Goal: Information Seeking & Learning: Learn about a topic

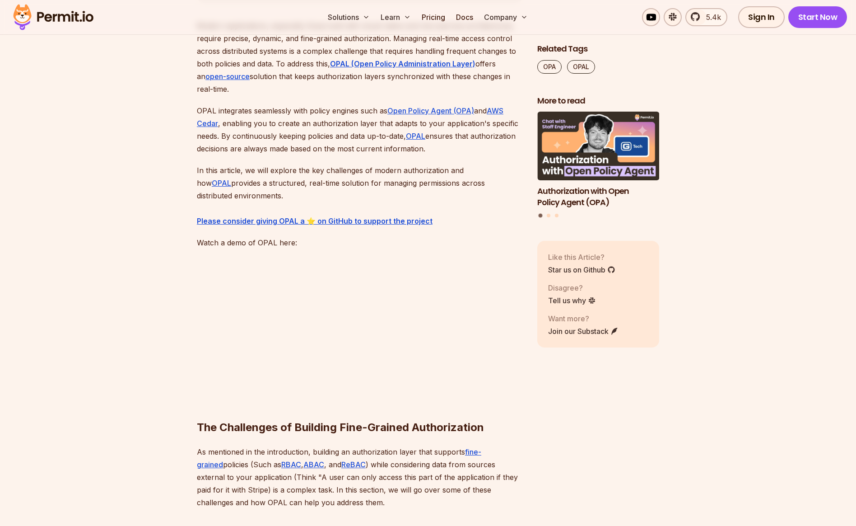
scroll to position [580, 0]
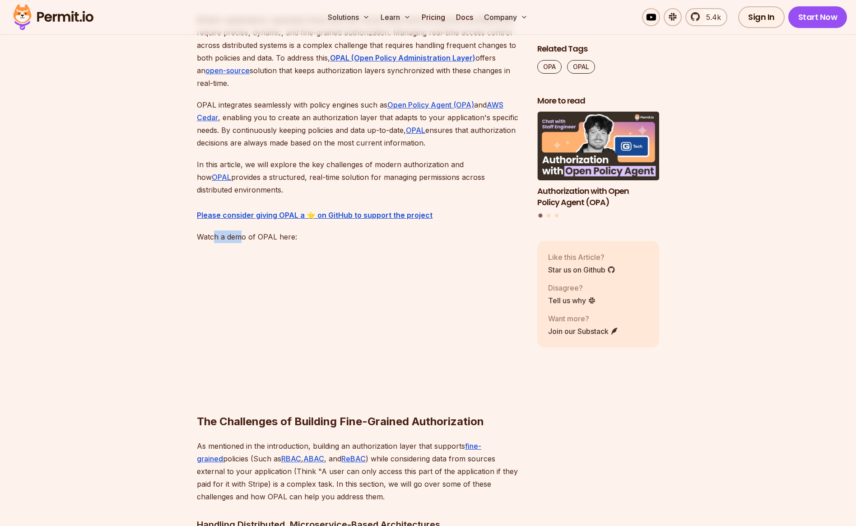
drag, startPoint x: 213, startPoint y: 238, endPoint x: 241, endPoint y: 238, distance: 27.5
click at [240, 238] on p "Watch a demo of OPAL here:" at bounding box center [360, 236] width 326 height 13
click at [273, 236] on p "Watch a demo of OPAL here:" at bounding box center [360, 236] width 326 height 13
drag, startPoint x: 288, startPoint y: 237, endPoint x: 250, endPoint y: 233, distance: 38.1
click at [249, 237] on p "Watch a demo of OPAL here:" at bounding box center [360, 236] width 326 height 13
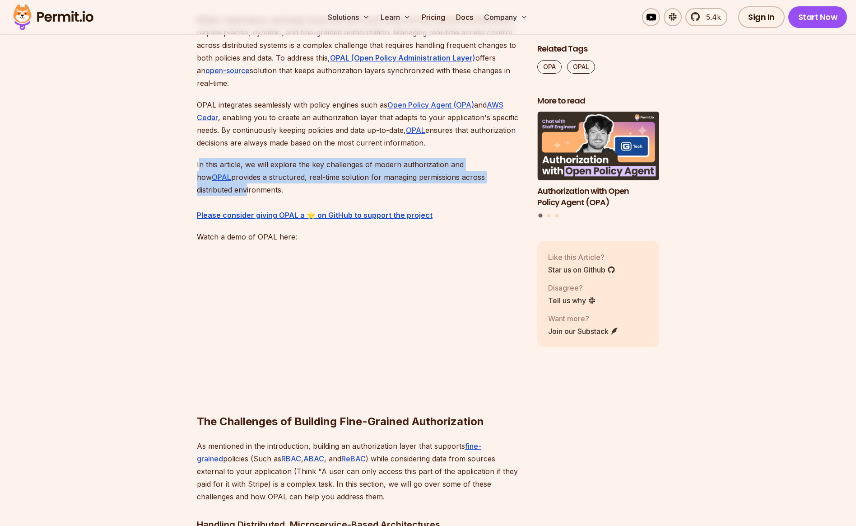
drag, startPoint x: 200, startPoint y: 164, endPoint x: 249, endPoint y: 188, distance: 54.7
click at [249, 188] on p "In this article, we will explore the key challenges of modern authorization and…" at bounding box center [360, 189] width 326 height 63
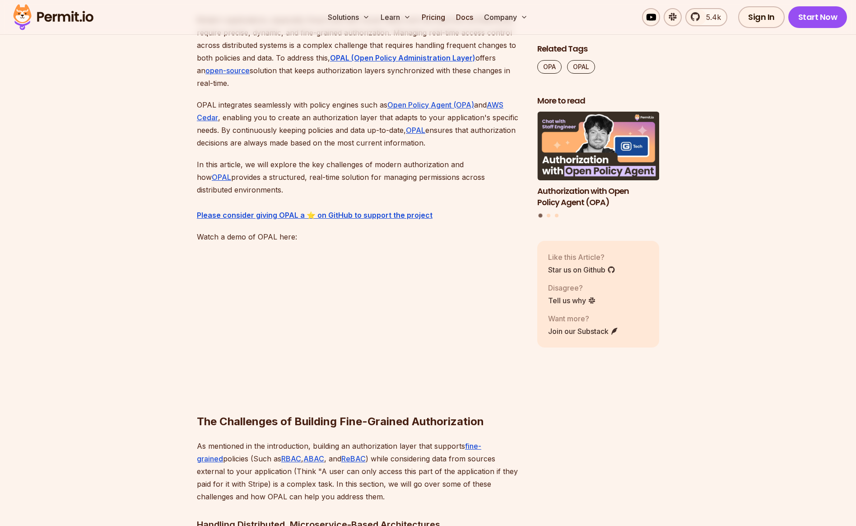
click at [300, 185] on p "In this article, we will explore the key challenges of modern authorization and…" at bounding box center [360, 189] width 326 height 63
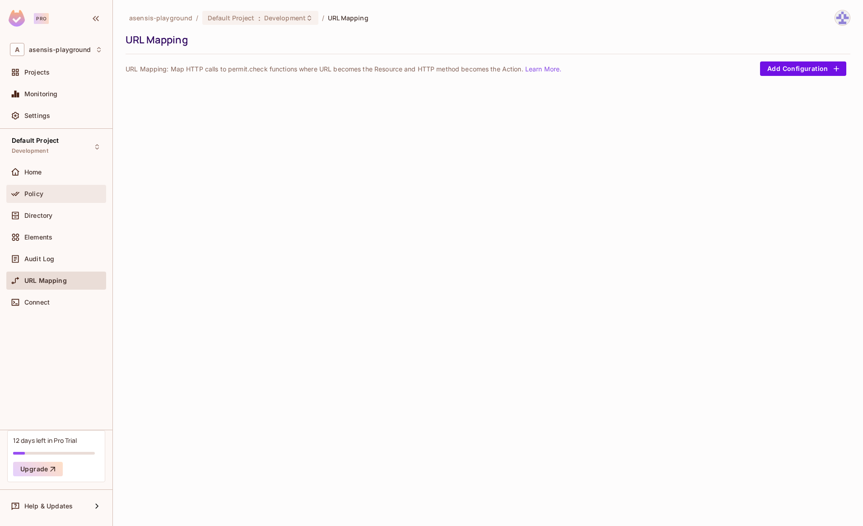
click at [34, 195] on span "Policy" at bounding box center [33, 193] width 19 height 7
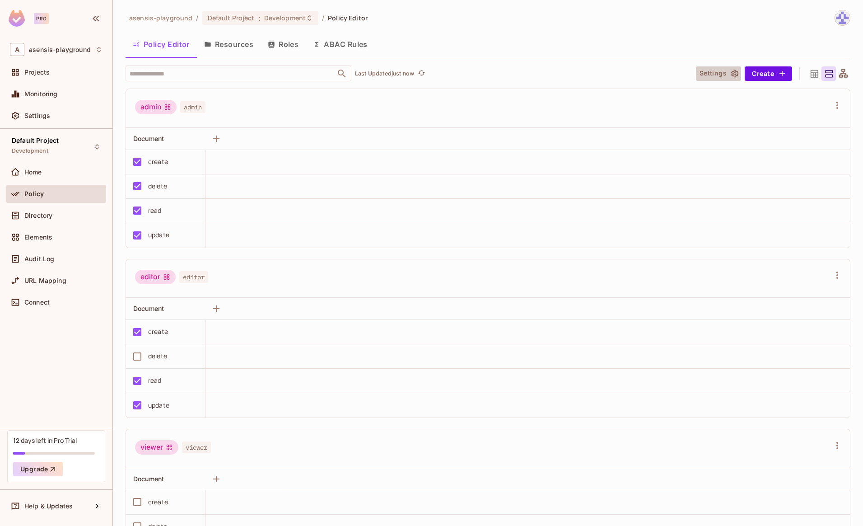
click at [723, 76] on button "Settings" at bounding box center [718, 73] width 45 height 14
click at [339, 43] on button "ABAC Rules" at bounding box center [340, 44] width 69 height 23
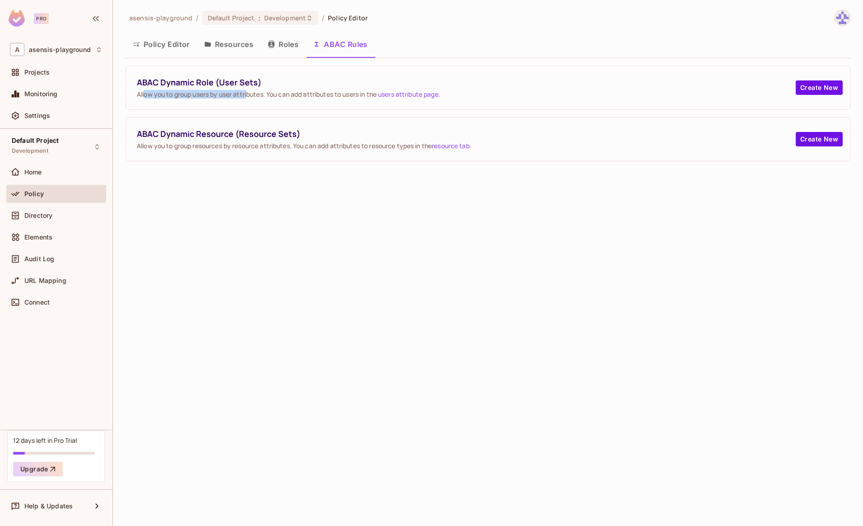
drag, startPoint x: 144, startPoint y: 94, endPoint x: 248, endPoint y: 93, distance: 104.8
click at [248, 93] on span "Allow you to group users by user attributes. You can add attributes to users in…" at bounding box center [466, 94] width 659 height 9
click at [262, 93] on span "Allow you to group users by user attributes. You can add attributes to users in…" at bounding box center [466, 94] width 659 height 9
drag, startPoint x: 150, startPoint y: 146, endPoint x: 231, endPoint y: 145, distance: 81.3
click at [231, 145] on span "Allow you to group resources by resource attributes. You can add attributes to …" at bounding box center [466, 145] width 659 height 9
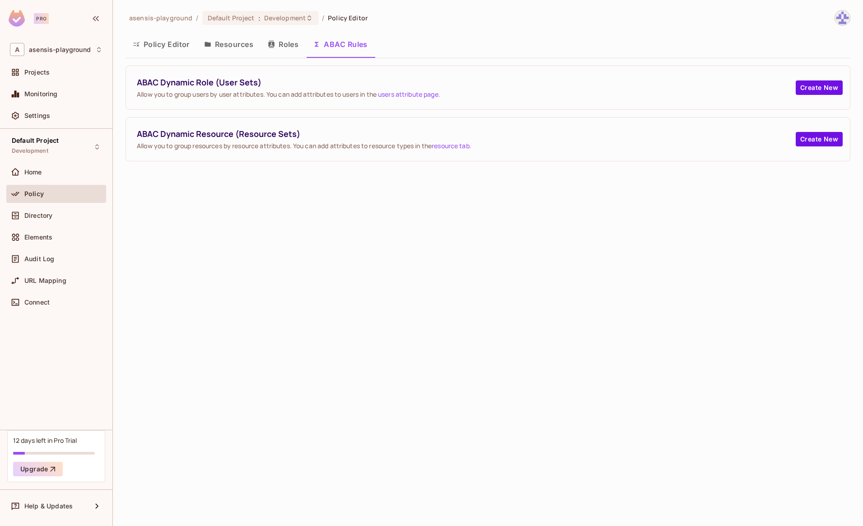
click at [244, 147] on span "Allow you to group resources by resource attributes. You can add attributes to …" at bounding box center [466, 145] width 659 height 9
drag, startPoint x: 299, startPoint y: 146, endPoint x: 375, endPoint y: 146, distance: 75.4
click at [375, 146] on span "Allow you to group resources by resource attributes. You can add attributes to …" at bounding box center [466, 145] width 659 height 9
click at [238, 132] on span "ABAC Dynamic Resource (Resource Sets)" at bounding box center [466, 133] width 659 height 11
click at [821, 138] on button "Create New" at bounding box center [819, 139] width 47 height 14
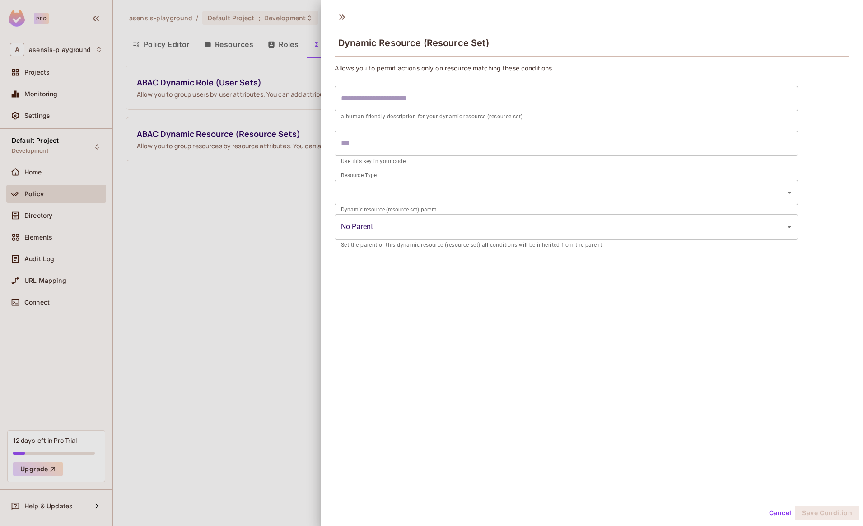
click at [420, 100] on input "text" at bounding box center [566, 98] width 463 height 25
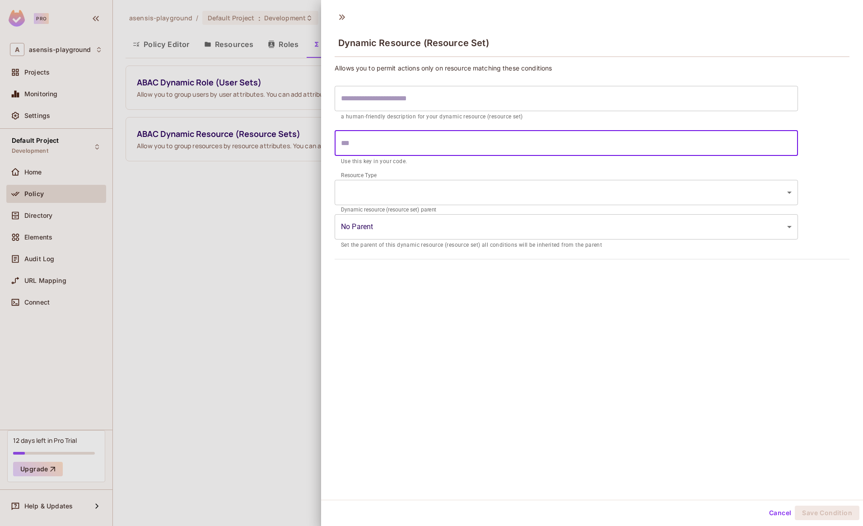
click at [410, 145] on input "text" at bounding box center [566, 143] width 463 height 25
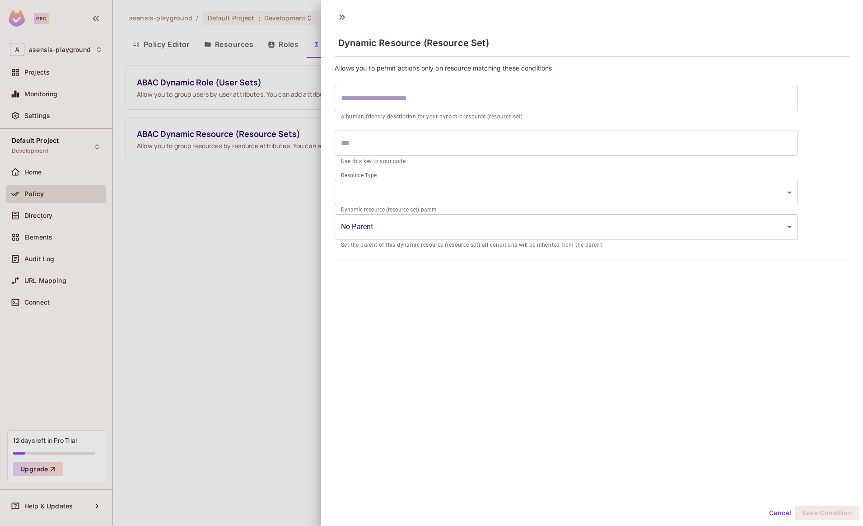
drag, startPoint x: 343, startPoint y: 162, endPoint x: 390, endPoint y: 162, distance: 47.4
click at [390, 162] on p "Use this key in your code." at bounding box center [566, 161] width 451 height 9
click at [369, 143] on input "text" at bounding box center [566, 143] width 463 height 25
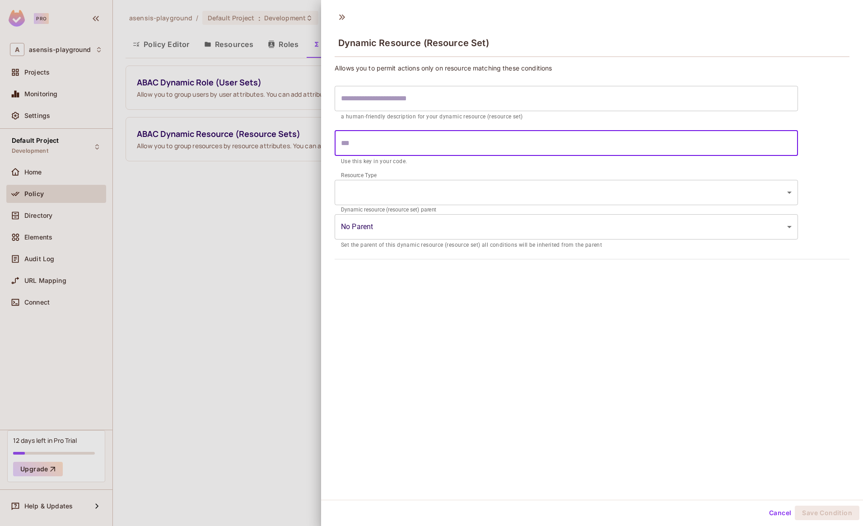
click at [369, 189] on body "Pro A asensis-playground Projects Monitoring Settings Default Project Developme…" at bounding box center [431, 263] width 863 height 526
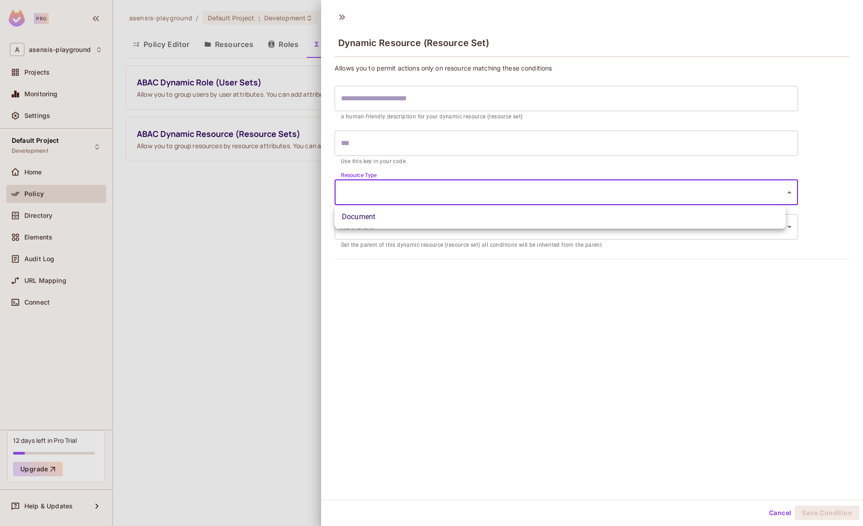
click at [370, 210] on li "Document" at bounding box center [560, 217] width 451 height 16
type input "********"
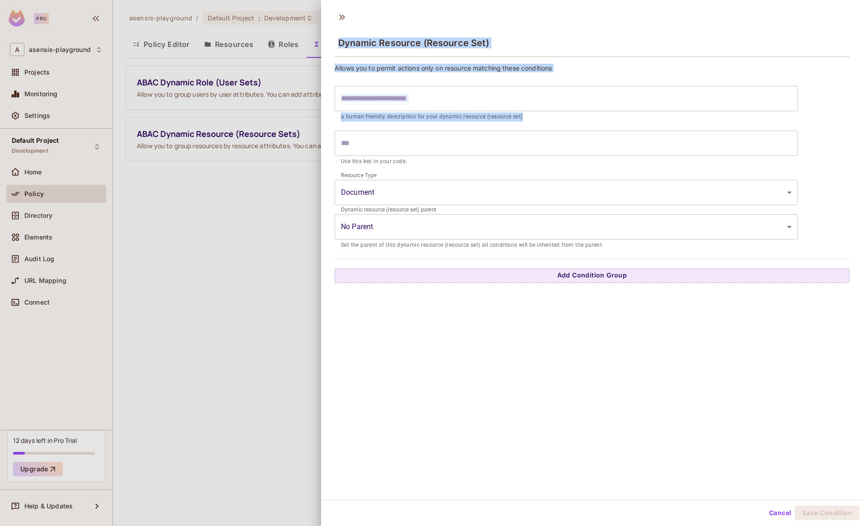
drag, startPoint x: 524, startPoint y: 119, endPoint x: 313, endPoint y: 118, distance: 210.4
click at [313, 118] on div "Dynamic Resource (Resource Set) Allows you to permit actions only on resource m…" at bounding box center [431, 263] width 863 height 526
click at [348, 119] on p "a human-friendly description for your dynamic resource (resource set)" at bounding box center [566, 116] width 451 height 9
drag, startPoint x: 334, startPoint y: 70, endPoint x: 560, endPoint y: 67, distance: 225.8
click at [560, 67] on div "Allows you to permit actions only on resource matching these conditions ​ a hum…" at bounding box center [592, 171] width 542 height 223
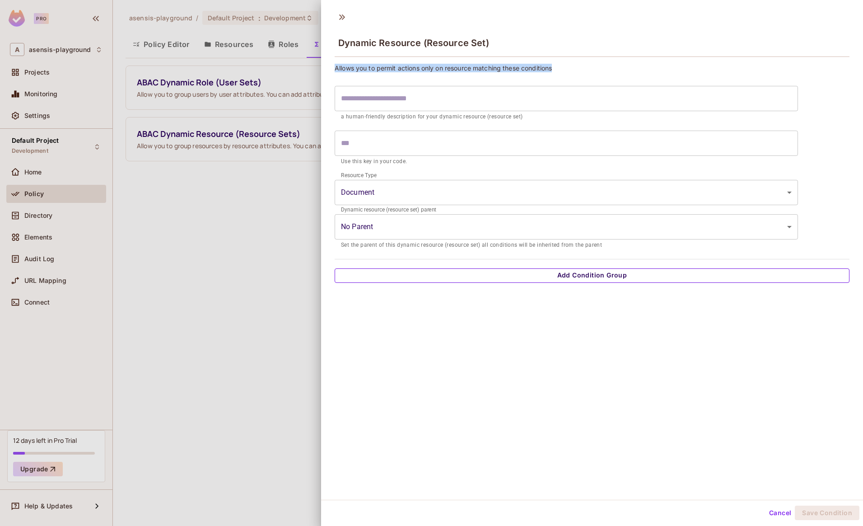
click at [518, 276] on button "Add Condition Group" at bounding box center [592, 275] width 515 height 14
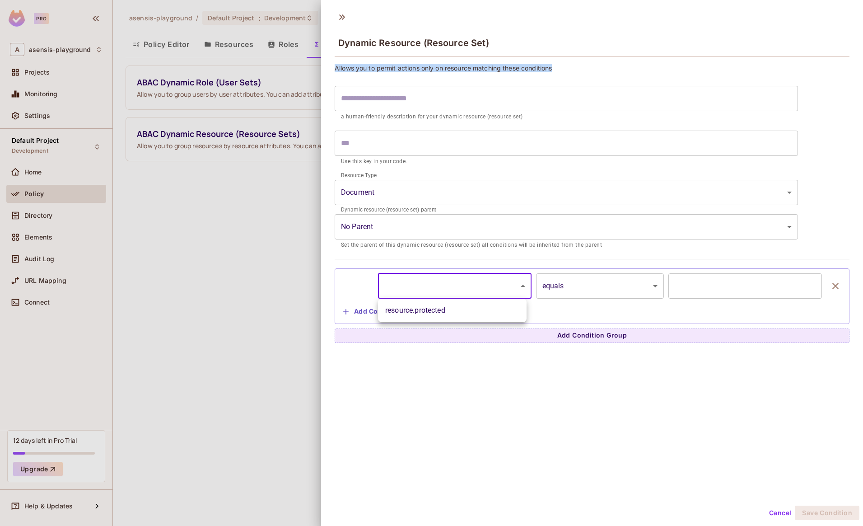
click at [480, 286] on body "Pro A asensis-playground Projects Monitoring Settings Default Project Developme…" at bounding box center [431, 263] width 863 height 526
click at [438, 313] on li "resource.protected" at bounding box center [452, 310] width 149 height 16
type input "**********"
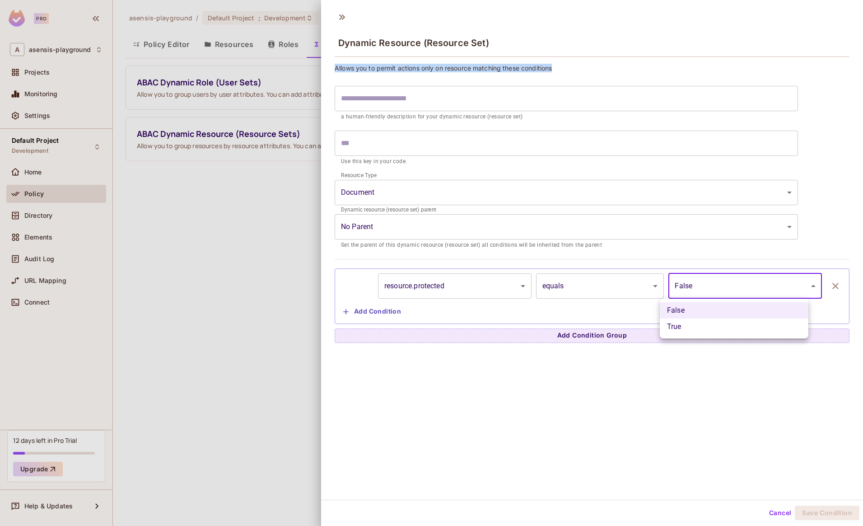
click at [705, 286] on body "**********" at bounding box center [431, 263] width 863 height 526
click at [689, 326] on li "True" at bounding box center [734, 326] width 149 height 16
type input "****"
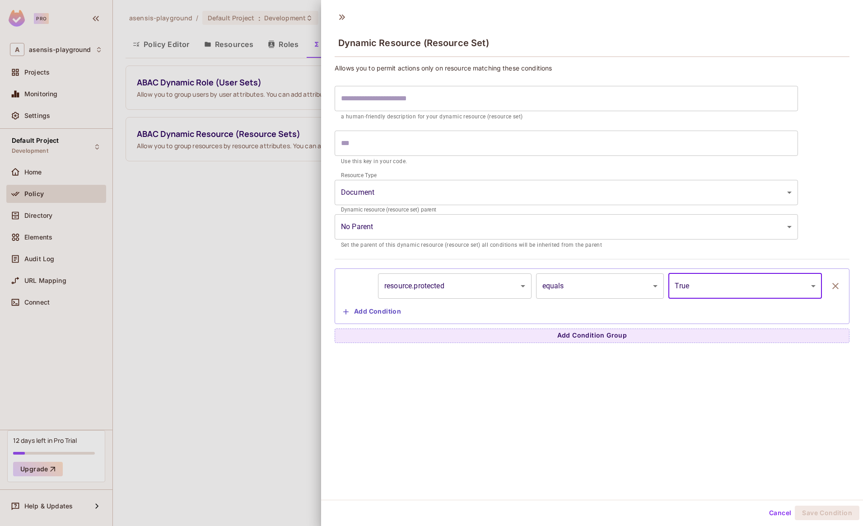
click at [527, 100] on input "text" at bounding box center [566, 98] width 463 height 25
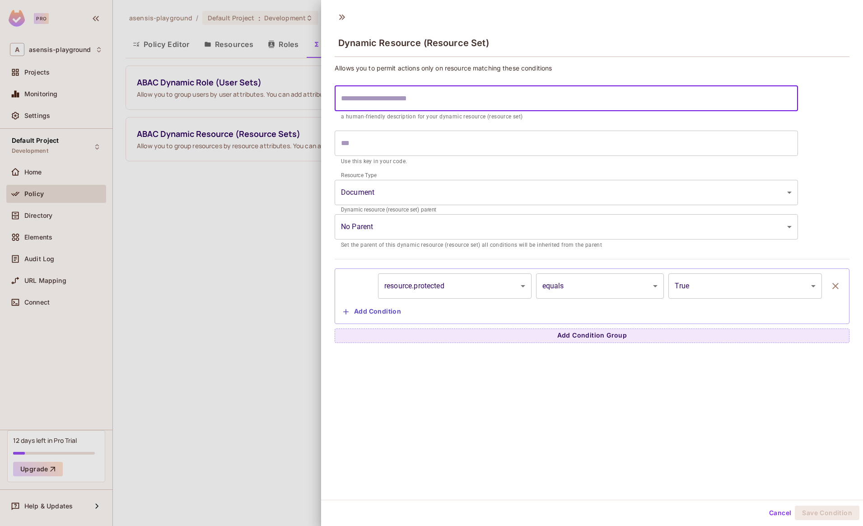
type input "*"
type input "**"
type input "***"
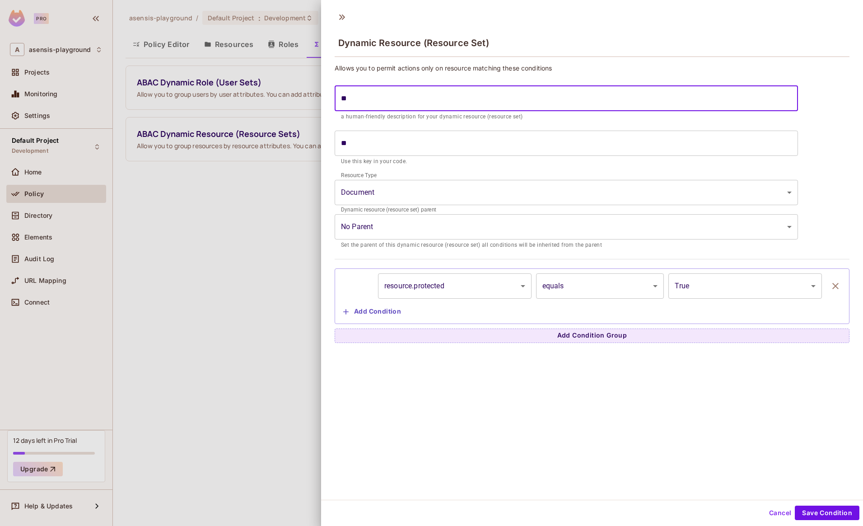
type input "***"
type input "****"
type input "*****"
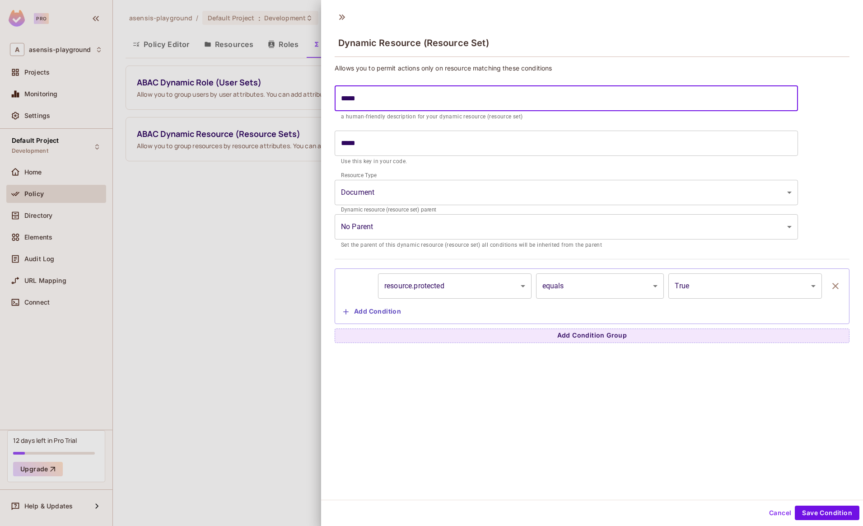
type input "******"
type input "*******"
type input "********"
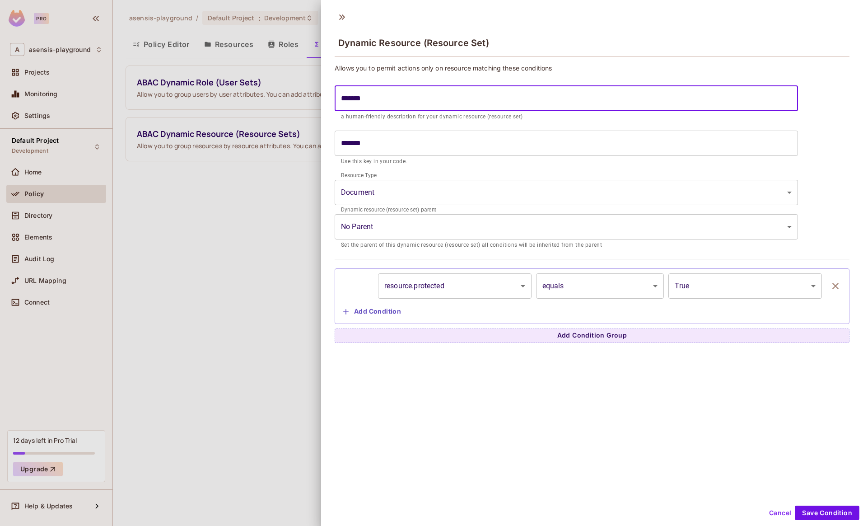
type input "********"
type input "*********"
type input "**********"
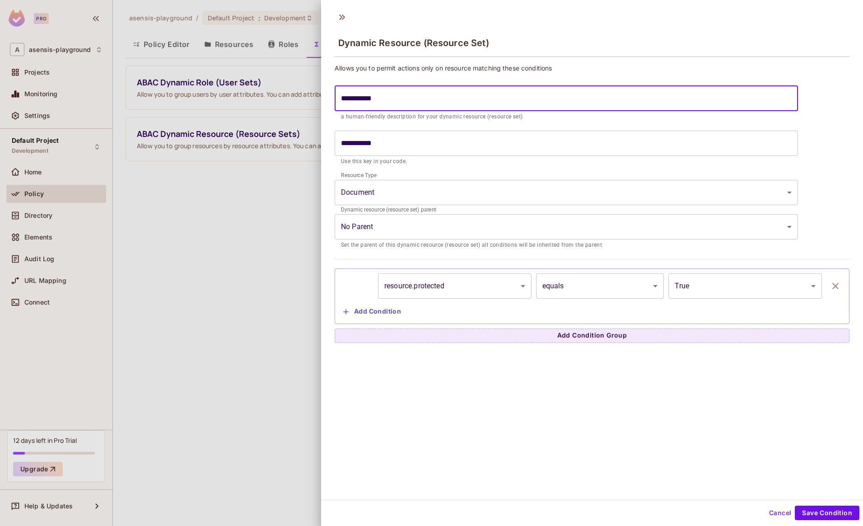
type input "**********"
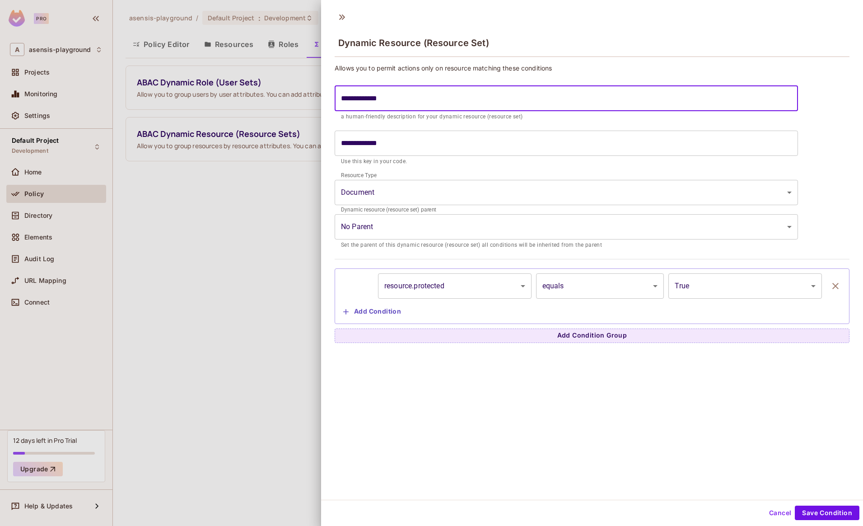
type input "**********"
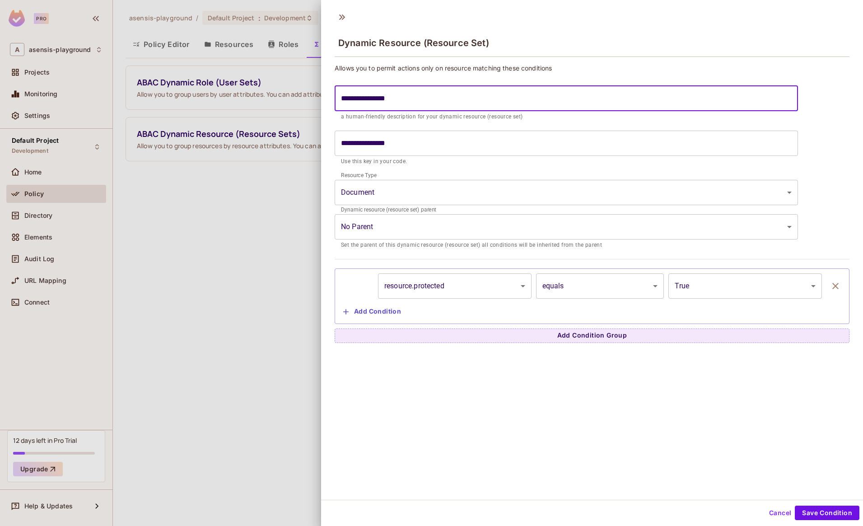
type input "**********"
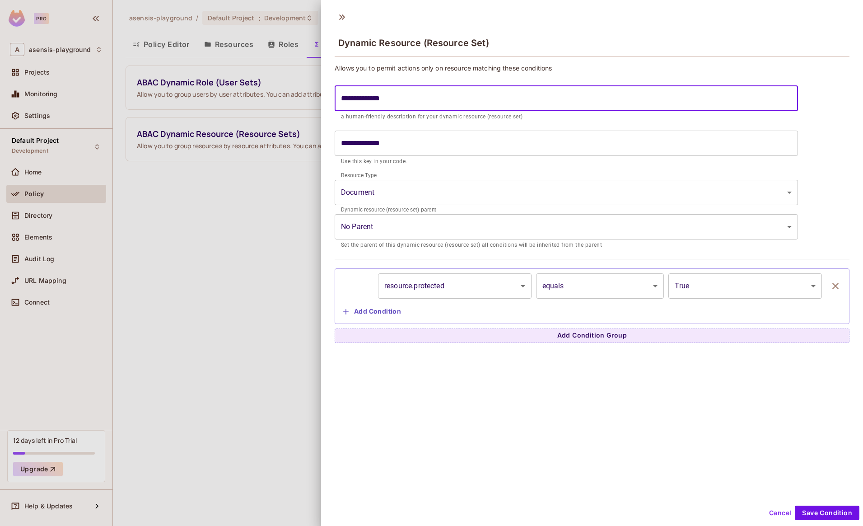
type input "**********"
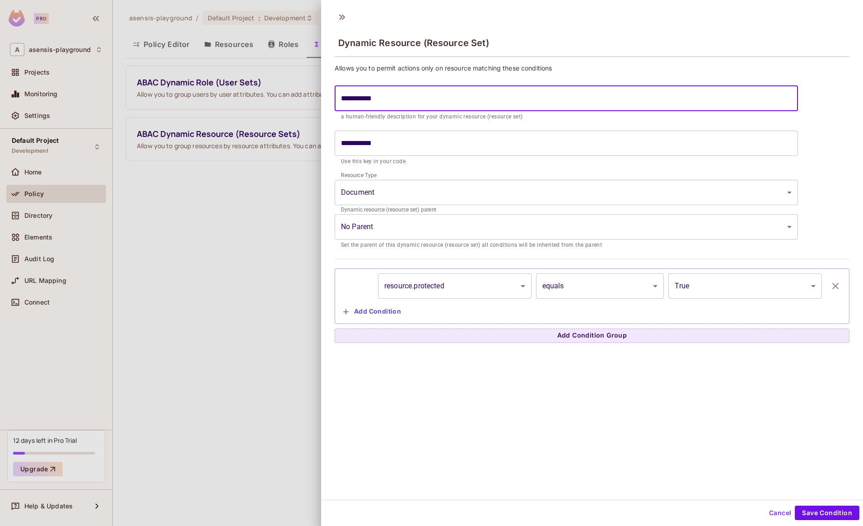
type input "*********"
type input "**********"
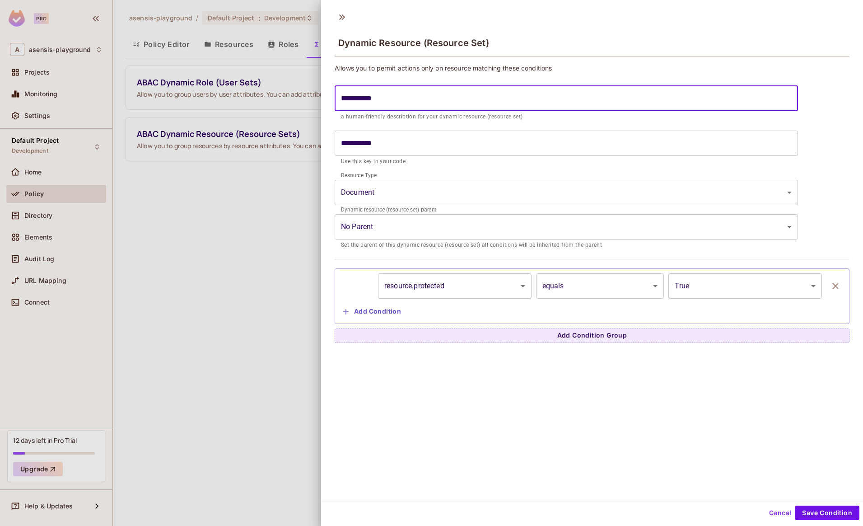
type input "**********"
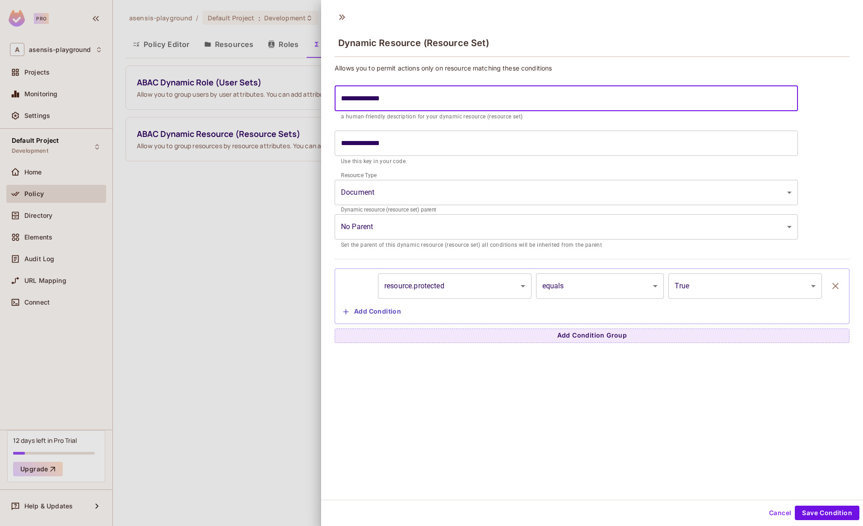
type input "**********"
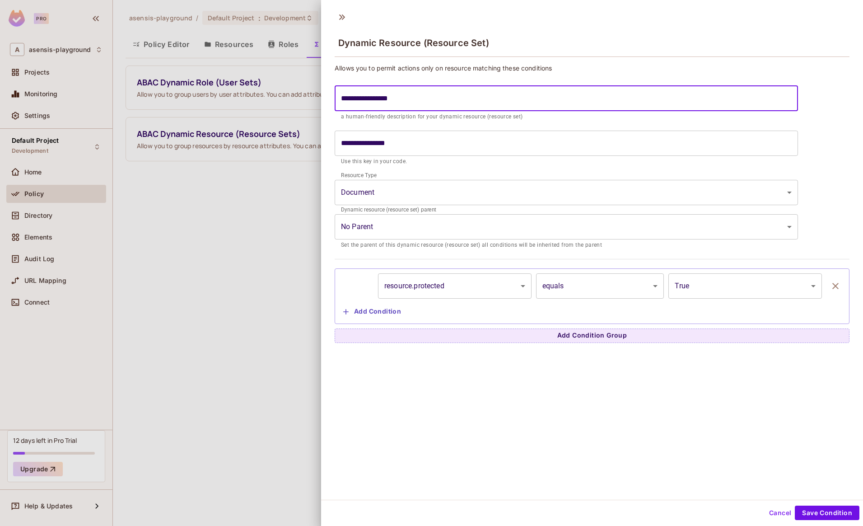
type input "**********"
click at [377, 98] on input "**********" at bounding box center [566, 98] width 463 height 25
type input "**********"
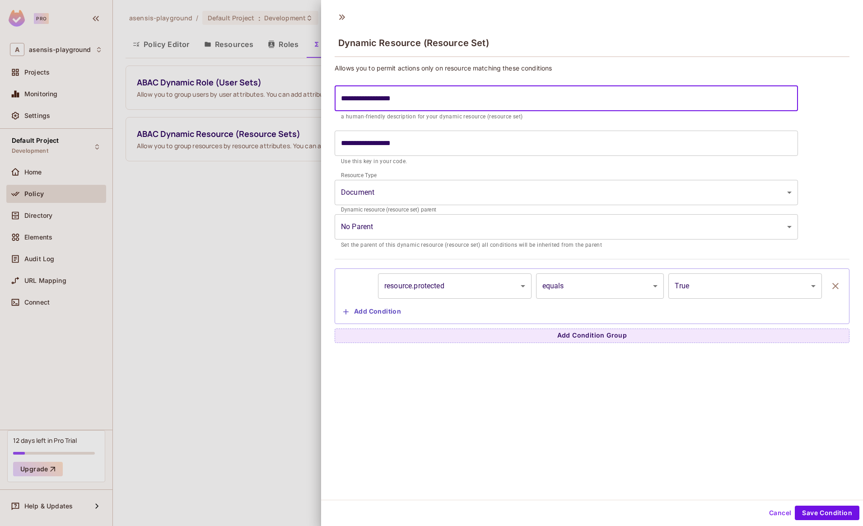
type input "**********"
click at [343, 144] on input "**********" at bounding box center [566, 143] width 463 height 25
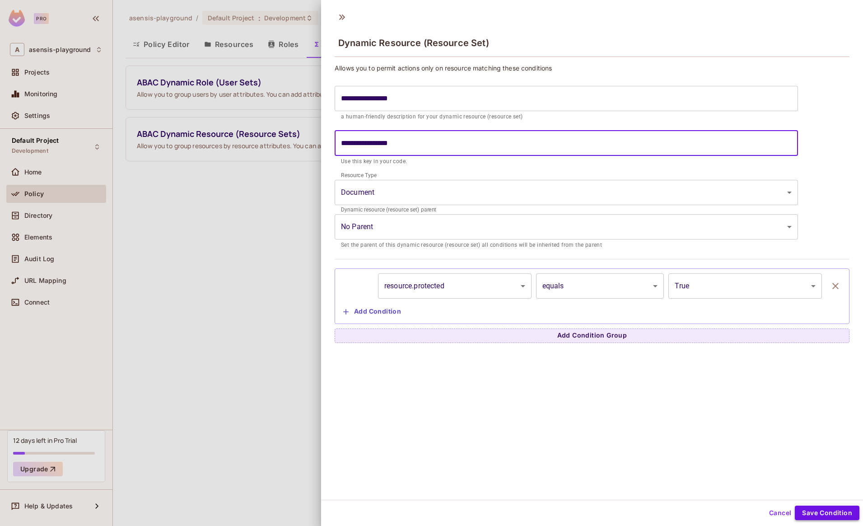
type input "**********"
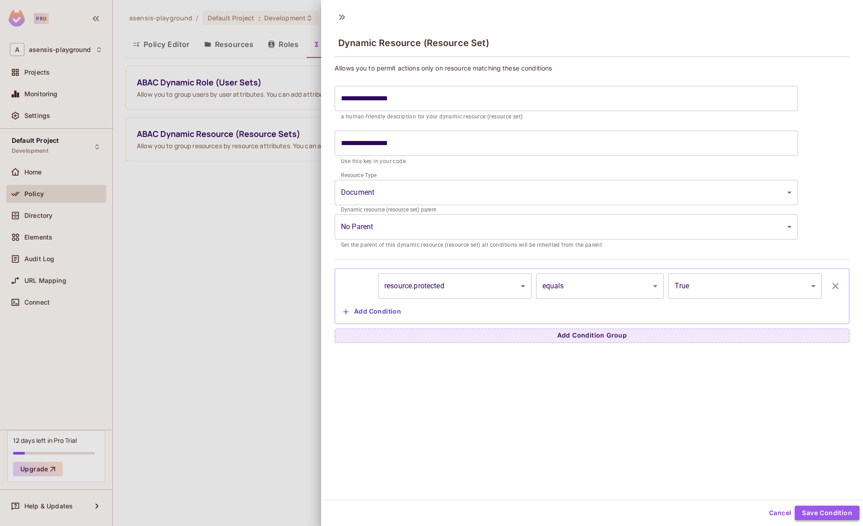
click at [809, 513] on button "Save Condition" at bounding box center [827, 512] width 65 height 14
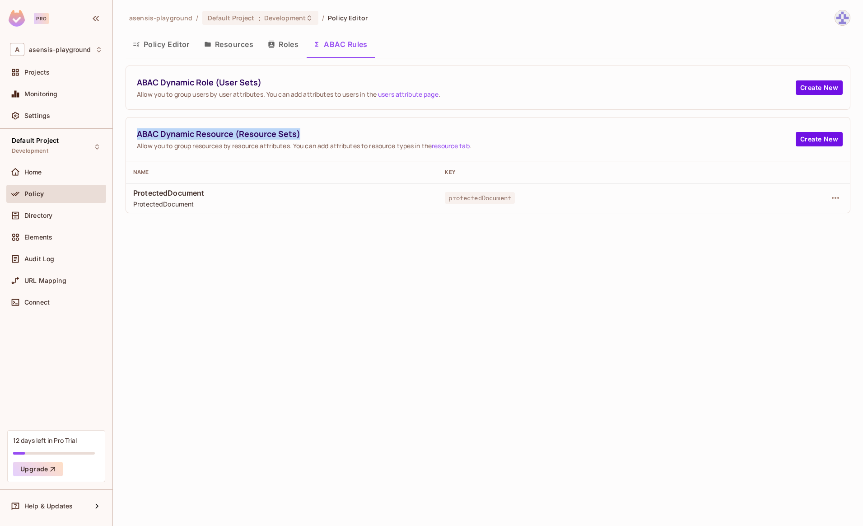
drag, startPoint x: 135, startPoint y: 133, endPoint x: 325, endPoint y: 133, distance: 190.1
click at [325, 133] on div "ABAC Dynamic Resource (Resource Sets) Allow you to group resources by resource …" at bounding box center [488, 139] width 724 height 44
click at [220, 135] on span "ABAC Dynamic Resource (Resource Sets)" at bounding box center [466, 133] width 659 height 11
drag, startPoint x: 136, startPoint y: 134, endPoint x: 310, endPoint y: 132, distance: 173.4
click at [310, 132] on span "ABAC Dynamic Resource (Resource Sets)" at bounding box center [466, 133] width 659 height 11
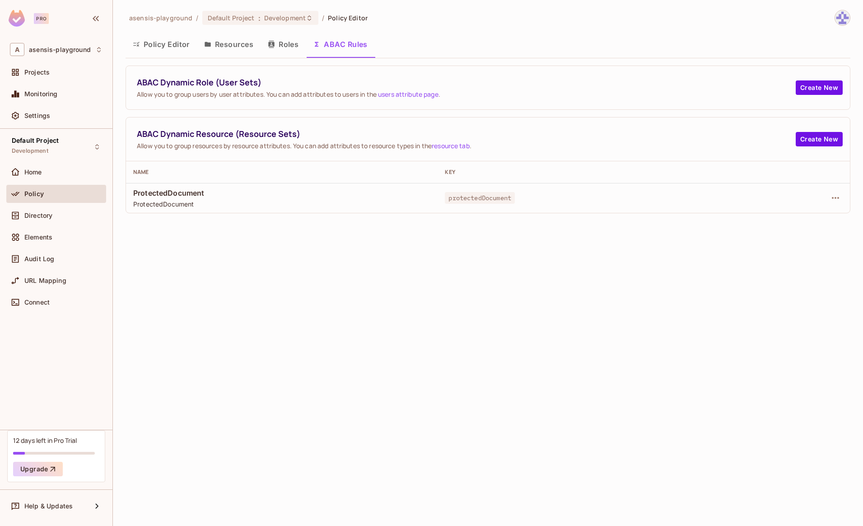
drag, startPoint x: 310, startPoint y: 132, endPoint x: 296, endPoint y: 133, distance: 14.0
click at [309, 132] on span "ABAC Dynamic Resource (Resource Sets)" at bounding box center [466, 133] width 659 height 11
drag, startPoint x: 138, startPoint y: 135, endPoint x: 307, endPoint y: 134, distance: 169.3
click at [307, 134] on span "ABAC Dynamic Resource (Resource Sets)" at bounding box center [466, 133] width 659 height 11
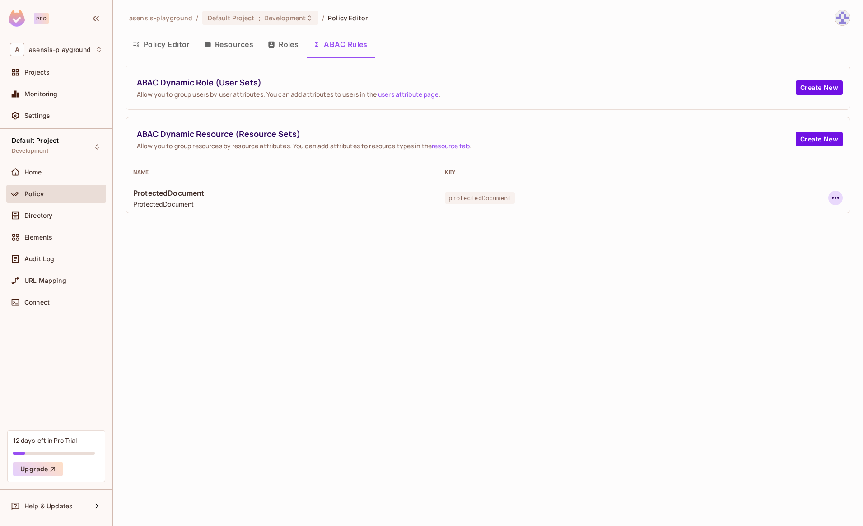
click at [839, 197] on icon "button" at bounding box center [835, 198] width 7 height 2
click at [784, 234] on div "Edit Dynamic Resource (Resource Set)" at bounding box center [758, 233] width 118 height 9
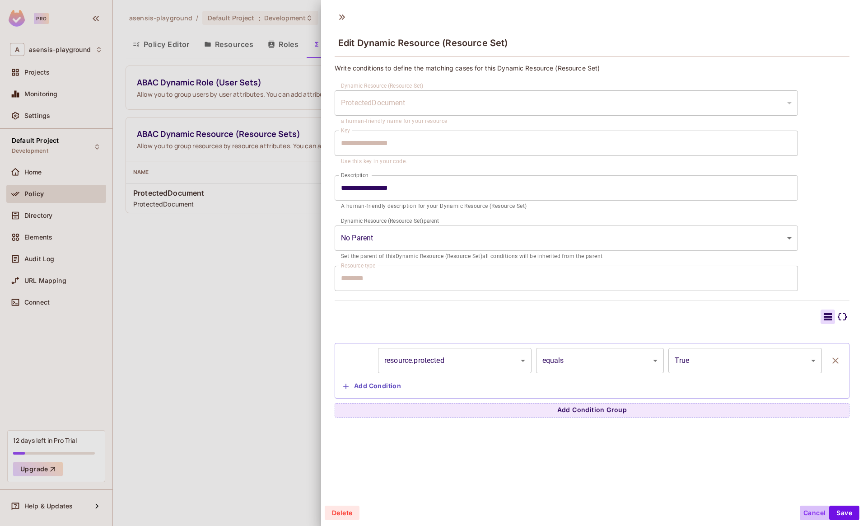
click at [803, 511] on button "Cancel" at bounding box center [814, 512] width 29 height 14
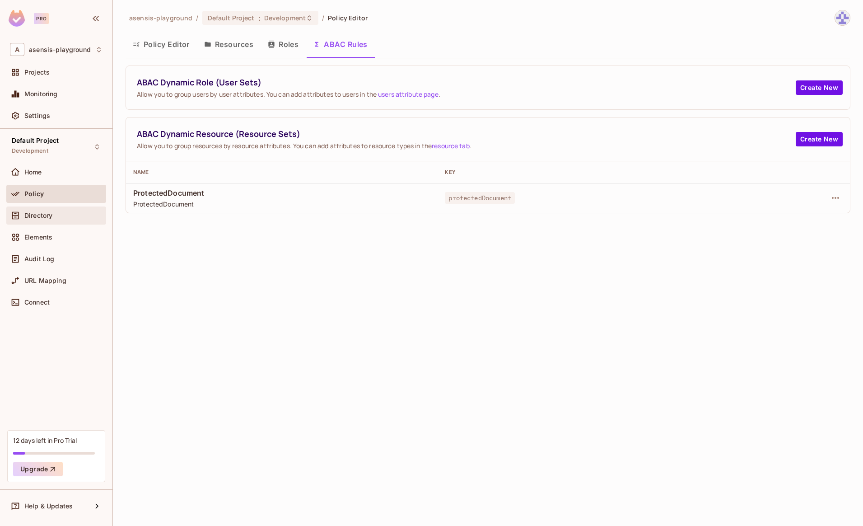
click at [47, 216] on span "Directory" at bounding box center [38, 215] width 28 height 7
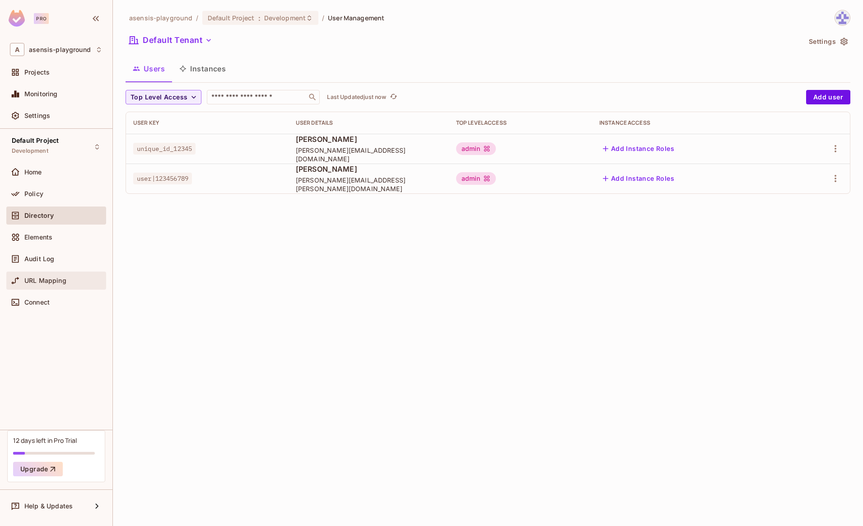
click at [51, 280] on span "URL Mapping" at bounding box center [45, 280] width 42 height 7
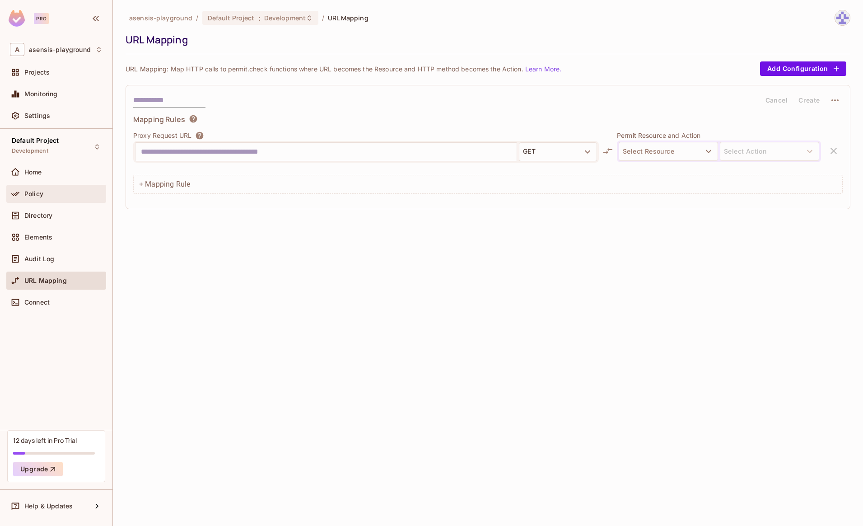
click at [37, 195] on span "Policy" at bounding box center [33, 193] width 19 height 7
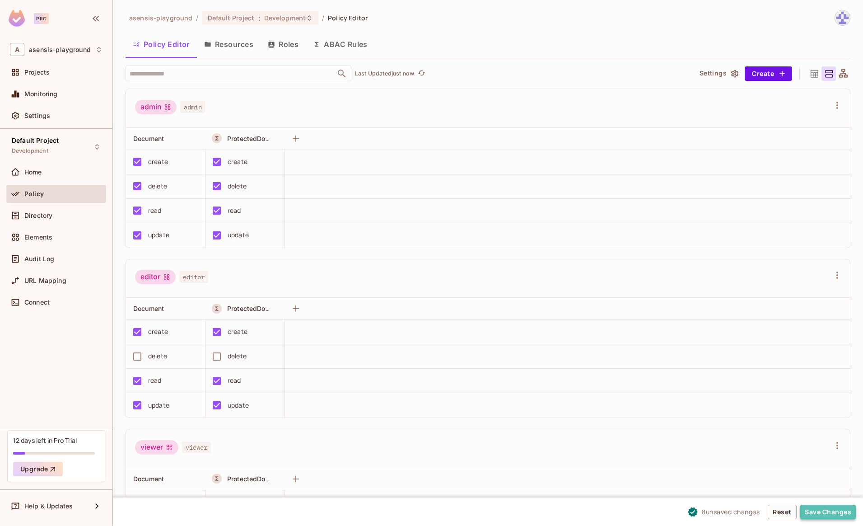
click at [825, 511] on button "Save Changes" at bounding box center [828, 511] width 56 height 14
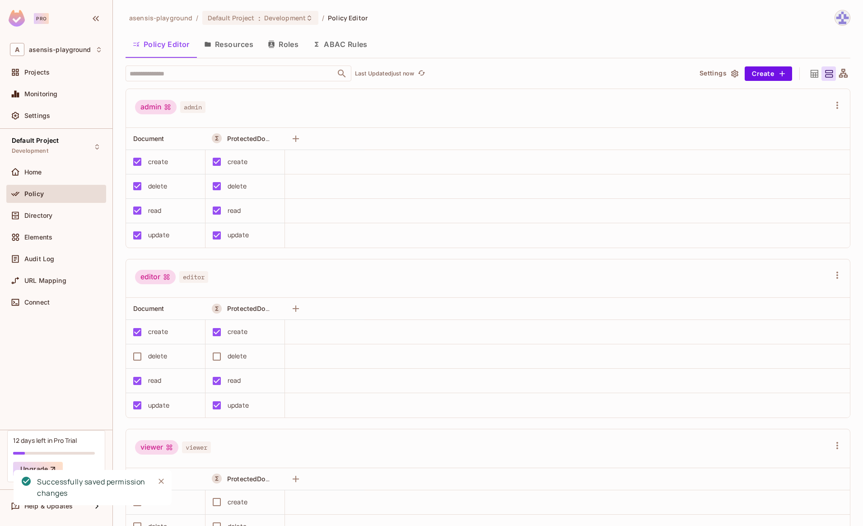
click at [233, 47] on button "Resources" at bounding box center [229, 44] width 64 height 23
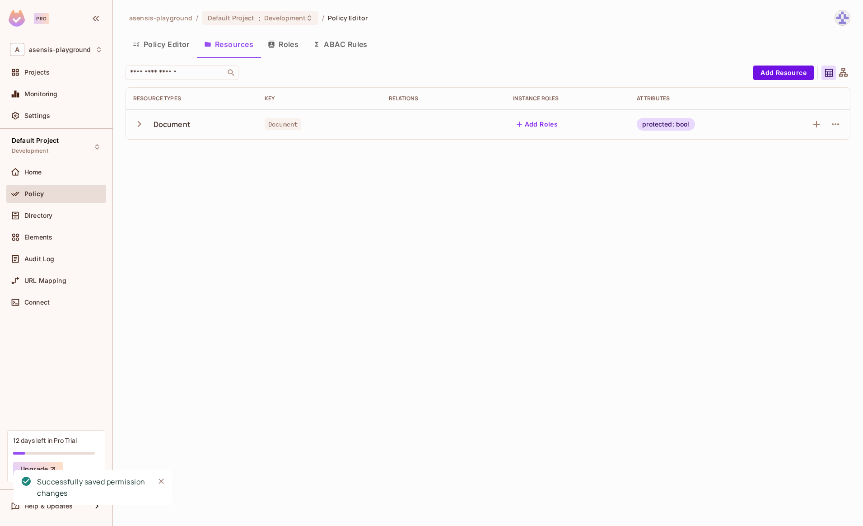
click at [142, 126] on icon "button" at bounding box center [139, 124] width 12 height 12
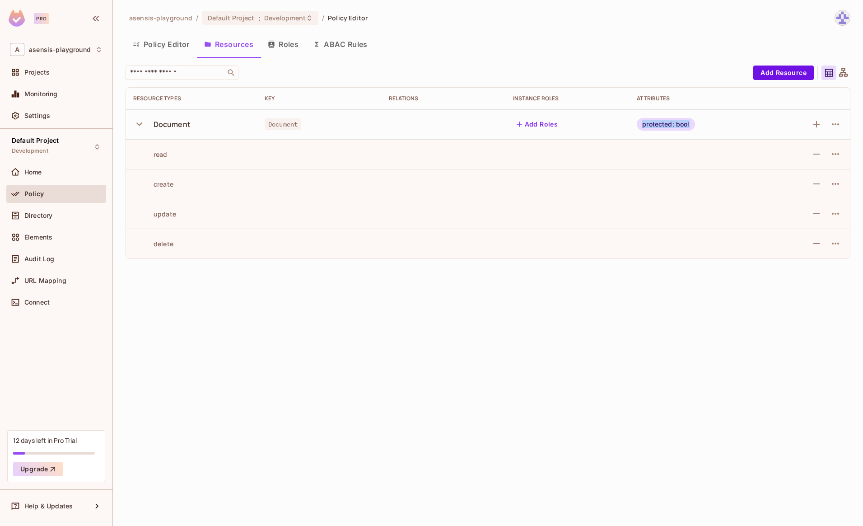
drag, startPoint x: 643, startPoint y: 124, endPoint x: 697, endPoint y: 124, distance: 54.2
click at [697, 124] on div "protected: bool" at bounding box center [696, 124] width 118 height 13
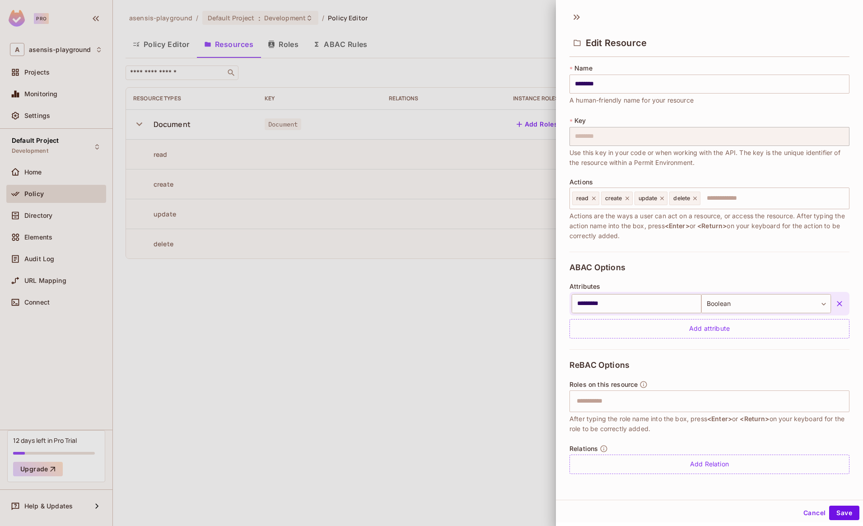
click at [709, 124] on div "* Key ******** ​ Use this key in your code or when working with the API. The ke…" at bounding box center [709, 141] width 280 height 51
click at [807, 512] on button "Cancel" at bounding box center [814, 512] width 29 height 14
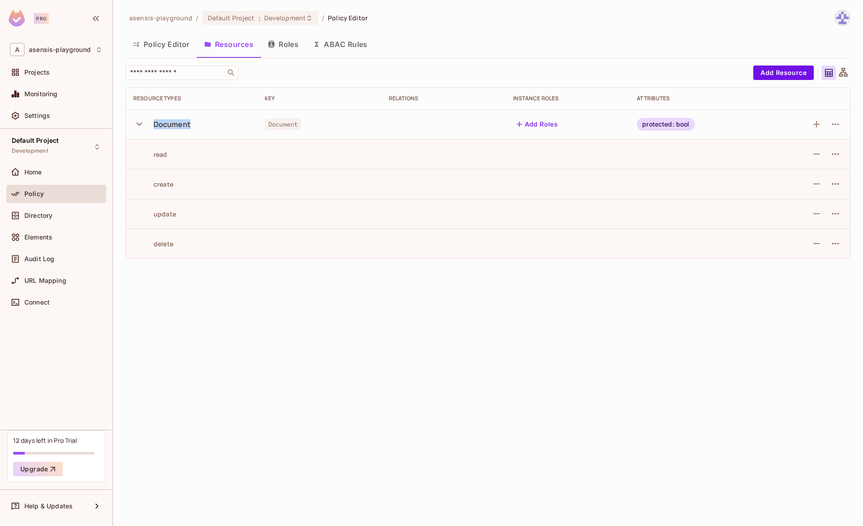
drag, startPoint x: 153, startPoint y: 125, endPoint x: 205, endPoint y: 124, distance: 51.9
click at [205, 124] on div "Document" at bounding box center [191, 124] width 117 height 19
click at [170, 123] on div "Document" at bounding box center [172, 124] width 37 height 10
drag, startPoint x: 154, startPoint y: 125, endPoint x: 185, endPoint y: 125, distance: 31.6
click at [185, 125] on div "Document" at bounding box center [172, 124] width 37 height 10
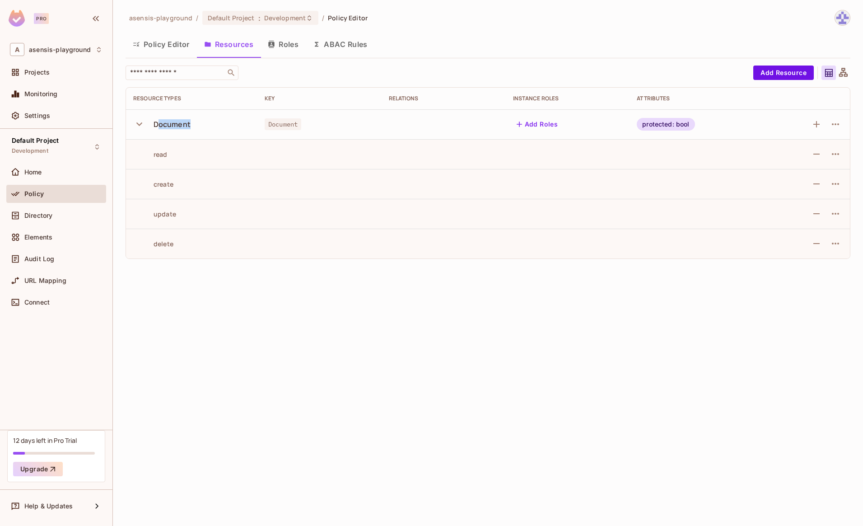
drag, startPoint x: 191, startPoint y: 125, endPoint x: 157, endPoint y: 125, distance: 33.9
click at [157, 125] on div "Document" at bounding box center [191, 124] width 117 height 19
drag, startPoint x: 155, startPoint y: 125, endPoint x: 189, endPoint y: 126, distance: 34.3
click at [189, 126] on div "Document" at bounding box center [172, 124] width 37 height 10
click at [182, 126] on div "Document" at bounding box center [172, 124] width 37 height 10
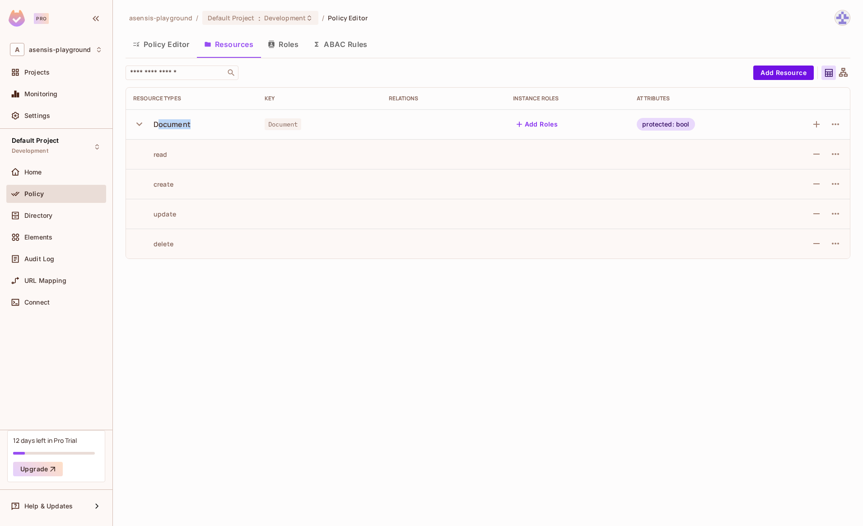
drag, startPoint x: 182, startPoint y: 125, endPoint x: 159, endPoint y: 125, distance: 23.0
click at [160, 125] on div "Document" at bounding box center [191, 124] width 117 height 19
drag, startPoint x: 153, startPoint y: 125, endPoint x: 199, endPoint y: 125, distance: 45.6
click at [199, 125] on div "Document" at bounding box center [191, 124] width 117 height 19
click at [182, 125] on div "Document" at bounding box center [172, 124] width 37 height 10
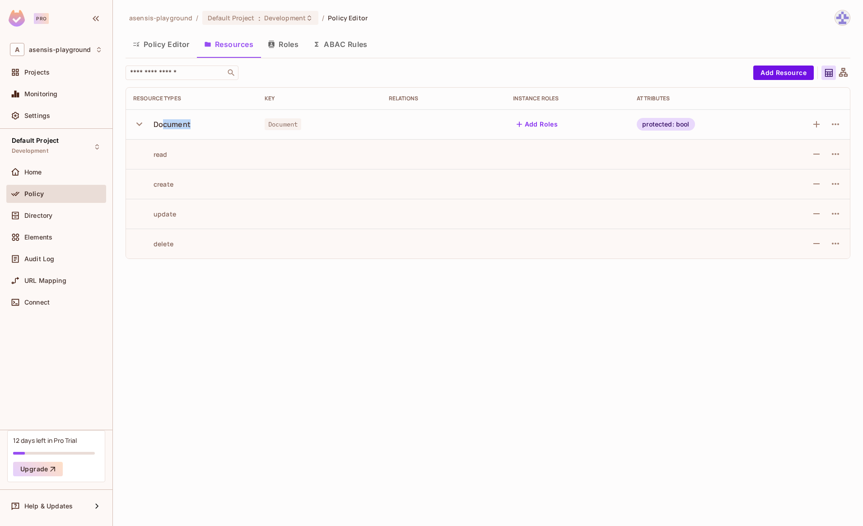
drag, startPoint x: 190, startPoint y: 125, endPoint x: 158, endPoint y: 124, distance: 32.5
click at [162, 124] on div "Document" at bounding box center [191, 124] width 117 height 19
drag, startPoint x: 153, startPoint y: 125, endPoint x: 192, endPoint y: 124, distance: 39.3
click at [192, 124] on div "Document" at bounding box center [191, 124] width 117 height 19
click at [185, 125] on div "Document" at bounding box center [172, 124] width 37 height 10
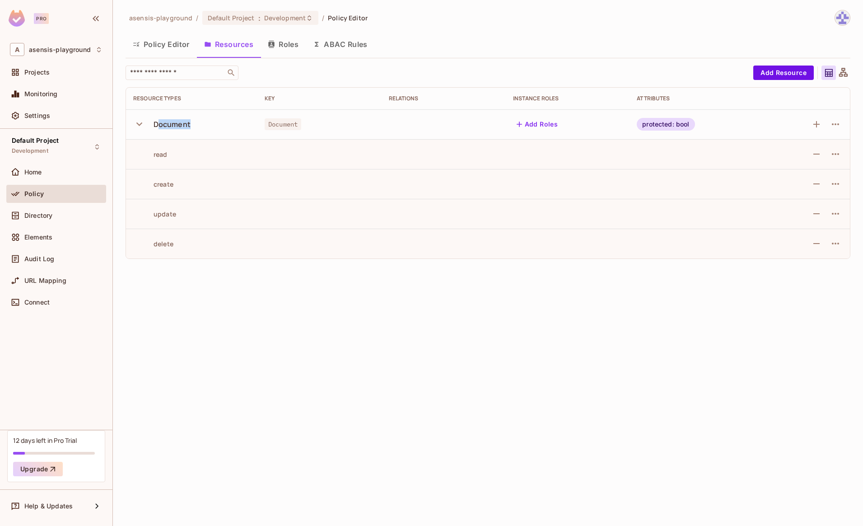
drag, startPoint x: 191, startPoint y: 124, endPoint x: 156, endPoint y: 125, distance: 34.3
click at [158, 125] on div "Document" at bounding box center [191, 124] width 117 height 19
drag, startPoint x: 154, startPoint y: 125, endPoint x: 186, endPoint y: 126, distance: 32.1
click at [184, 126] on div "Document" at bounding box center [172, 124] width 37 height 10
click at [187, 126] on div "Document" at bounding box center [172, 124] width 37 height 10
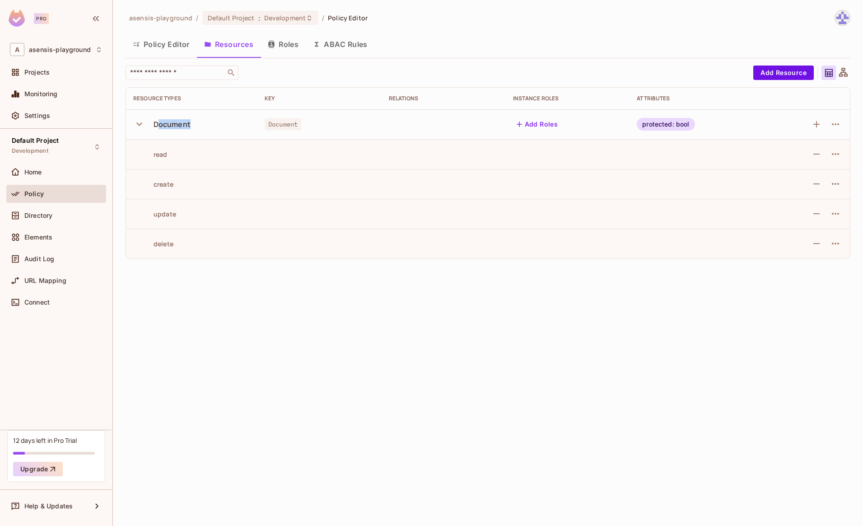
drag, startPoint x: 191, startPoint y: 125, endPoint x: 157, endPoint y: 126, distance: 34.8
click at [157, 126] on div "Document" at bounding box center [191, 124] width 117 height 19
drag, startPoint x: 153, startPoint y: 126, endPoint x: 201, endPoint y: 126, distance: 48.3
click at [201, 126] on div "Document" at bounding box center [191, 124] width 117 height 19
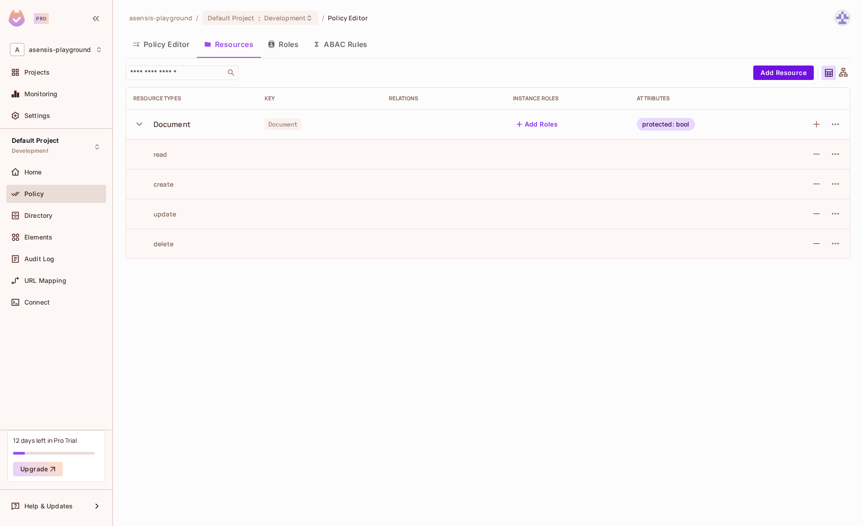
click at [220, 285] on div "asensis-playground / Default Project : Development / Policy Editor Policy Edito…" at bounding box center [488, 263] width 750 height 526
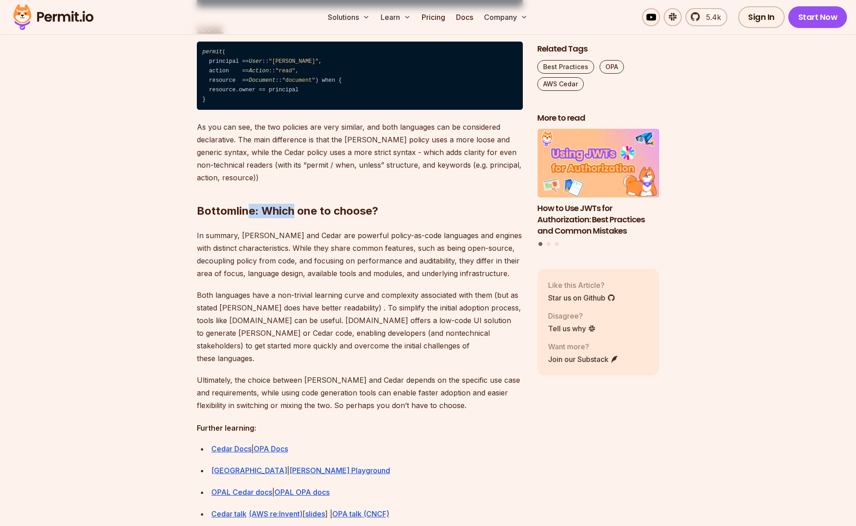
drag, startPoint x: 247, startPoint y: 195, endPoint x: 295, endPoint y: 194, distance: 47.9
click at [295, 194] on h2 "Bottomline: Which one to choose?" at bounding box center [360, 193] width 326 height 51
click at [312, 193] on h2 "Bottomline: Which one to choose?" at bounding box center [360, 193] width 326 height 51
click at [355, 193] on h2 "Bottomline: Which one to choose?" at bounding box center [360, 193] width 326 height 51
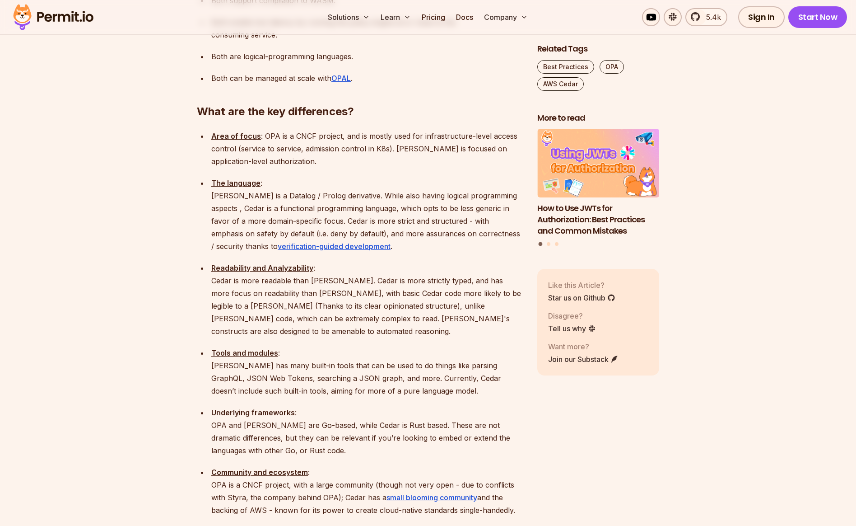
scroll to position [831, 0]
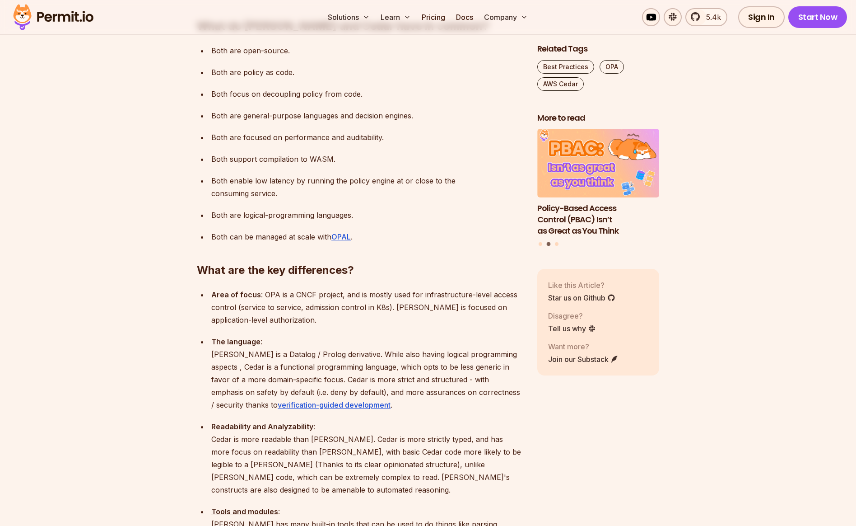
drag, startPoint x: 211, startPoint y: 122, endPoint x: 303, endPoint y: 116, distance: 92.8
click at [300, 116] on ul "Both are open-source. Both are policy as code. Both focus on decoupling policy …" at bounding box center [360, 143] width 326 height 199
drag, startPoint x: 331, startPoint y: 121, endPoint x: 318, endPoint y: 121, distance: 13.1
click at [318, 153] on p "Both support compilation to WASM." at bounding box center [367, 159] width 312 height 13
click at [257, 153] on p "Both support compilation to WASM." at bounding box center [367, 159] width 312 height 13
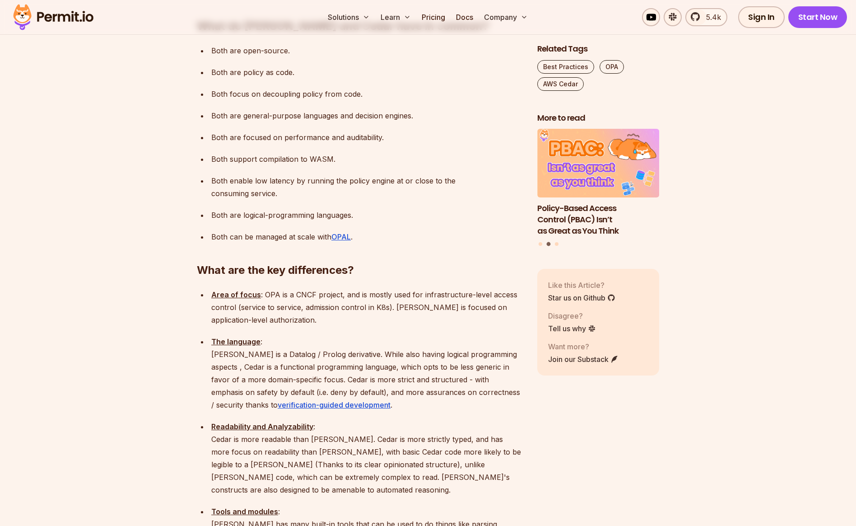
click at [219, 153] on p "Both support compilation to WASM." at bounding box center [367, 159] width 312 height 13
click at [248, 153] on p "Both support compilation to WASM." at bounding box center [367, 159] width 312 height 13
drag, startPoint x: 230, startPoint y: 122, endPoint x: 259, endPoint y: 121, distance: 28.9
click at [259, 153] on p "Both support compilation to WASM." at bounding box center [367, 159] width 312 height 13
click at [276, 153] on p "Both support compilation to WASM." at bounding box center [367, 159] width 312 height 13
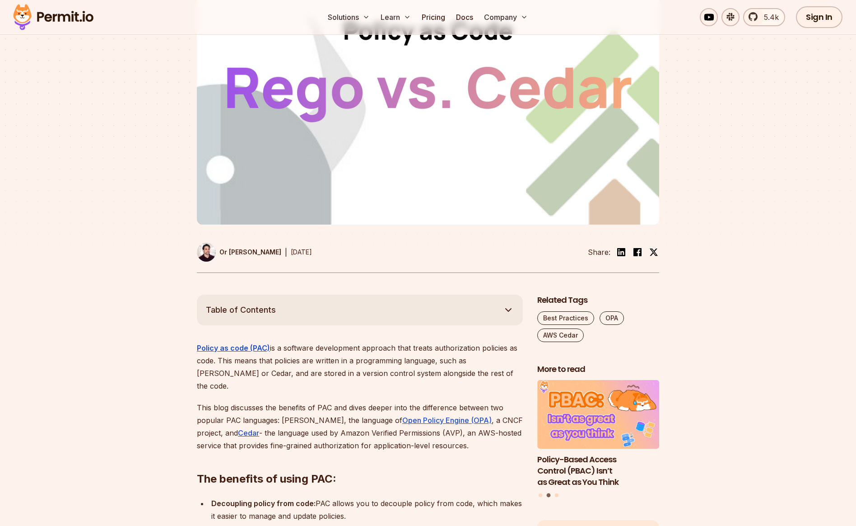
scroll to position [0, 0]
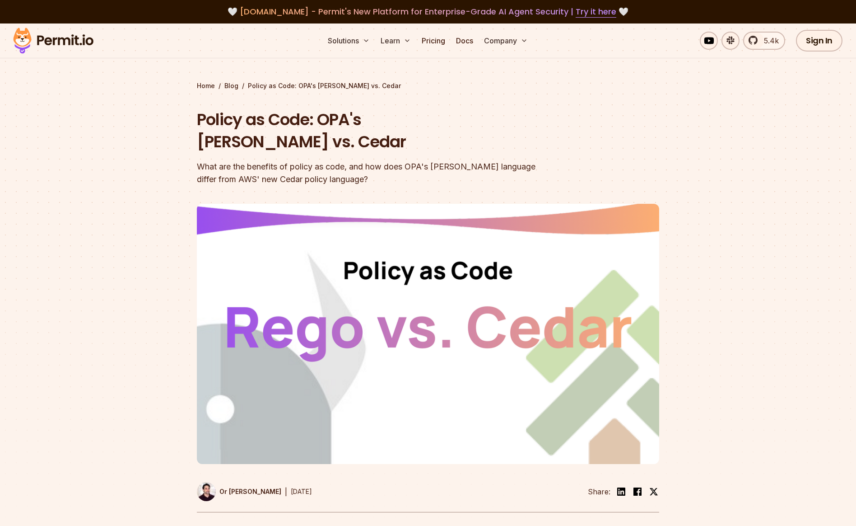
click at [333, 122] on h1 "Policy as Code: OPA's Rego vs. Cedar" at bounding box center [370, 130] width 347 height 45
drag, startPoint x: 348, startPoint y: 120, endPoint x: 324, endPoint y: 119, distance: 24.4
click at [324, 119] on h1 "Policy as Code: OPA's Rego vs. Cedar" at bounding box center [370, 130] width 347 height 45
click at [398, 117] on h1 "Policy as Code: OPA's Rego vs. Cedar" at bounding box center [370, 130] width 347 height 45
drag, startPoint x: 319, startPoint y: 119, endPoint x: 428, endPoint y: 117, distance: 108.9
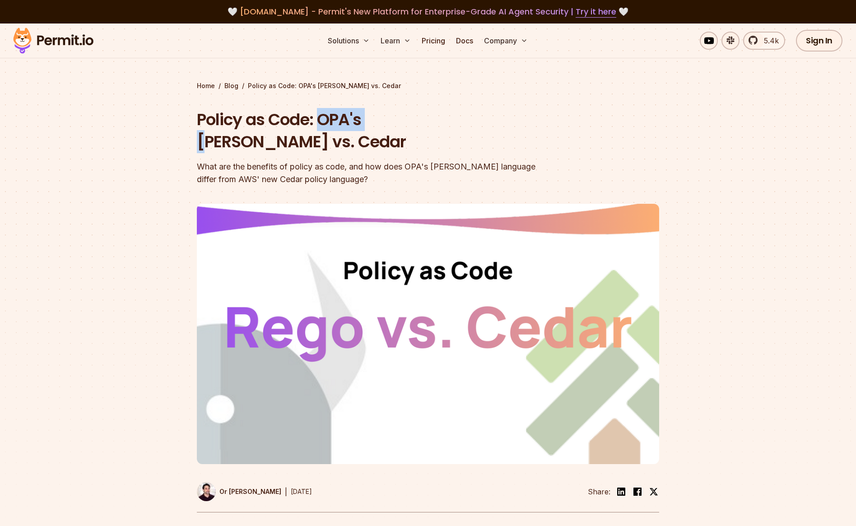
click at [375, 118] on h1 "Policy as Code: OPA's Rego vs. Cedar" at bounding box center [370, 130] width 347 height 45
click at [457, 113] on h1 "Policy as Code: OPA's Rego vs. Cedar" at bounding box center [370, 130] width 347 height 45
drag, startPoint x: 483, startPoint y: 118, endPoint x: 268, endPoint y: 125, distance: 215.5
click at [274, 124] on h1 "Policy as Code: OPA's Rego vs. Cedar" at bounding box center [370, 130] width 347 height 45
drag, startPoint x: 199, startPoint y: 120, endPoint x: 336, endPoint y: 116, distance: 136.9
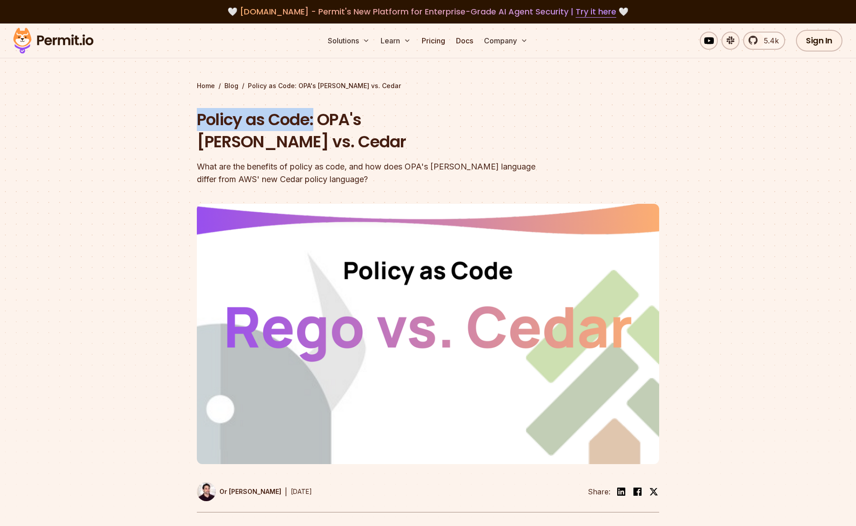
click at [336, 116] on h1 "Policy as Code: OPA's Rego vs. Cedar" at bounding box center [370, 130] width 347 height 45
click at [376, 116] on h1 "Policy as Code: OPA's Rego vs. Cedar" at bounding box center [370, 130] width 347 height 45
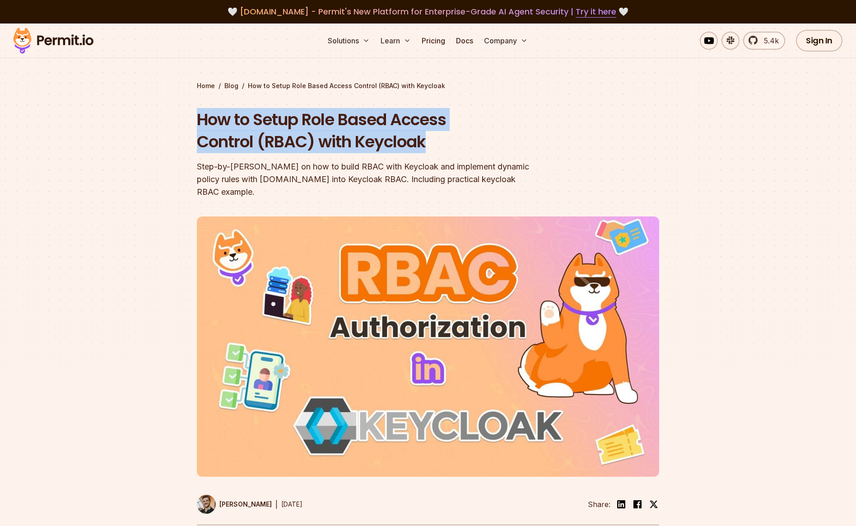
drag, startPoint x: 201, startPoint y: 121, endPoint x: 555, endPoint y: 146, distance: 354.9
click at [555, 146] on header "How to Setup Role Based Access Control (RBAC) with Keycloak Step-by-[PERSON_NAM…" at bounding box center [428, 316] width 462 height 416
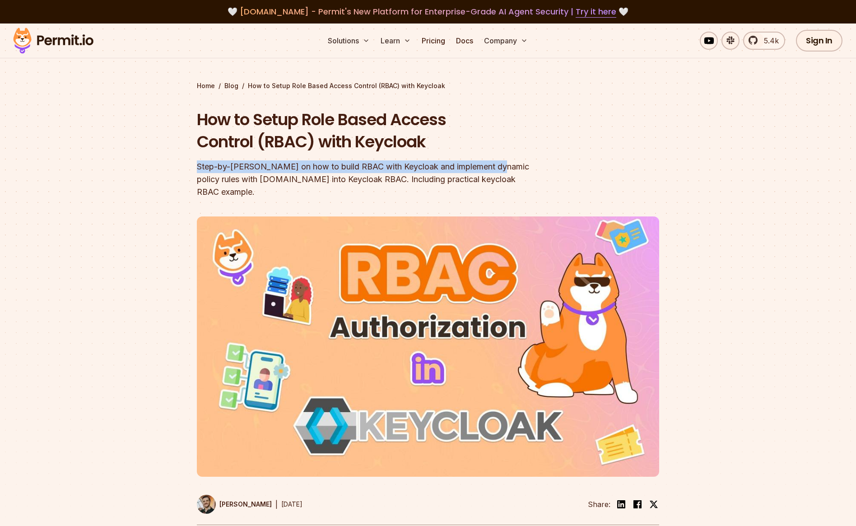
drag, startPoint x: 198, startPoint y: 166, endPoint x: 500, endPoint y: 172, distance: 301.7
click at [499, 172] on div "Step-by-[PERSON_NAME] on how to build RBAC with Keycloak and implement dynamic …" at bounding box center [370, 179] width 347 height 38
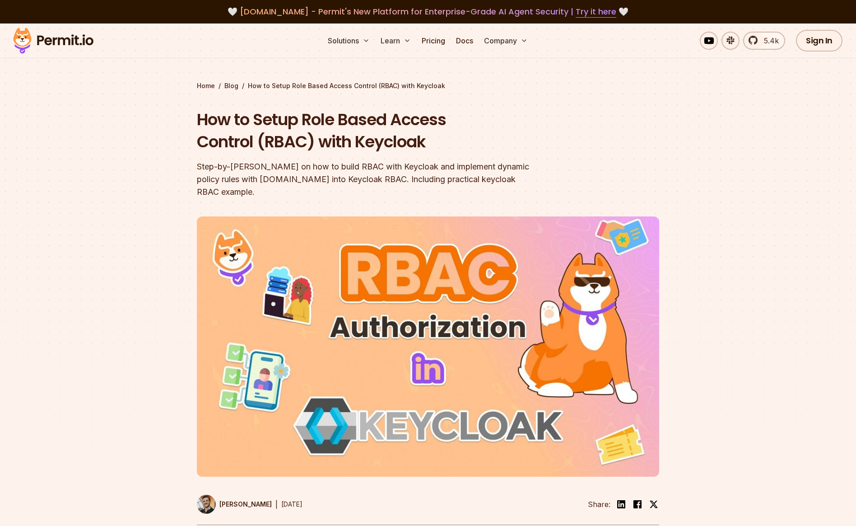
click at [500, 172] on div "Step-by-[PERSON_NAME] on how to build RBAC with Keycloak and implement dynamic …" at bounding box center [370, 179] width 347 height 38
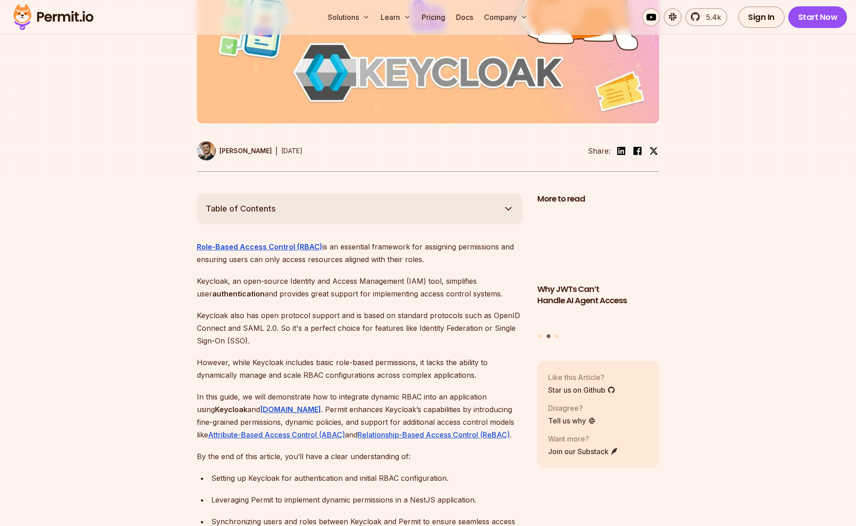
scroll to position [387, 0]
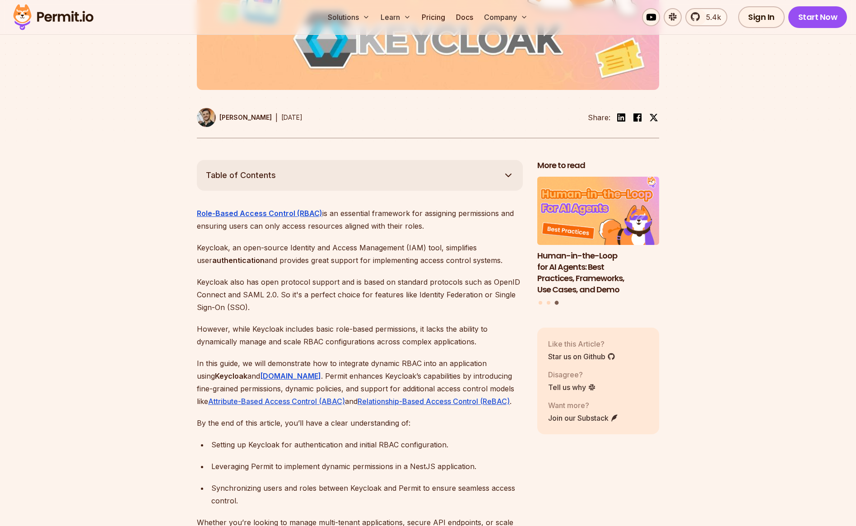
drag, startPoint x: 326, startPoint y: 434, endPoint x: 375, endPoint y: 433, distance: 48.8
click at [358, 438] on div "Setting up Keycloak for authentication and initial RBAC configuration." at bounding box center [367, 444] width 312 height 13
click at [375, 438] on div "Setting up Keycloak for authentication and initial RBAC configuration." at bounding box center [367, 444] width 312 height 13
drag, startPoint x: 444, startPoint y: 432, endPoint x: 247, endPoint y: 429, distance: 196.9
click at [247, 438] on div "Setting up Keycloak for authentication and initial RBAC configuration." at bounding box center [367, 444] width 312 height 13
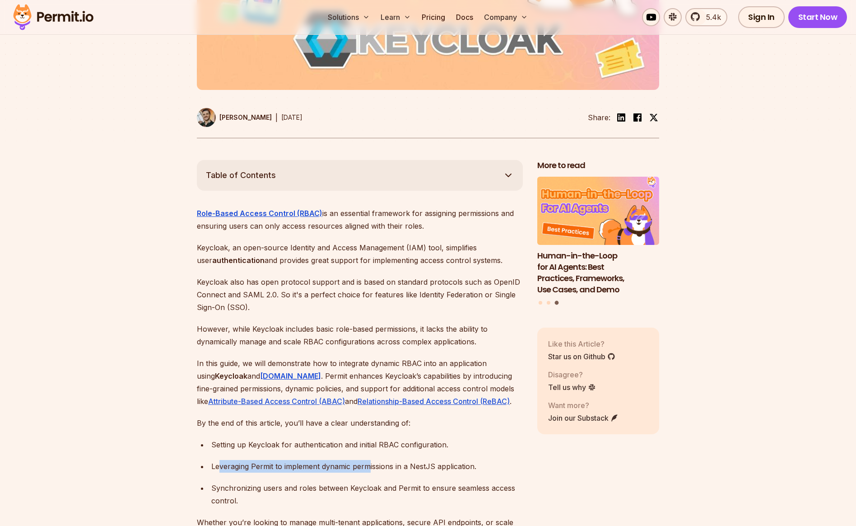
drag, startPoint x: 218, startPoint y: 454, endPoint x: 368, endPoint y: 457, distance: 150.9
click at [368, 460] on div "Leveraging Permit to implement dynamic permissions in a NestJS application." at bounding box center [367, 466] width 312 height 13
drag, startPoint x: 394, startPoint y: 453, endPoint x: 417, endPoint y: 454, distance: 23.5
click at [417, 460] on div "Leveraging Permit to implement dynamic permissions in a NestJS application." at bounding box center [367, 466] width 312 height 13
click at [432, 460] on div "Leveraging Permit to implement dynamic permissions in a NestJS application." at bounding box center [367, 466] width 312 height 13
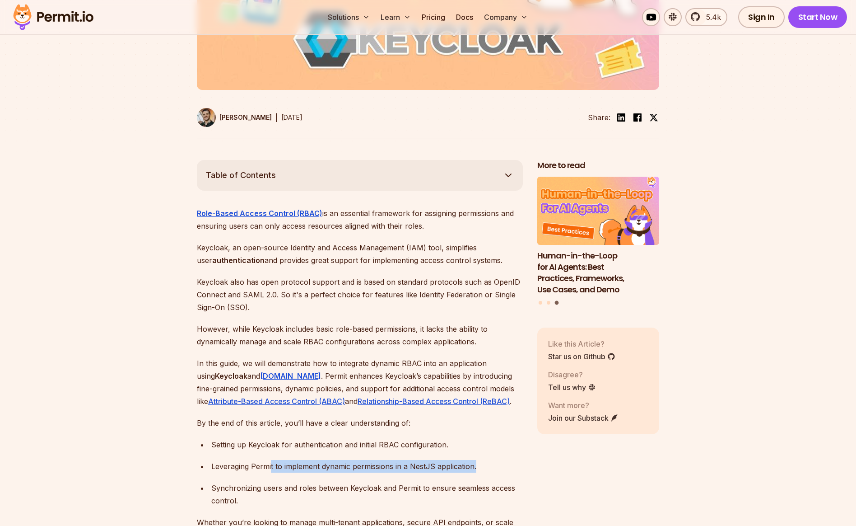
drag, startPoint x: 482, startPoint y: 455, endPoint x: 266, endPoint y: 453, distance: 215.9
click at [271, 460] on div "Leveraging Permit to implement dynamic permissions in a NestJS application." at bounding box center [367, 466] width 312 height 13
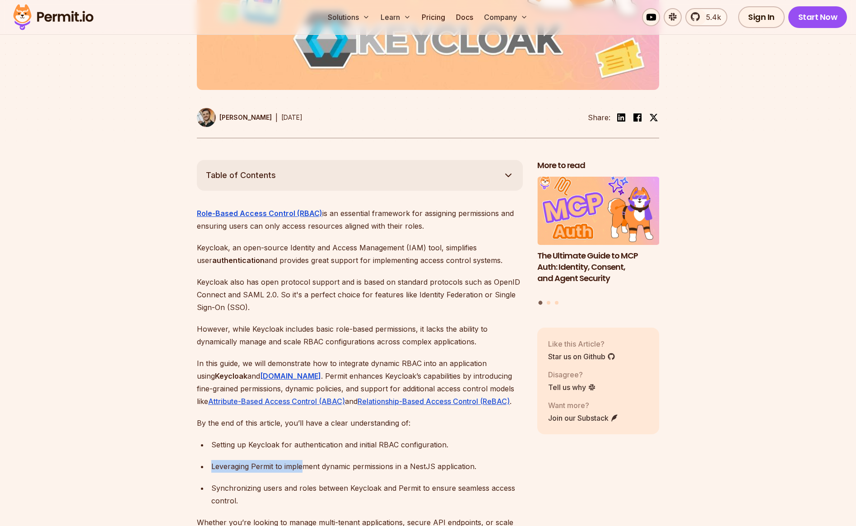
drag, startPoint x: 262, startPoint y: 454, endPoint x: 302, endPoint y: 456, distance: 40.2
click at [302, 460] on li "Leveraging Permit to implement dynamic permissions in a NestJS application." at bounding box center [366, 466] width 314 height 13
click at [292, 481] on div "Synchronizing users and roles between Keycloak and Permit to ensure seamless ac…" at bounding box center [367, 493] width 312 height 25
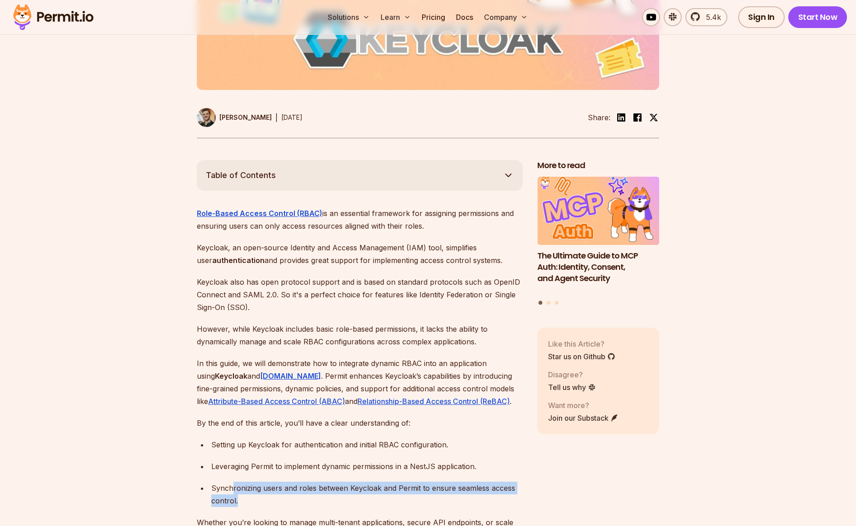
drag, startPoint x: 231, startPoint y: 476, endPoint x: 289, endPoint y: 483, distance: 57.8
click at [315, 489] on div "Synchronizing users and roles between Keycloak and Permit to ensure seamless ac…" at bounding box center [367, 493] width 312 height 25
drag, startPoint x: 237, startPoint y: 490, endPoint x: 280, endPoint y: 490, distance: 43.8
click at [274, 492] on li "Synchronizing users and roles between Keycloak and Permit to ensure seamless ac…" at bounding box center [366, 493] width 314 height 25
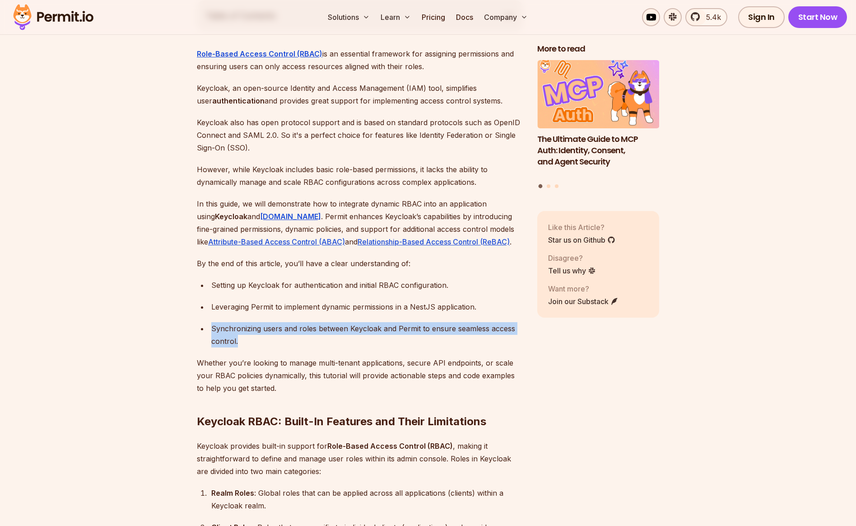
scroll to position [623, 0]
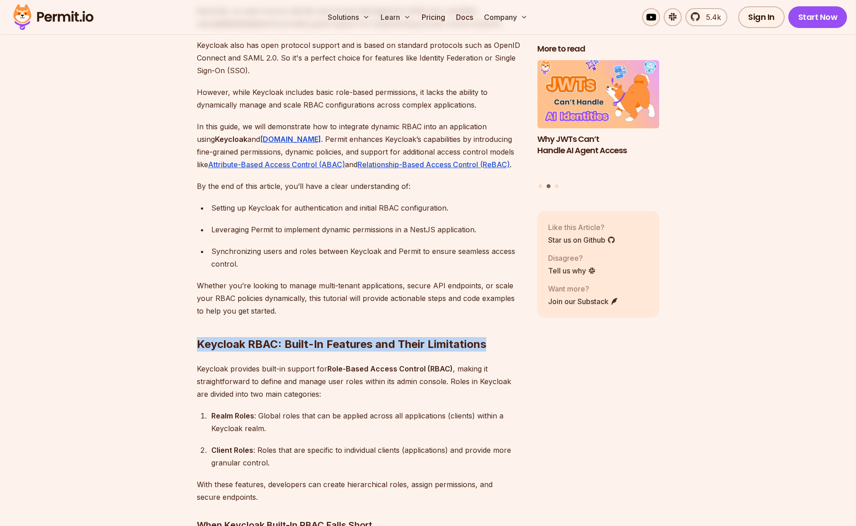
drag, startPoint x: 199, startPoint y: 332, endPoint x: 512, endPoint y: 333, distance: 312.9
click at [512, 333] on h2 "Keycloak RBAC: Built-In Features and Their Limitations" at bounding box center [360, 326] width 326 height 51
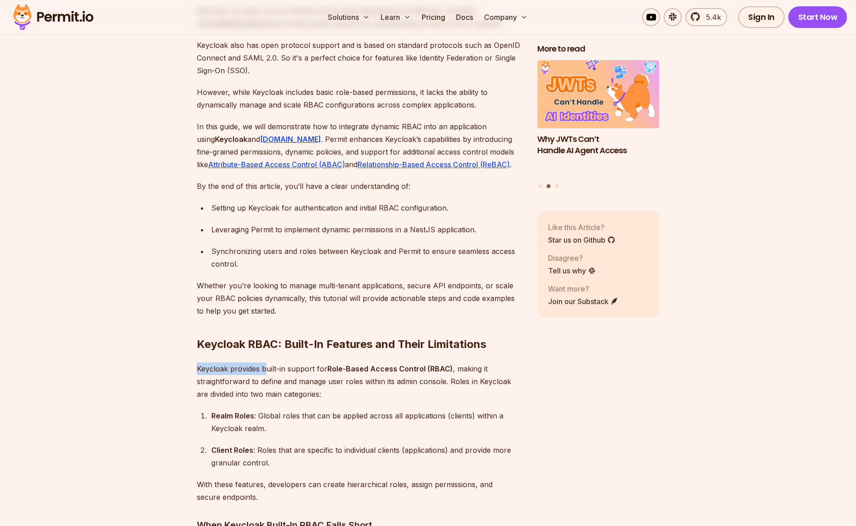
drag, startPoint x: 198, startPoint y: 356, endPoint x: 264, endPoint y: 356, distance: 65.9
click at [264, 362] on p "Keycloak provides built-in support for Role-Based Access Control (RBAC) , makin…" at bounding box center [360, 381] width 326 height 38
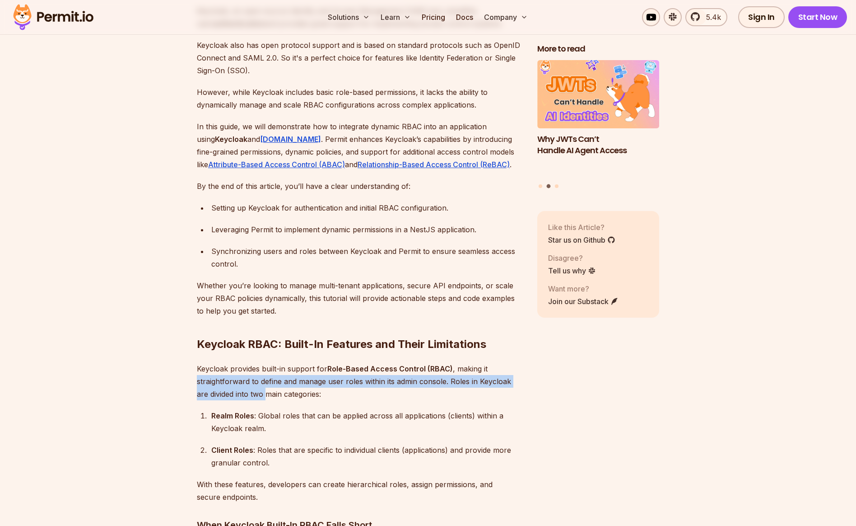
drag, startPoint x: 195, startPoint y: 370, endPoint x: 256, endPoint y: 378, distance: 61.1
click at [268, 378] on p "Keycloak provides built-in support for Role-Based Access Control (RBAC) , makin…" at bounding box center [360, 381] width 326 height 38
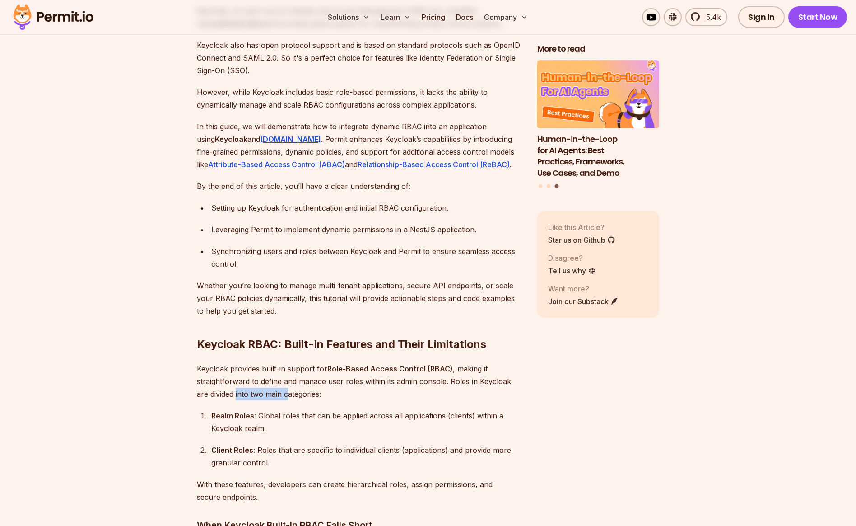
drag, startPoint x: 224, startPoint y: 379, endPoint x: 275, endPoint y: 380, distance: 50.6
click at [275, 380] on p "Keycloak provides built-in support for Role-Based Access Control (RBAC) , makin…" at bounding box center [360, 381] width 326 height 38
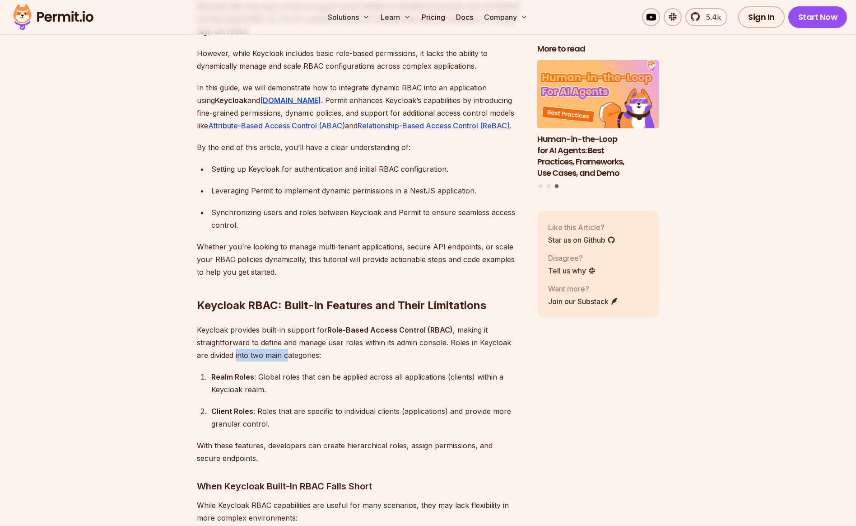
scroll to position [668, 0]
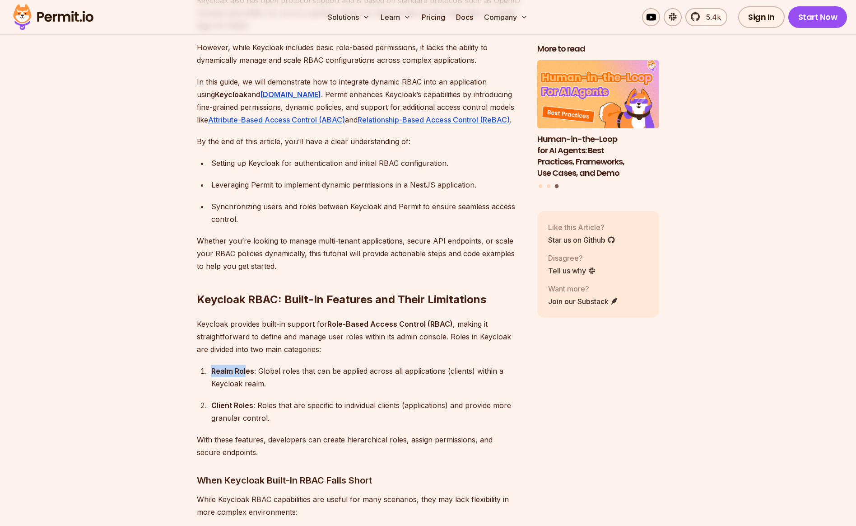
drag, startPoint x: 211, startPoint y: 359, endPoint x: 248, endPoint y: 359, distance: 37.0
click at [247, 366] on strong "Realm Roles" at bounding box center [232, 370] width 43 height 9
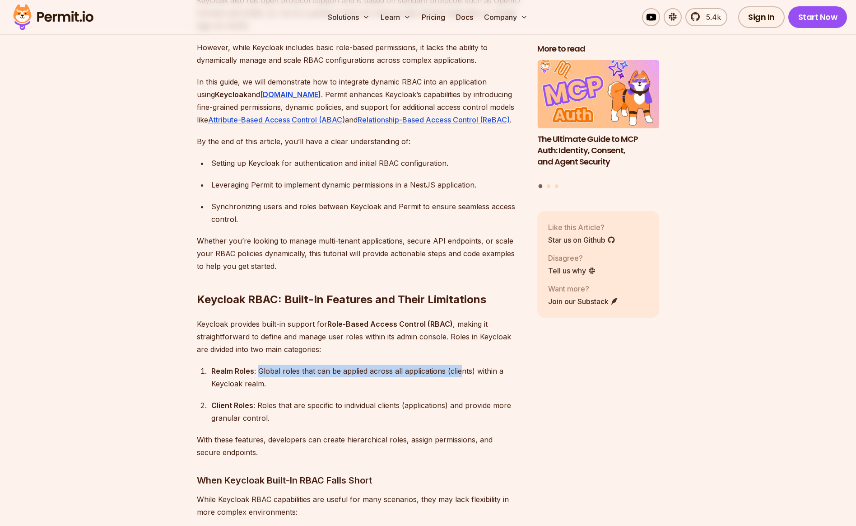
drag, startPoint x: 260, startPoint y: 358, endPoint x: 461, endPoint y: 360, distance: 201.4
click at [461, 364] on div "Realm Roles : Global roles that can be applied across all applications (clients…" at bounding box center [367, 376] width 312 height 25
click at [493, 364] on div "Realm Roles : Global roles that can be applied across all applications (clients…" at bounding box center [367, 376] width 312 height 25
drag, startPoint x: 427, startPoint y: 359, endPoint x: 280, endPoint y: 360, distance: 146.8
click at [280, 364] on div "Realm Roles : Global roles that can be applied across all applications (clients…" at bounding box center [367, 376] width 312 height 25
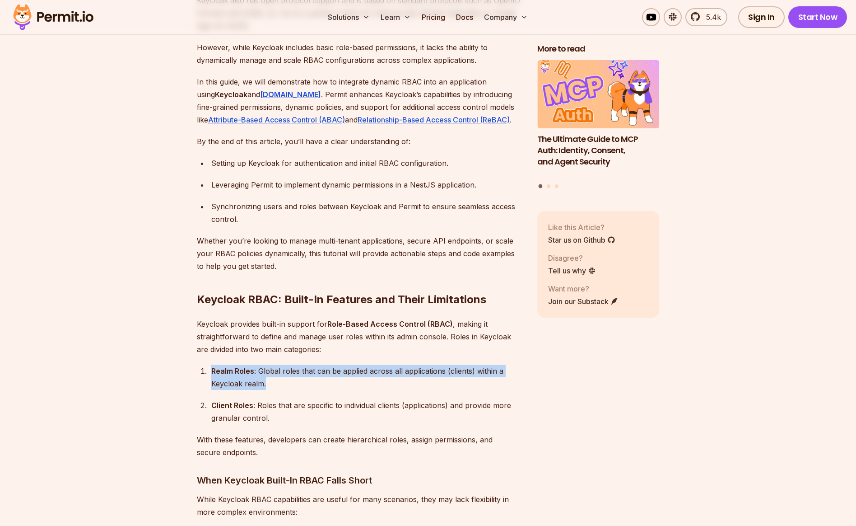
drag, startPoint x: 265, startPoint y: 371, endPoint x: 214, endPoint y: 358, distance: 52.7
click at [214, 364] on div "Realm Roles : Global roles that can be applied across all applications (clients…" at bounding box center [367, 376] width 312 height 25
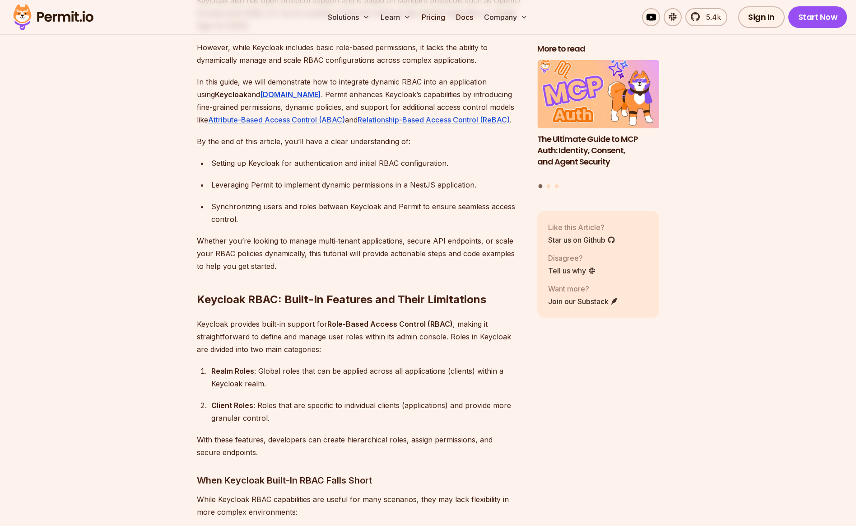
click at [213, 366] on strong "Realm Roles" at bounding box center [232, 370] width 43 height 9
drag, startPoint x: 210, startPoint y: 393, endPoint x: 268, endPoint y: 392, distance: 57.8
click at [268, 399] on li "Client Roles : Roles that are specific to individual clients (applications) and…" at bounding box center [366, 411] width 314 height 25
drag, startPoint x: 300, startPoint y: 394, endPoint x: 409, endPoint y: 396, distance: 108.4
click at [409, 399] on div "Client Roles : Roles that are specific to individual clients (applications) and…" at bounding box center [367, 411] width 312 height 25
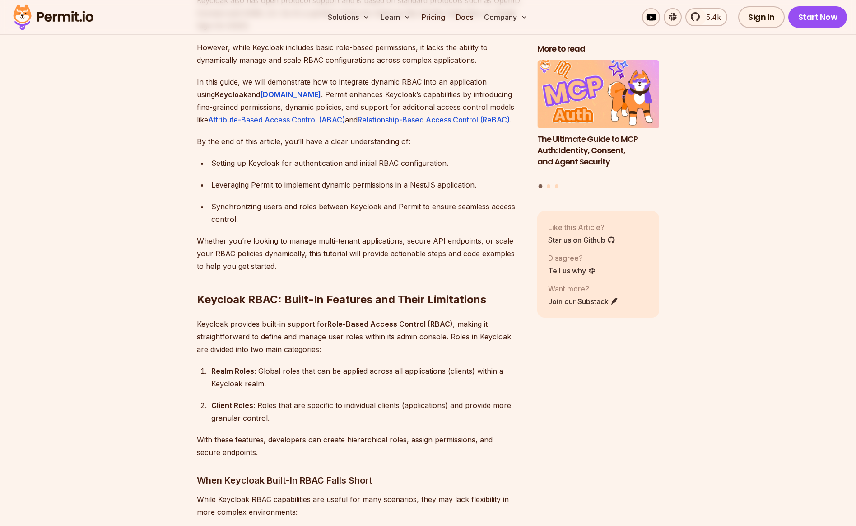
click at [492, 405] on div "Client Roles : Roles that are specific to individual clients (applications) and…" at bounding box center [367, 411] width 312 height 25
click at [493, 399] on div "Client Roles : Roles that are specific to individual clients (applications) and…" at bounding box center [367, 411] width 312 height 25
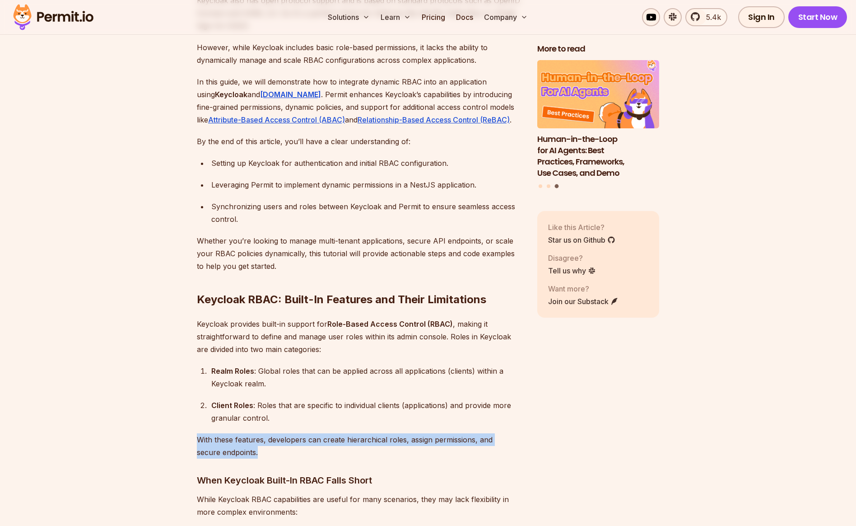
drag, startPoint x: 199, startPoint y: 426, endPoint x: 283, endPoint y: 443, distance: 85.6
click at [283, 443] on p "With these features, developers can create hierarchical roles, assign permissio…" at bounding box center [360, 445] width 326 height 25
click at [278, 443] on p "With these features, developers can create hierarchical roles, assign permissio…" at bounding box center [360, 445] width 326 height 25
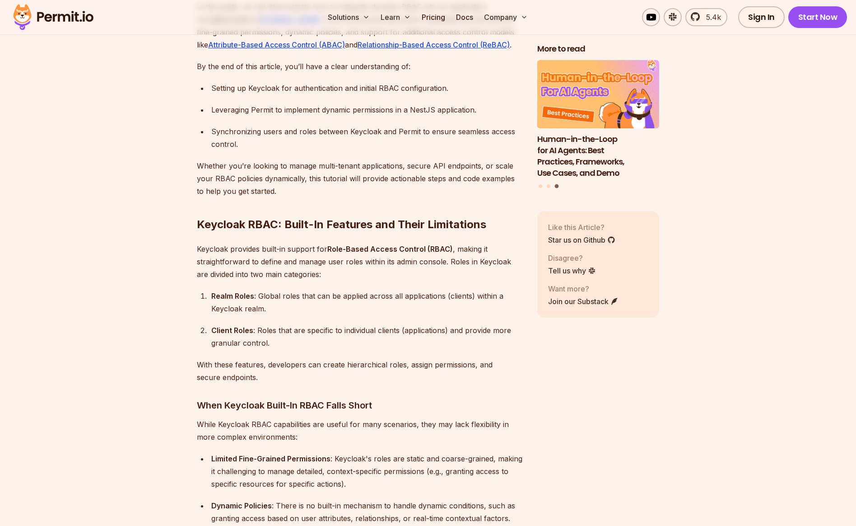
scroll to position [799, 0]
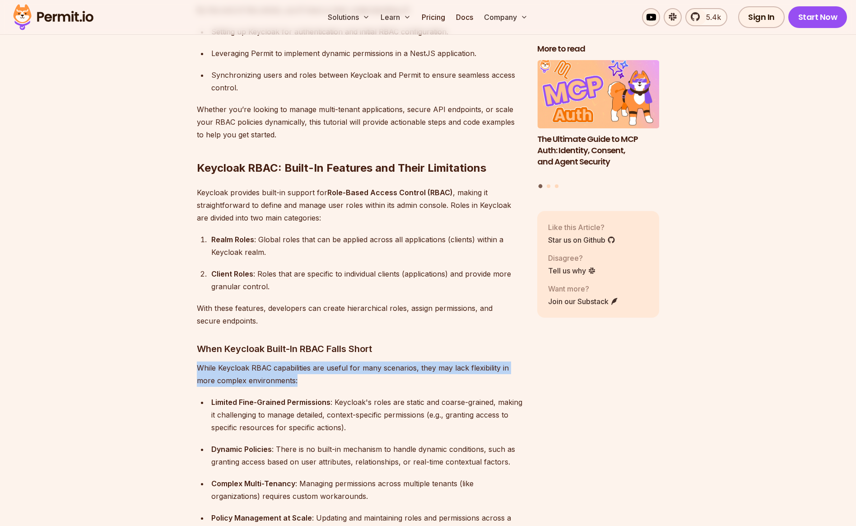
drag, startPoint x: 199, startPoint y: 351, endPoint x: 338, endPoint y: 364, distance: 139.7
click at [338, 364] on p "While Keycloak RBAC capabilities are useful for many scenarios, they may lack f…" at bounding box center [360, 373] width 326 height 25
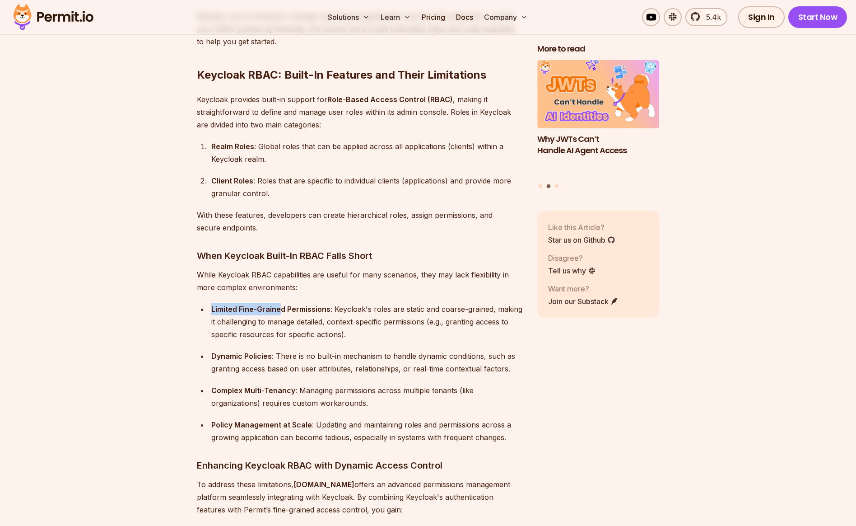
drag, startPoint x: 211, startPoint y: 297, endPoint x: 281, endPoint y: 295, distance: 70.5
click at [281, 304] on strong "Limited Fine-Grained Permissions" at bounding box center [270, 308] width 119 height 9
drag, startPoint x: 211, startPoint y: 310, endPoint x: 312, endPoint y: 308, distance: 100.7
click at [312, 308] on div "Limited Fine-Grained Permissions : Keycloak's roles are static and coarse-grain…" at bounding box center [367, 322] width 312 height 38
drag, startPoint x: 322, startPoint y: 309, endPoint x: 345, endPoint y: 309, distance: 23.5
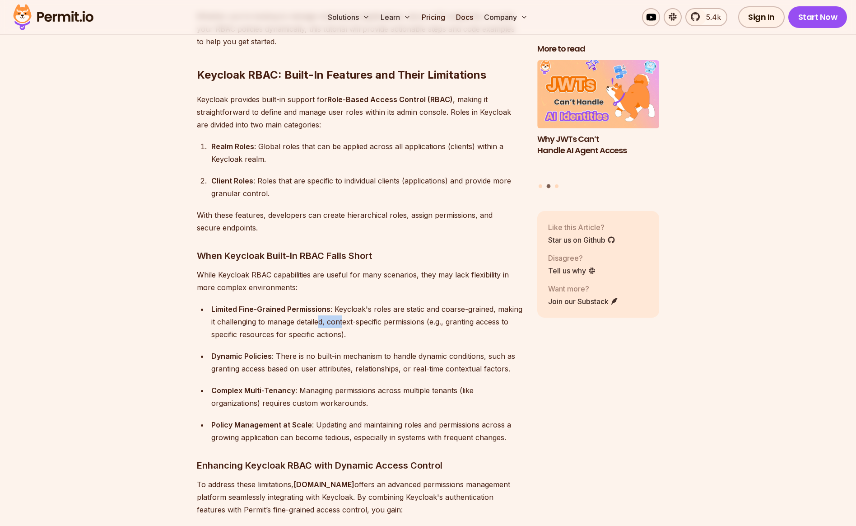
click at [345, 309] on div "Limited Fine-Grained Permissions : Keycloak's roles are static and coarse-grain…" at bounding box center [367, 322] width 312 height 38
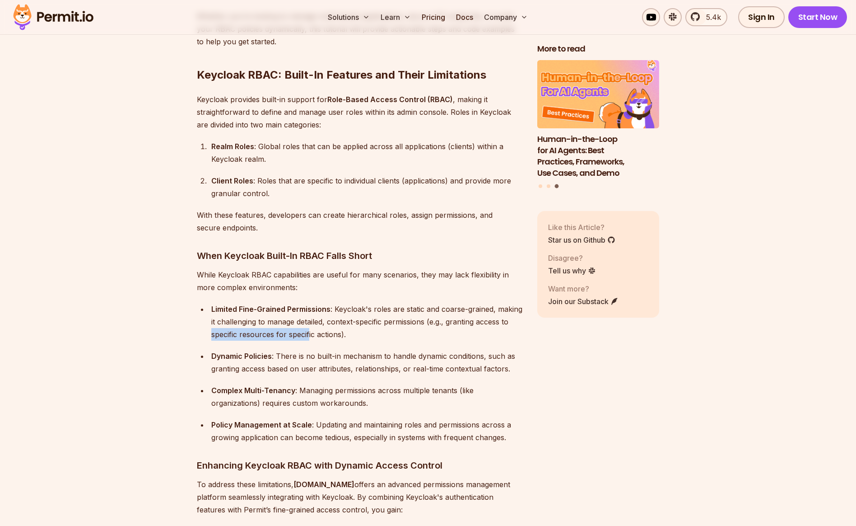
drag, startPoint x: 211, startPoint y: 324, endPoint x: 309, endPoint y: 324, distance: 98.0
click at [309, 324] on div "Limited Fine-Grained Permissions : Keycloak's roles are static and coarse-grain…" at bounding box center [367, 322] width 312 height 38
drag, startPoint x: 353, startPoint y: 324, endPoint x: 224, endPoint y: 308, distance: 130.2
click at [224, 308] on div "Limited Fine-Grained Permissions : Keycloak's roles are static and coarse-grain…" at bounding box center [367, 322] width 312 height 38
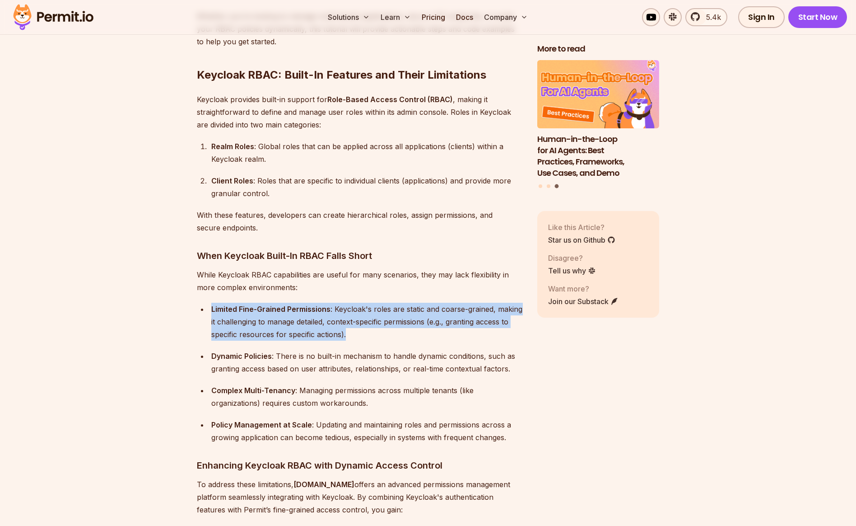
drag, startPoint x: 212, startPoint y: 295, endPoint x: 384, endPoint y: 322, distance: 173.7
click at [384, 322] on div "Limited Fine-Grained Permissions : Keycloak's roles are static and coarse-grain…" at bounding box center [367, 322] width 312 height 38
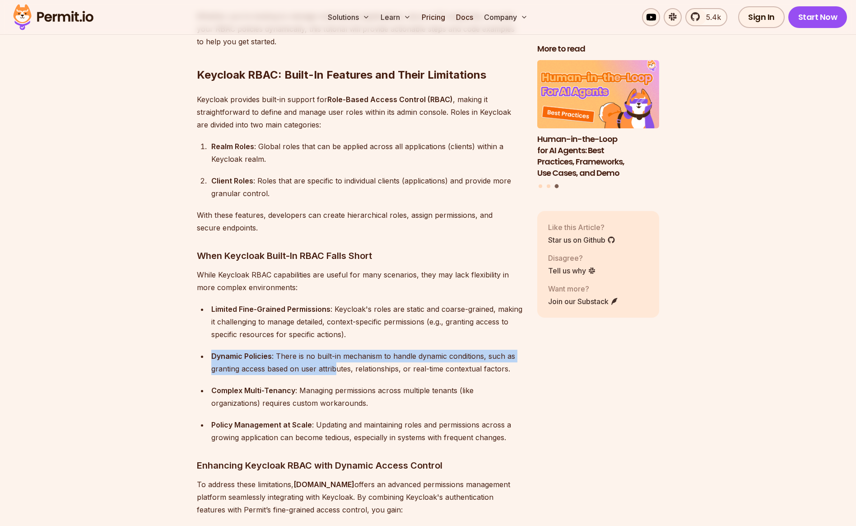
drag, startPoint x: 212, startPoint y: 342, endPoint x: 332, endPoint y: 357, distance: 121.0
click at [337, 354] on div "Dynamic Policies : There is no built-in mechanism to handle dynamic conditions,…" at bounding box center [367, 362] width 312 height 25
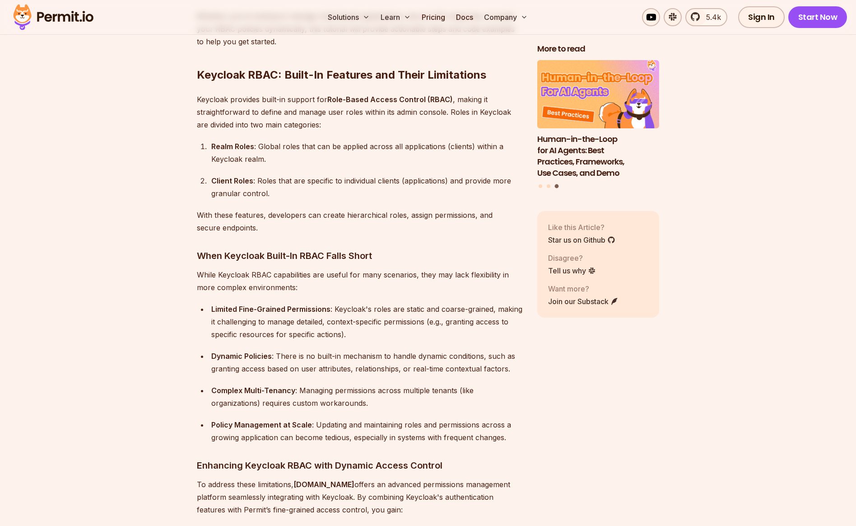
click at [382, 355] on div "Dynamic Policies : There is no built-in mechanism to handle dynamic conditions,…" at bounding box center [367, 362] width 312 height 25
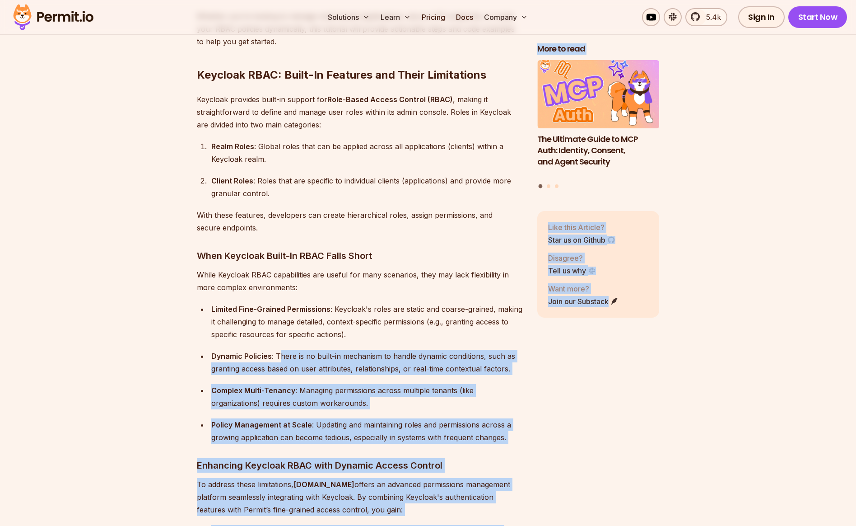
drag, startPoint x: 279, startPoint y: 342, endPoint x: 549, endPoint y: 362, distance: 270.7
click at [220, 368] on ul "Limited Fine-Grained Permissions : Keycloak's roles are static and coarse-grain…" at bounding box center [360, 373] width 326 height 141
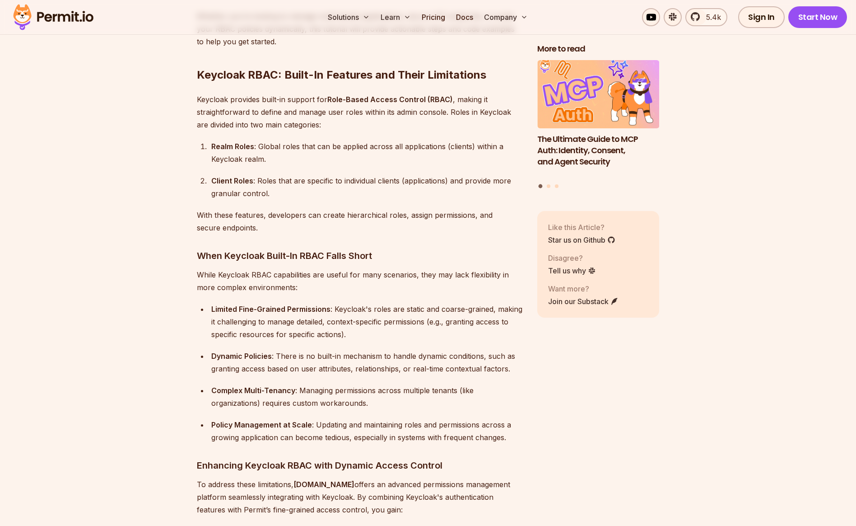
click at [213, 386] on strong "Complex Multi-Tenancy" at bounding box center [253, 390] width 84 height 9
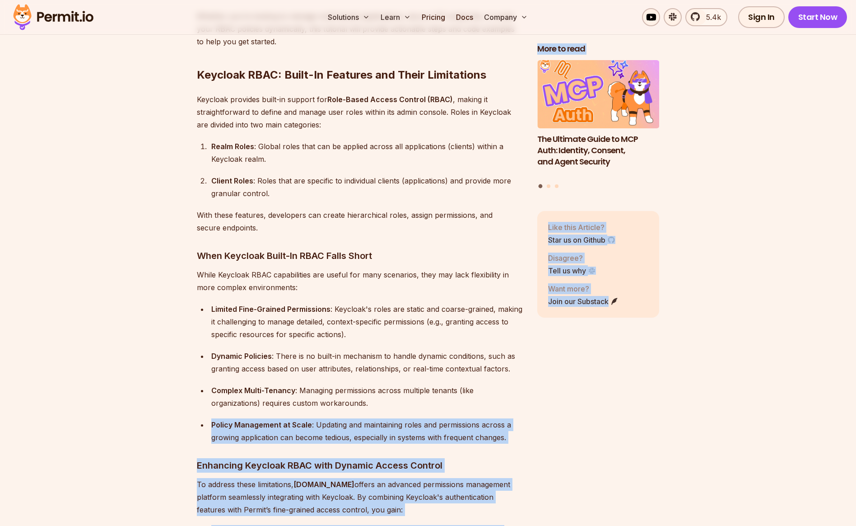
drag, startPoint x: 212, startPoint y: 412, endPoint x: 542, endPoint y: 429, distance: 330.6
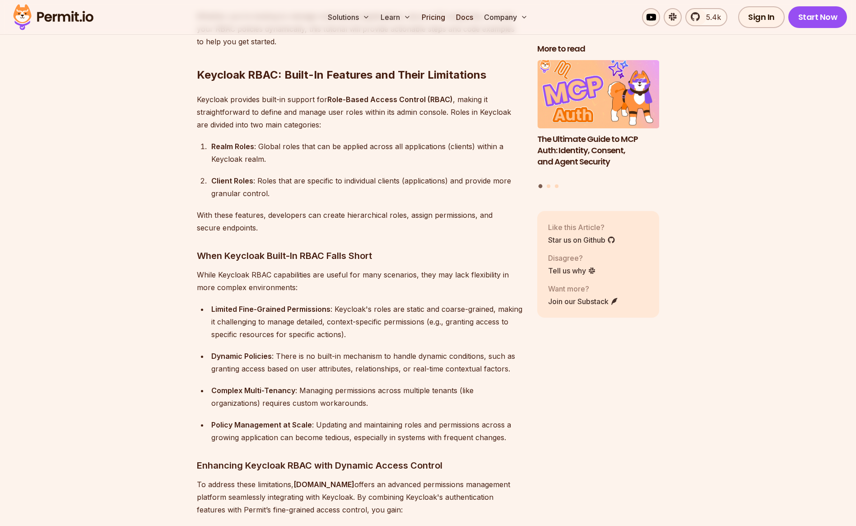
click at [285, 420] on strong "Policy Management at Scale" at bounding box center [261, 424] width 101 height 9
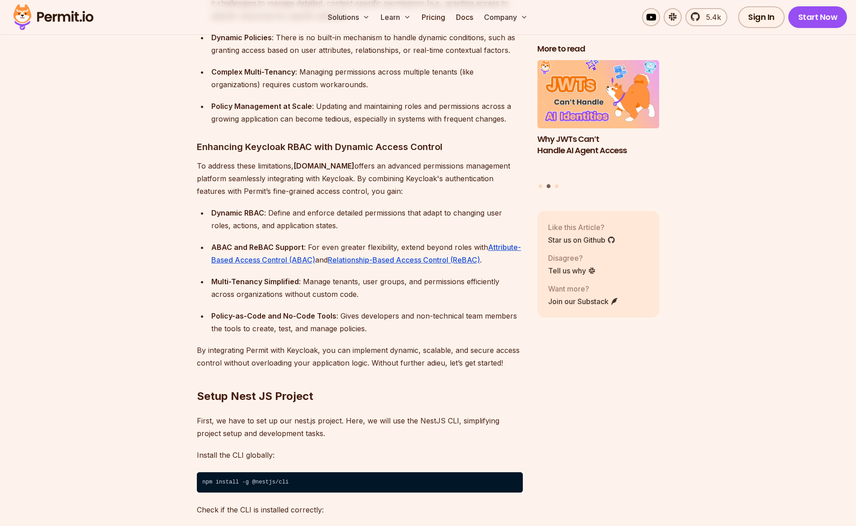
scroll to position [1302, 0]
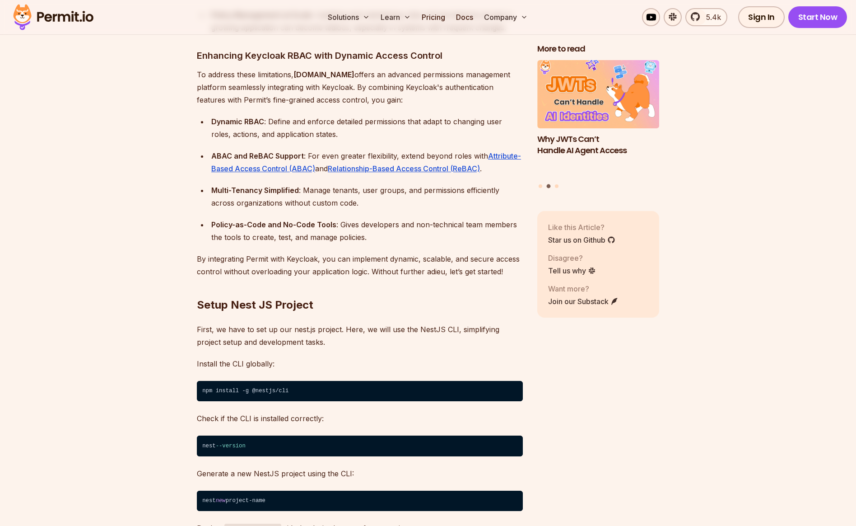
drag, startPoint x: 199, startPoint y: 247, endPoint x: 331, endPoint y: 247, distance: 131.9
click at [331, 252] on p "By integrating Permit with Keycloak, you can implement dynamic, scalable, and s…" at bounding box center [360, 264] width 326 height 25
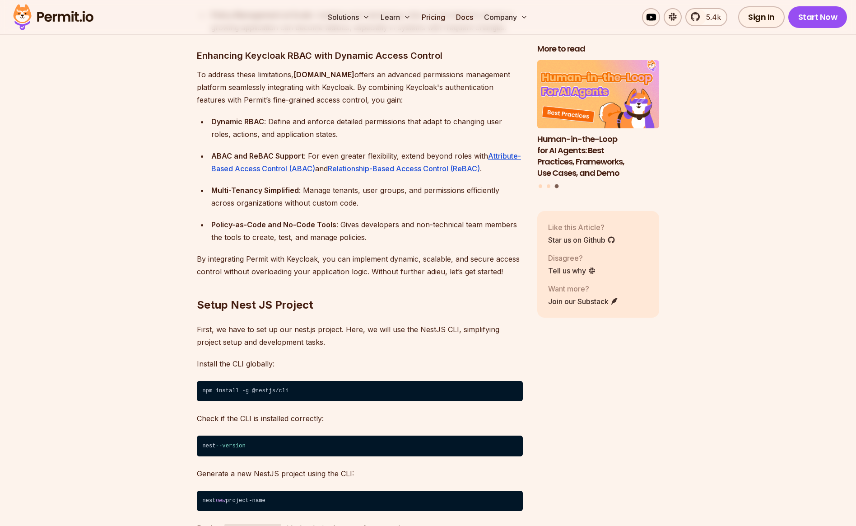
click at [367, 260] on p "By integrating Permit with Keycloak, you can implement dynamic, scalable, and s…" at bounding box center [360, 264] width 326 height 25
drag, startPoint x: 388, startPoint y: 259, endPoint x: 373, endPoint y: 259, distance: 14.9
click at [386, 259] on p "By integrating Permit with Keycloak, you can implement dynamic, scalable, and s…" at bounding box center [360, 264] width 326 height 25
drag, startPoint x: 361, startPoint y: 258, endPoint x: 444, endPoint y: 260, distance: 83.1
click at [413, 259] on p "By integrating Permit with Keycloak, you can implement dynamic, scalable, and s…" at bounding box center [360, 264] width 326 height 25
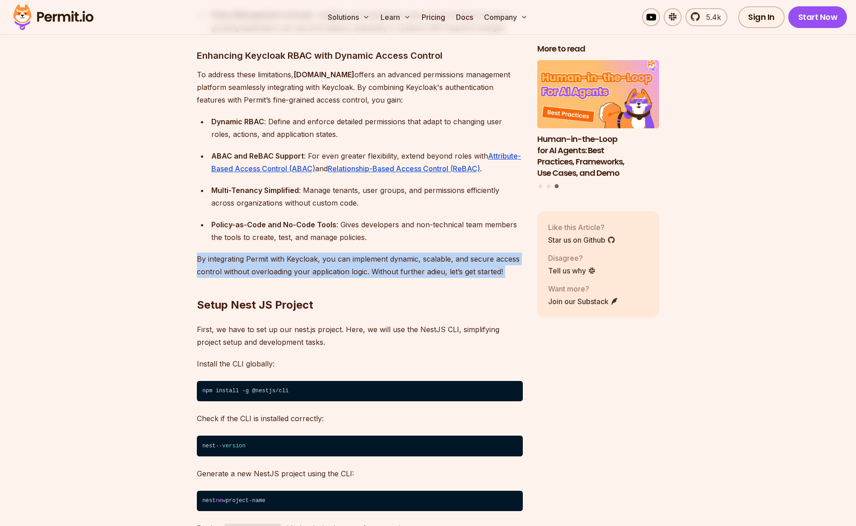
drag, startPoint x: 507, startPoint y: 261, endPoint x: 191, endPoint y: 247, distance: 315.5
click at [202, 252] on p "By integrating Permit with Keycloak, you can implement dynamic, scalable, and s…" at bounding box center [360, 264] width 326 height 25
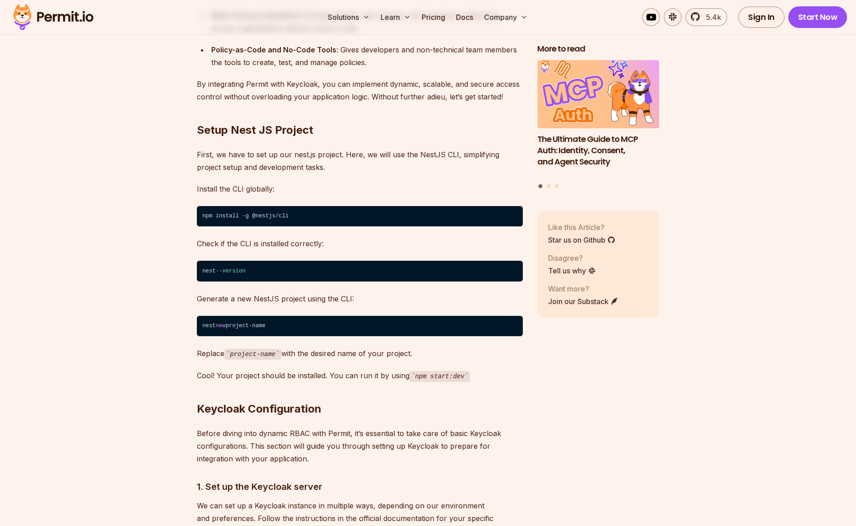
scroll to position [1522, 0]
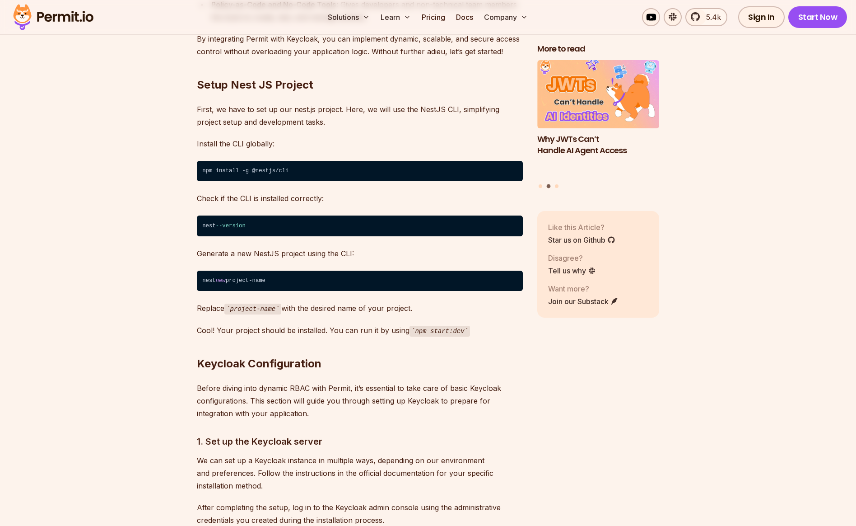
drag, startPoint x: 197, startPoint y: 296, endPoint x: 420, endPoint y: 294, distance: 222.6
click at [420, 302] on p "Replace project-name with the desired name of your project." at bounding box center [360, 308] width 326 height 13
click at [392, 302] on p "Replace project-name with the desired name of your project." at bounding box center [360, 308] width 326 height 13
drag, startPoint x: 200, startPoint y: 317, endPoint x: 317, endPoint y: 314, distance: 117.0
click at [317, 324] on p "Cool! Your project should be installed. You can run it by using npm start:dev" at bounding box center [360, 330] width 326 height 13
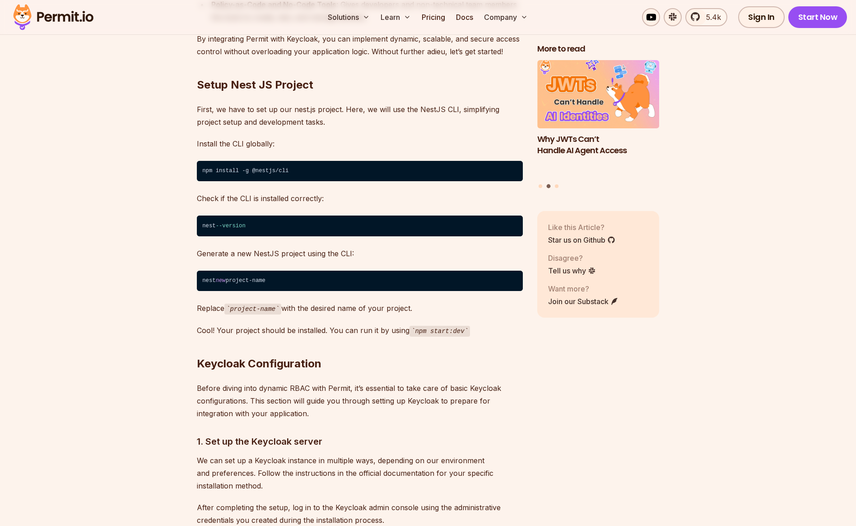
click at [336, 324] on p "Cool! Your project should be installed. You can run it by using npm start:dev" at bounding box center [360, 330] width 326 height 13
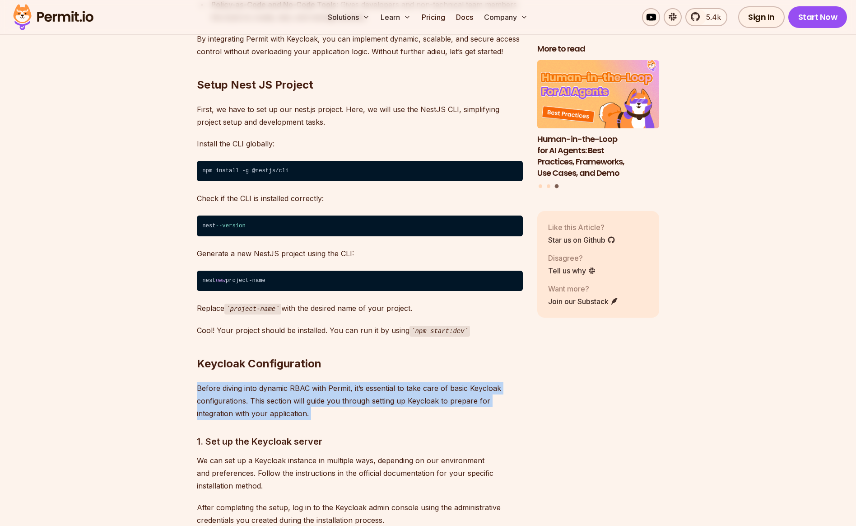
drag, startPoint x: 197, startPoint y: 373, endPoint x: 323, endPoint y: 406, distance: 130.3
click at [305, 383] on p "Before diving into dynamic RBAC with Permit, it’s essential to take care of bas…" at bounding box center [360, 401] width 326 height 38
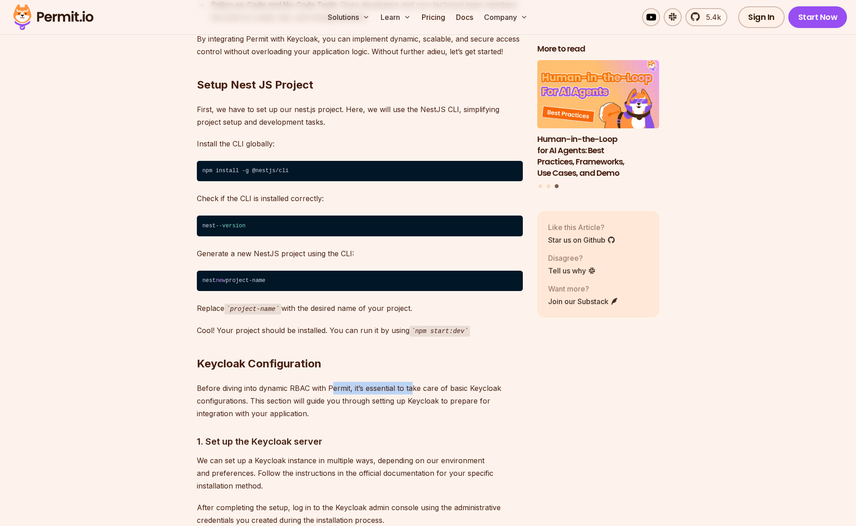
drag, startPoint x: 330, startPoint y: 377, endPoint x: 413, endPoint y: 376, distance: 83.1
click at [414, 382] on p "Before diving into dynamic RBAC with Permit, it’s essential to take care of bas…" at bounding box center [360, 401] width 326 height 38
click at [301, 406] on p "Before diving into dynamic RBAC with Permit, it’s essential to take care of bas…" at bounding box center [360, 401] width 326 height 38
drag, startPoint x: 217, startPoint y: 428, endPoint x: 341, endPoint y: 428, distance: 124.6
click at [341, 434] on h3 "1. Set up the Keycloak server" at bounding box center [360, 441] width 326 height 14
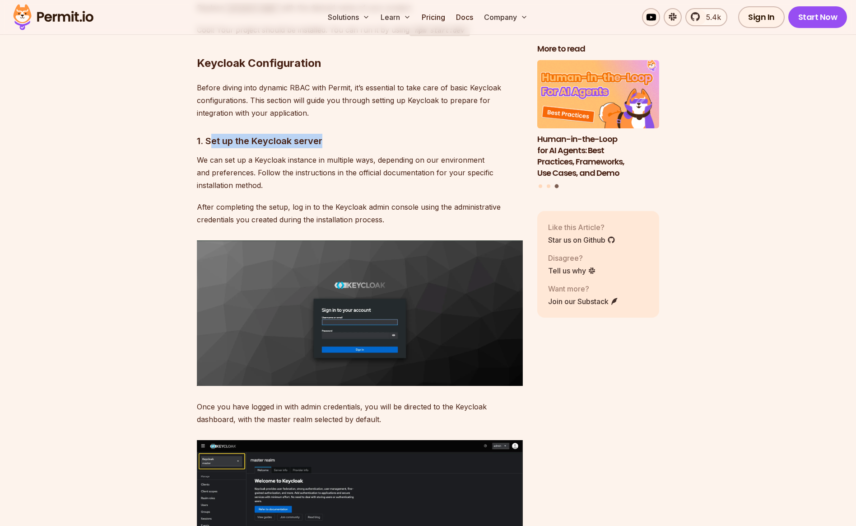
scroll to position [1828, 0]
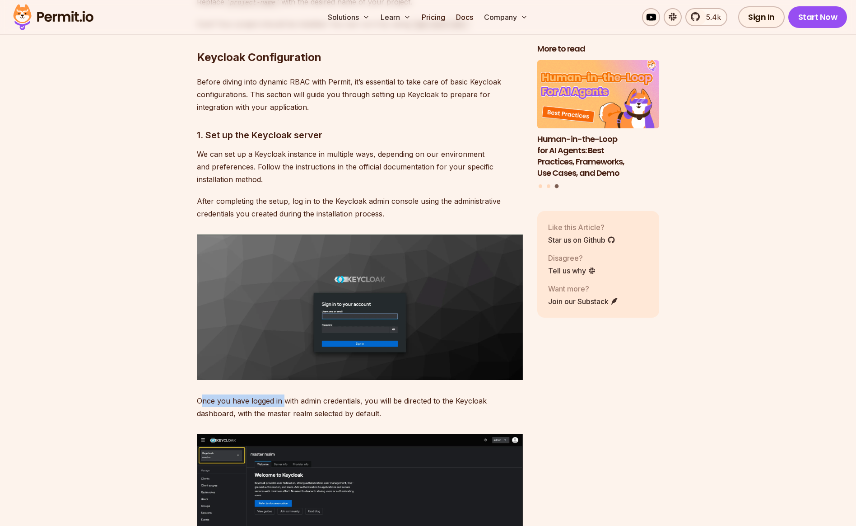
drag, startPoint x: 201, startPoint y: 389, endPoint x: 283, endPoint y: 388, distance: 82.2
click at [283, 394] on p "Once you have logged in with admin credentials, you will be directed to the Key…" at bounding box center [360, 406] width 326 height 25
click at [318, 394] on p "Once you have logged in with admin credentials, you will be directed to the Key…" at bounding box center [360, 406] width 326 height 25
click at [319, 394] on p "Once you have logged in with admin credentials, you will be directed to the Key…" at bounding box center [360, 406] width 326 height 25
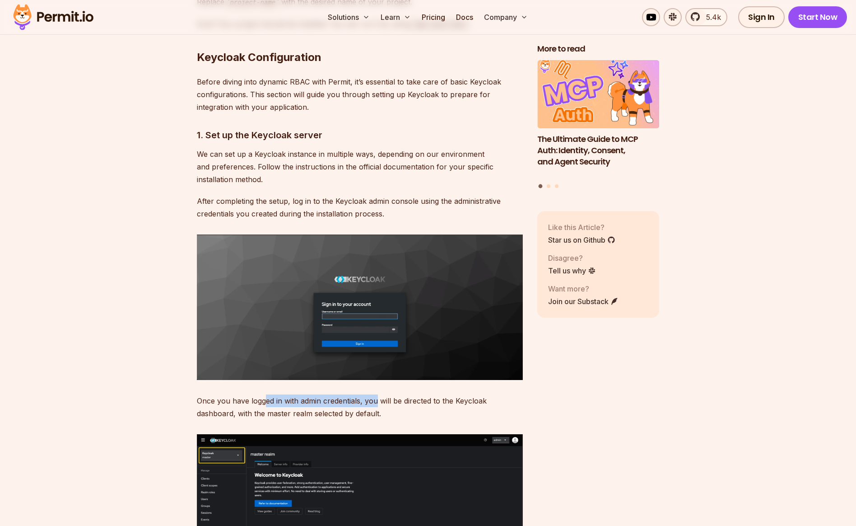
drag, startPoint x: 376, startPoint y: 387, endPoint x: 264, endPoint y: 387, distance: 112.0
click at [264, 394] on p "Once you have logged in with admin credentials, you will be directed to the Key…" at bounding box center [360, 406] width 326 height 25
drag, startPoint x: 228, startPoint y: 387, endPoint x: 212, endPoint y: 388, distance: 15.4
click at [227, 394] on p "Once you have logged in with admin credentials, you will be directed to the Key…" at bounding box center [360, 406] width 326 height 25
drag, startPoint x: 209, startPoint y: 387, endPoint x: 341, endPoint y: 391, distance: 131.9
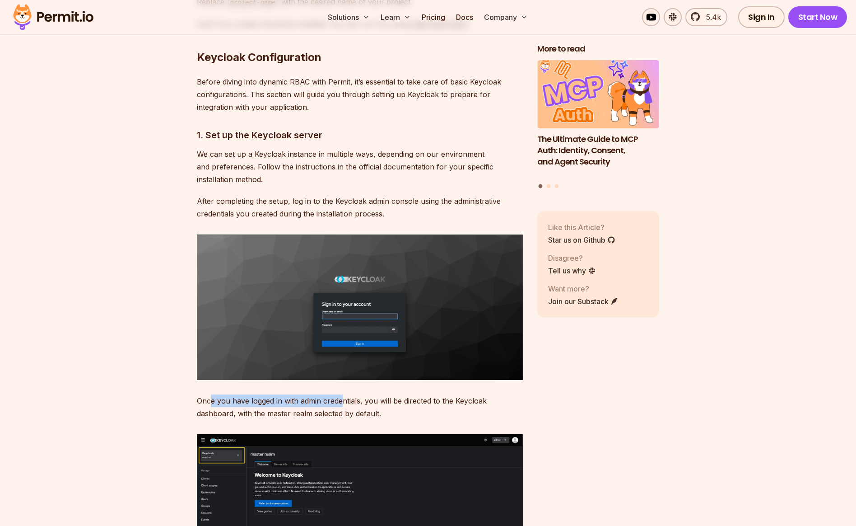
click at [341, 394] on p "Once you have logged in with admin credentials, you will be directed to the Key…" at bounding box center [360, 406] width 326 height 25
click at [364, 394] on p "Once you have logged in with admin credentials, you will be directed to the Key…" at bounding box center [360, 406] width 326 height 25
drag, startPoint x: 361, startPoint y: 387, endPoint x: 393, endPoint y: 387, distance: 32.5
click at [393, 394] on p "Once you have logged in with admin credentials, you will be directed to the Key…" at bounding box center [360, 406] width 326 height 25
click at [354, 394] on p "Once you have logged in with admin credentials, you will be directed to the Key…" at bounding box center [360, 406] width 326 height 25
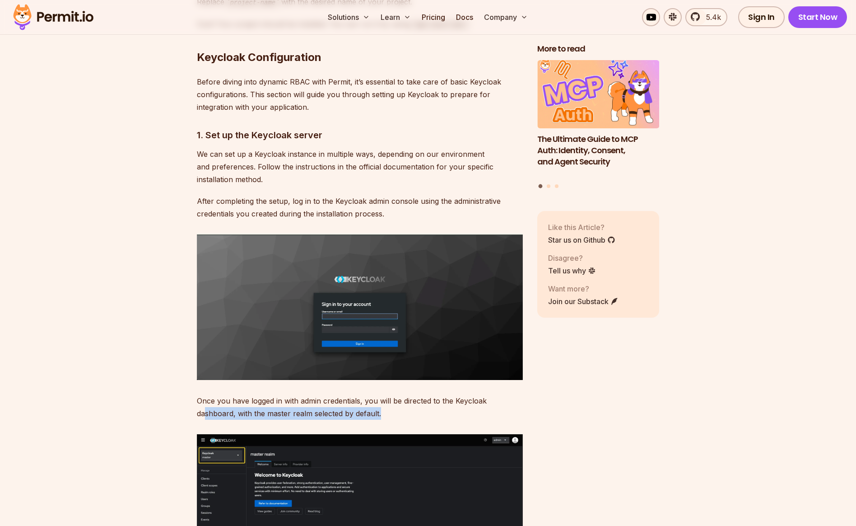
drag, startPoint x: 205, startPoint y: 401, endPoint x: 393, endPoint y: 401, distance: 187.9
click at [393, 401] on p "Once you have logged in with admin credentials, you will be directed to the Key…" at bounding box center [360, 406] width 326 height 25
drag, startPoint x: 392, startPoint y: 401, endPoint x: 185, endPoint y: 387, distance: 207.3
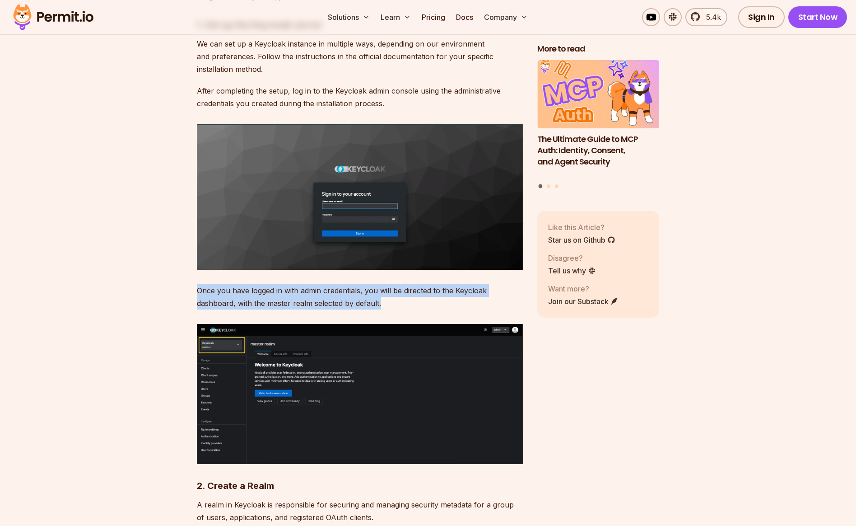
scroll to position [2049, 0]
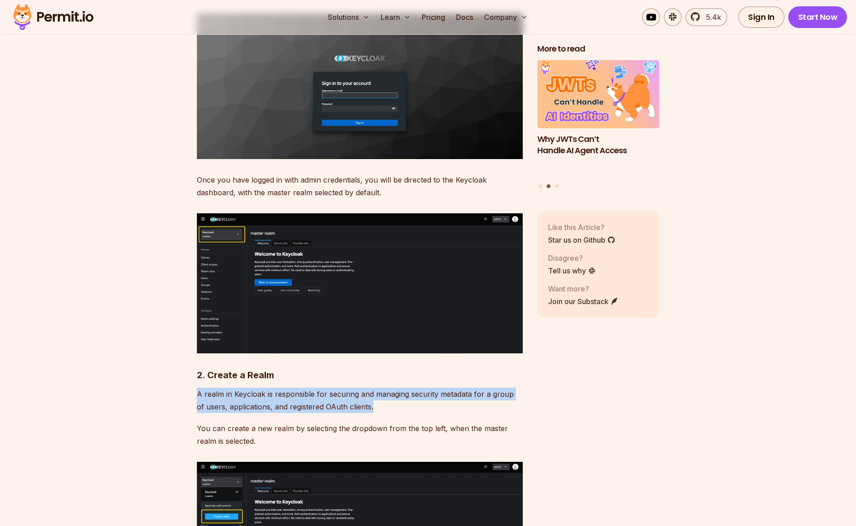
drag, startPoint x: 196, startPoint y: 382, endPoint x: 366, endPoint y: 393, distance: 170.1
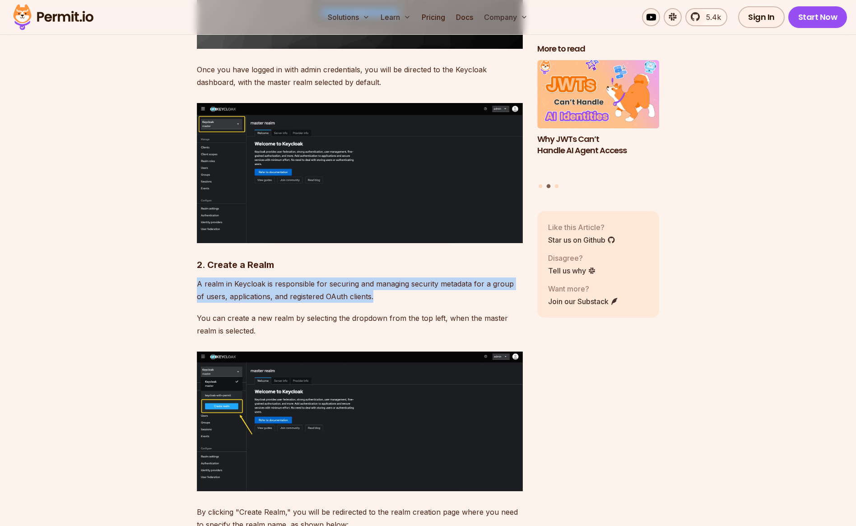
scroll to position [2206, 0]
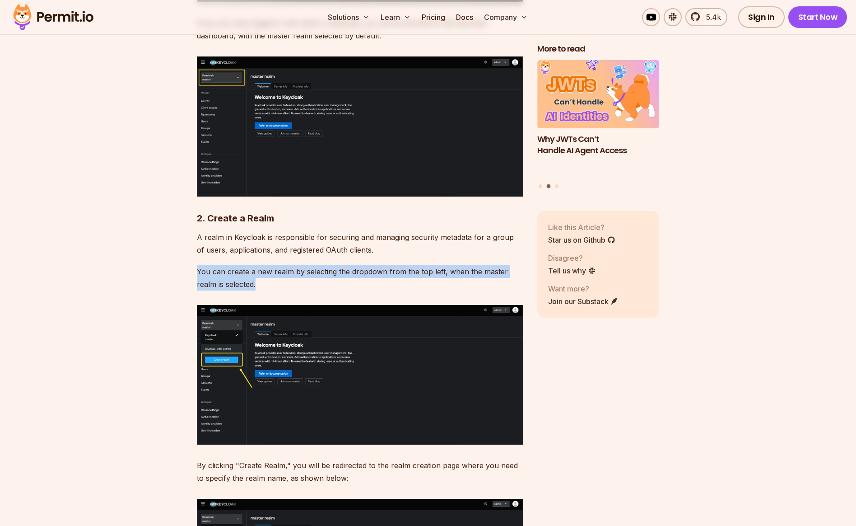
drag, startPoint x: 197, startPoint y: 256, endPoint x: 263, endPoint y: 270, distance: 66.8
click at [263, 270] on p "You can create a new realm by selecting the dropdown from the top left, when th…" at bounding box center [360, 277] width 326 height 25
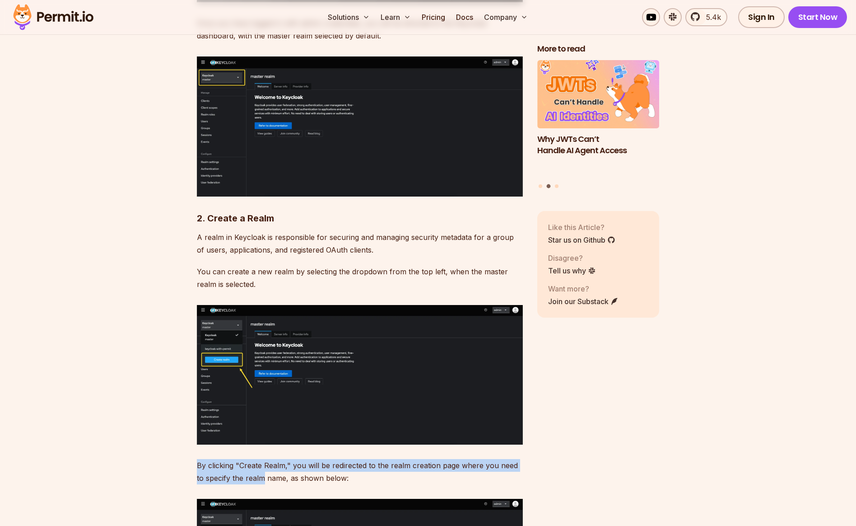
drag, startPoint x: 326, startPoint y: 472, endPoint x: 382, endPoint y: 472, distance: 56.0
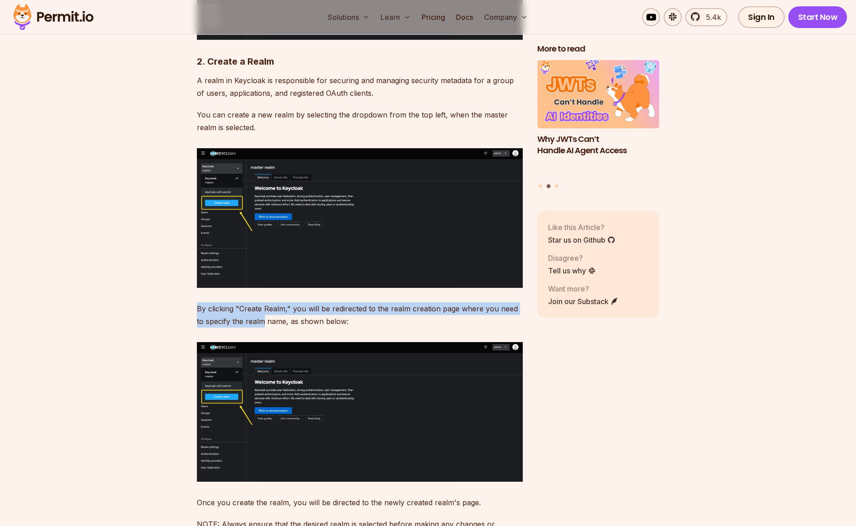
scroll to position [2554, 0]
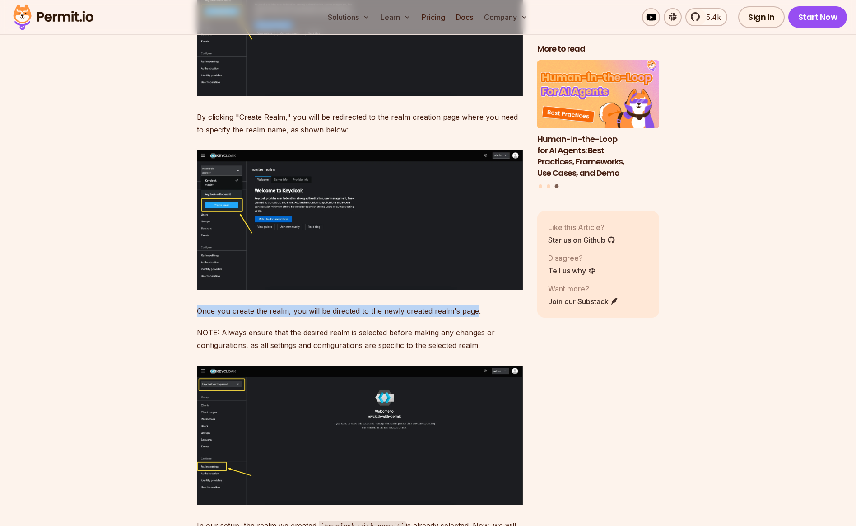
drag, startPoint x: 197, startPoint y: 299, endPoint x: 474, endPoint y: 296, distance: 276.4
click at [474, 304] on p "Once you create the realm, you will be directed to the newly created realm's pa…" at bounding box center [360, 310] width 326 height 13
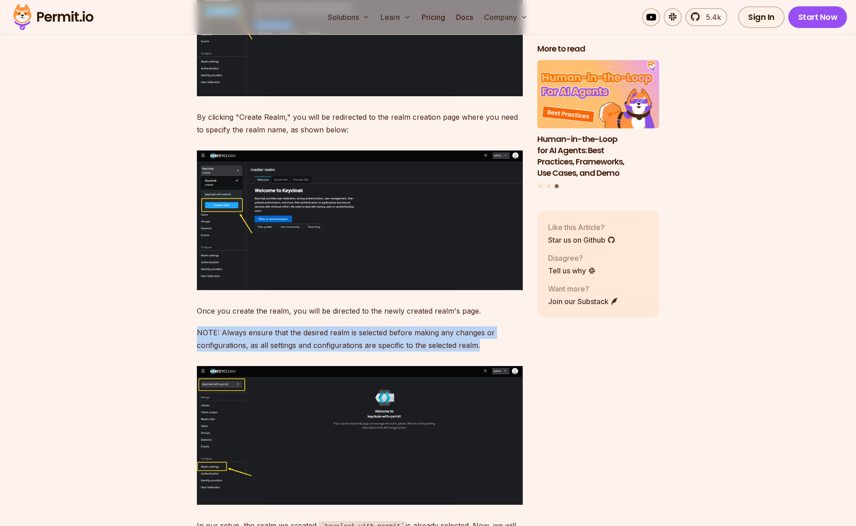
drag, startPoint x: 195, startPoint y: 318, endPoint x: 508, endPoint y: 330, distance: 313.2
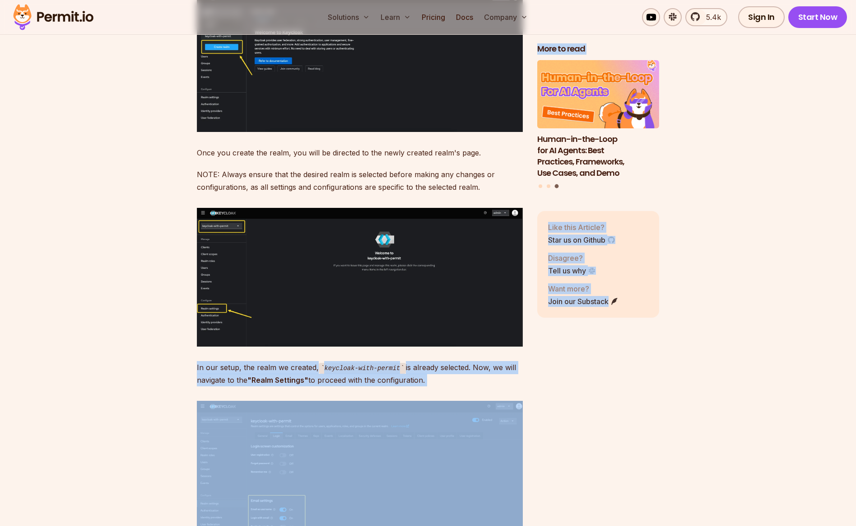
drag, startPoint x: 195, startPoint y: 357, endPoint x: 531, endPoint y: 362, distance: 336.0
click at [437, 361] on p "In our setup, the realm we created, keycloak-with-permit is already selected. N…" at bounding box center [360, 374] width 326 height 26
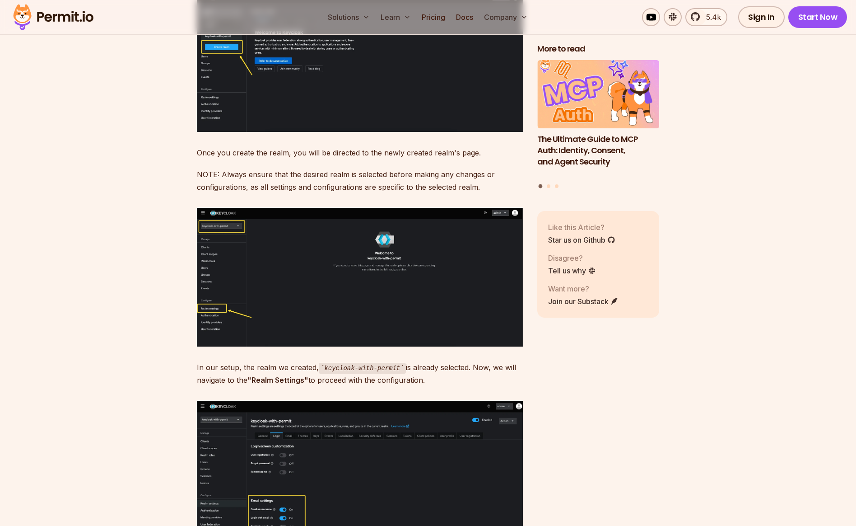
drag, startPoint x: 217, startPoint y: 366, endPoint x: 442, endPoint y: 363, distance: 224.9
click at [424, 363] on p "In our setup, the realm we created, keycloak-with-permit is already selected. N…" at bounding box center [360, 374] width 326 height 26
click at [441, 367] on p "In our setup, the realm we created, keycloak-with-permit is already selected. N…" at bounding box center [360, 374] width 326 height 26
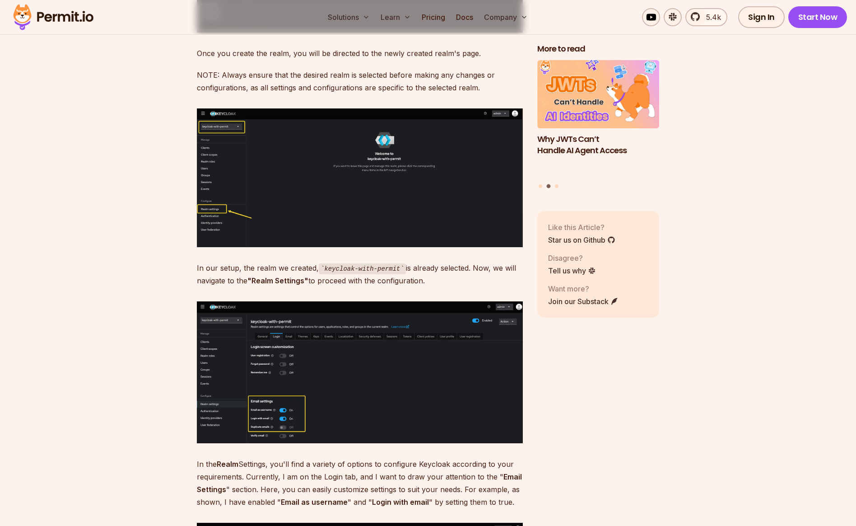
scroll to position [2858, 0]
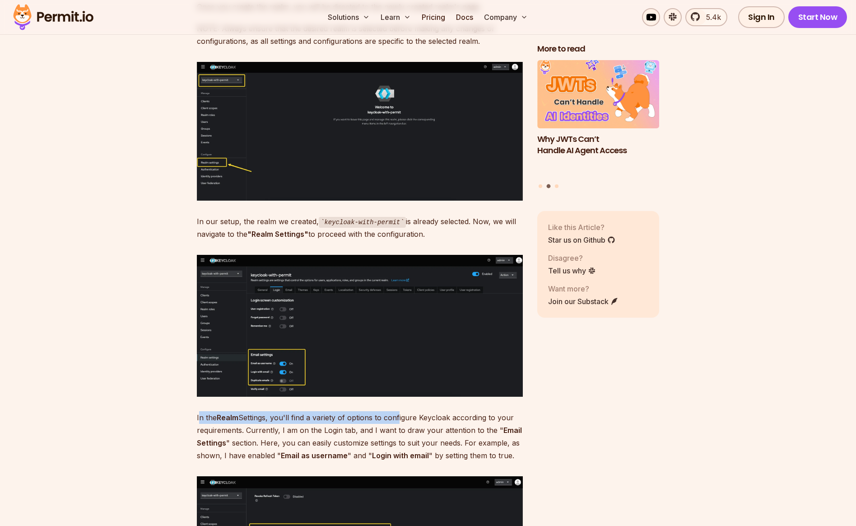
drag, startPoint x: 199, startPoint y: 406, endPoint x: 399, endPoint y: 408, distance: 200.5
click at [399, 411] on p "In the Realm Settings, you'll find a variety of options to configure Keycloak a…" at bounding box center [360, 436] width 326 height 51
click at [480, 416] on p "In the Realm Settings, you'll find a variety of options to configure Keycloak a…" at bounding box center [360, 436] width 326 height 51
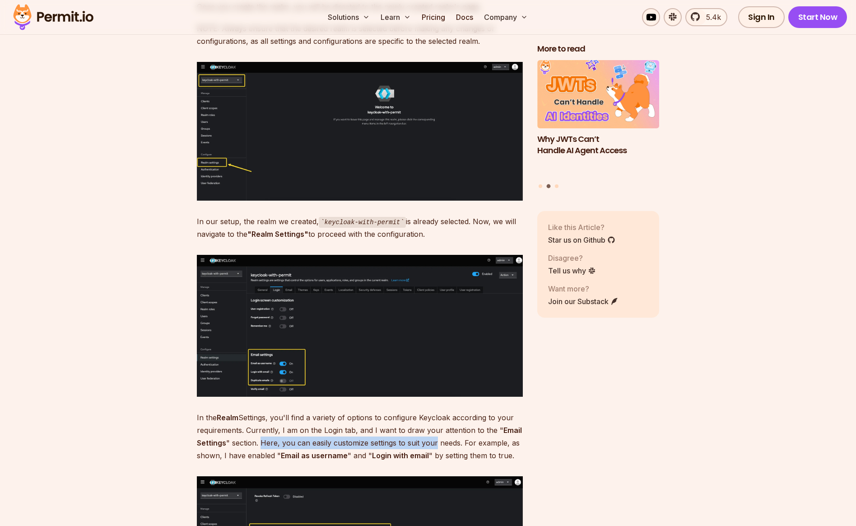
drag, startPoint x: 261, startPoint y: 431, endPoint x: 437, endPoint y: 427, distance: 175.7
click at [437, 427] on p "In the Realm Settings, you'll find a variety of options to configure Keycloak a…" at bounding box center [360, 436] width 326 height 51
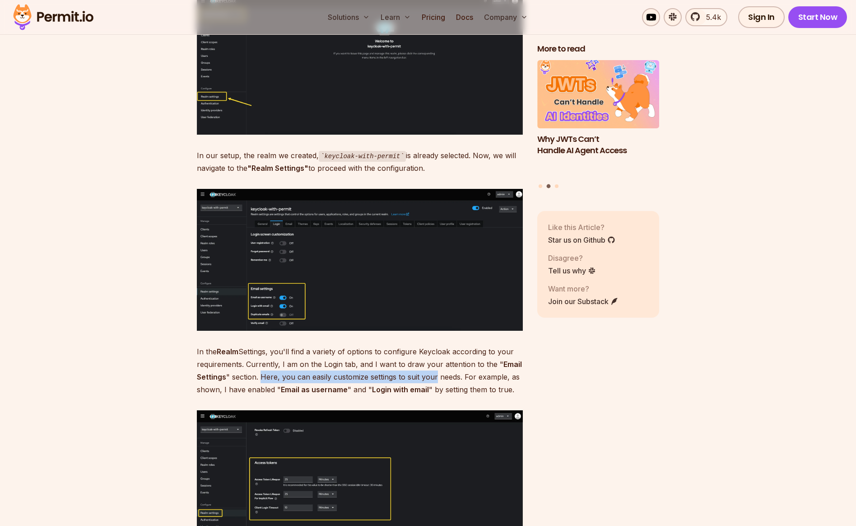
scroll to position [2969, 0]
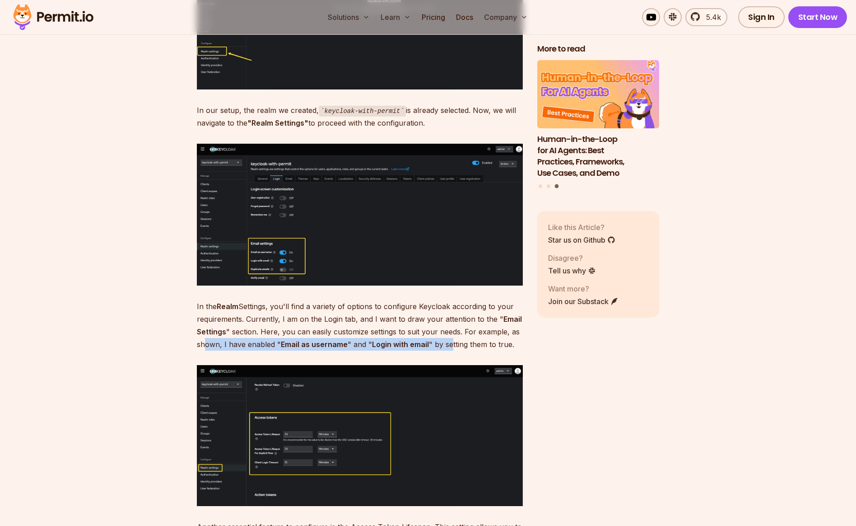
drag, startPoint x: 203, startPoint y: 329, endPoint x: 446, endPoint y: 327, distance: 242.5
click at [447, 327] on p "In the Realm Settings, you'll find a variety of options to configure Keycloak a…" at bounding box center [360, 325] width 326 height 51
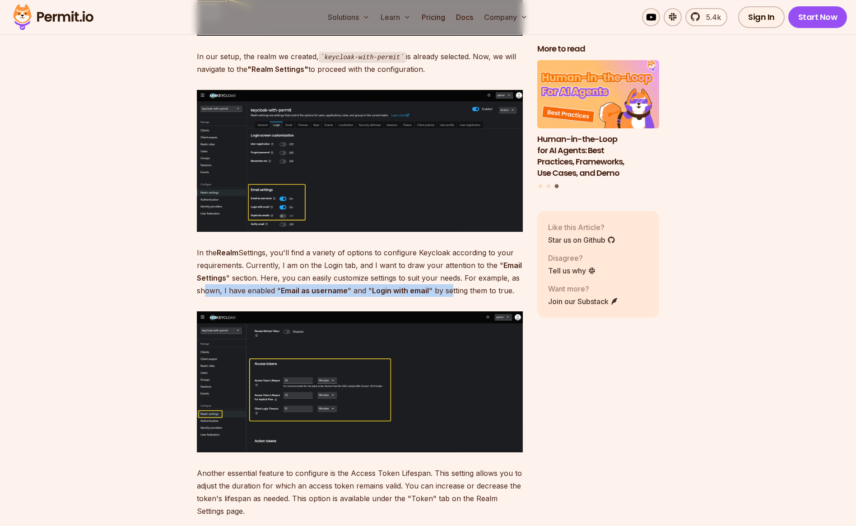
scroll to position [3042, 0]
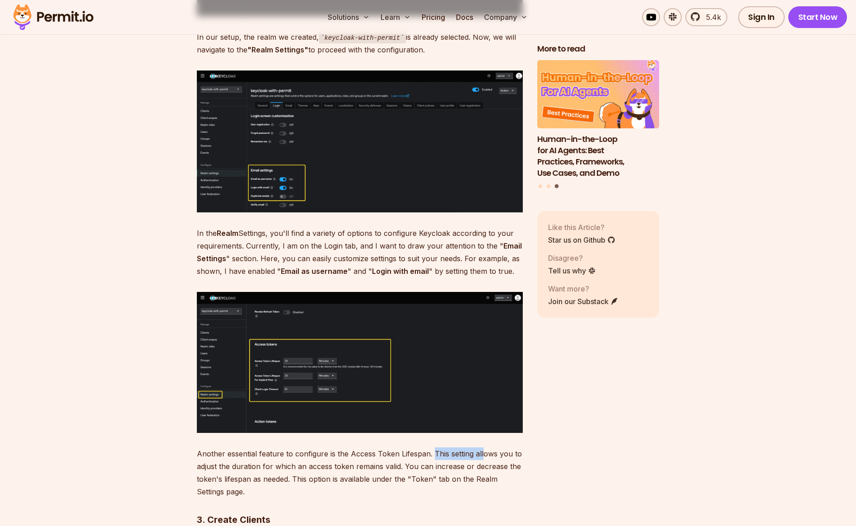
drag, startPoint x: 431, startPoint y: 440, endPoint x: 499, endPoint y: 441, distance: 67.7
click at [483, 447] on p "Another essential feature to configure is the Access Token Lifespan. This setti…" at bounding box center [360, 472] width 326 height 51
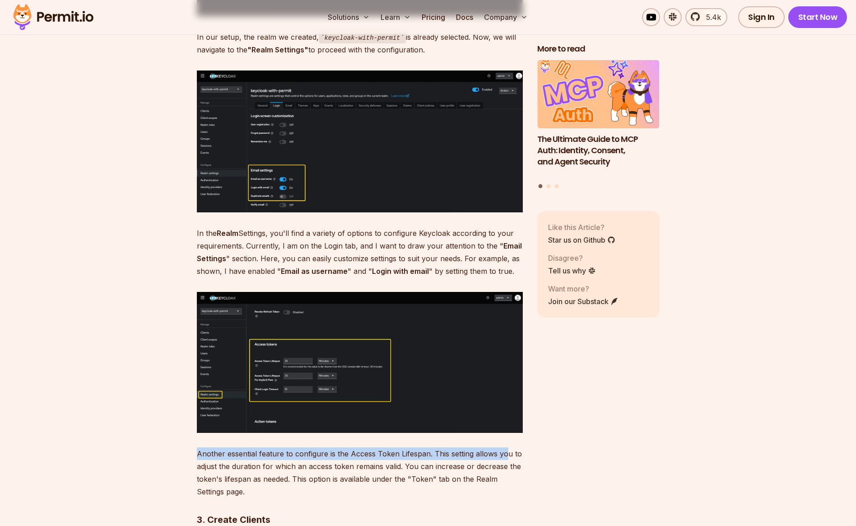
drag, startPoint x: 507, startPoint y: 441, endPoint x: 305, endPoint y: 433, distance: 202.0
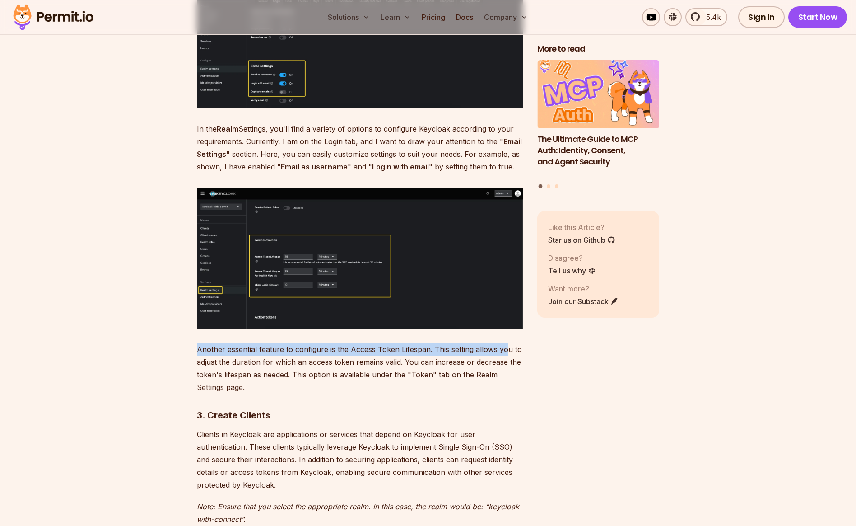
scroll to position [3274, 0]
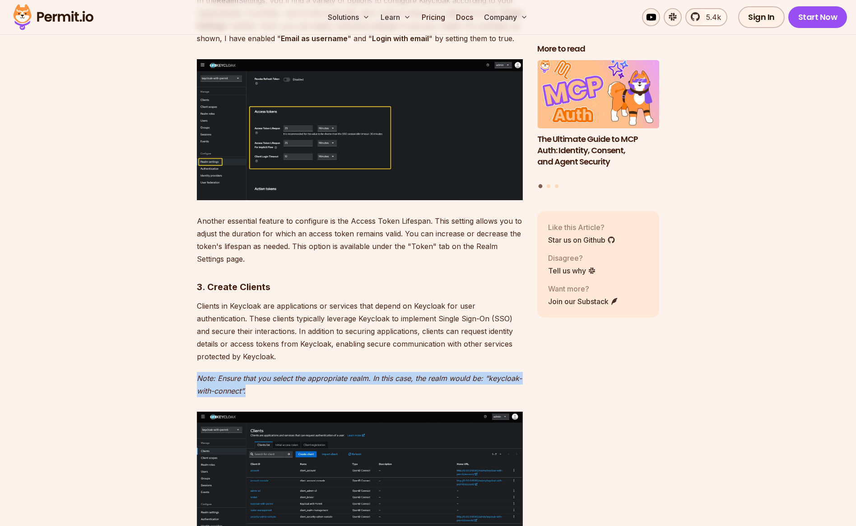
drag, startPoint x: 199, startPoint y: 364, endPoint x: 328, endPoint y: 372, distance: 129.4
click at [290, 379] on p "Note: Ensure that you select the appropriate realm. In this case, the realm wou…" at bounding box center [360, 384] width 326 height 25
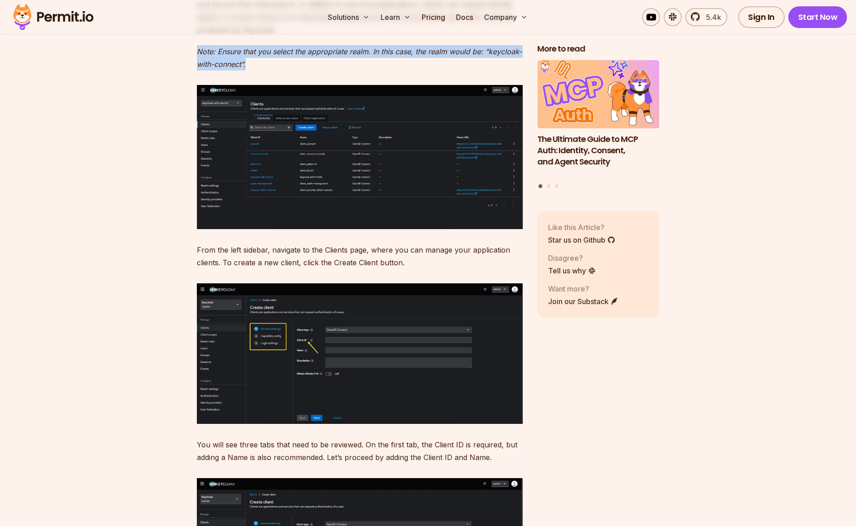
scroll to position [3693, 0]
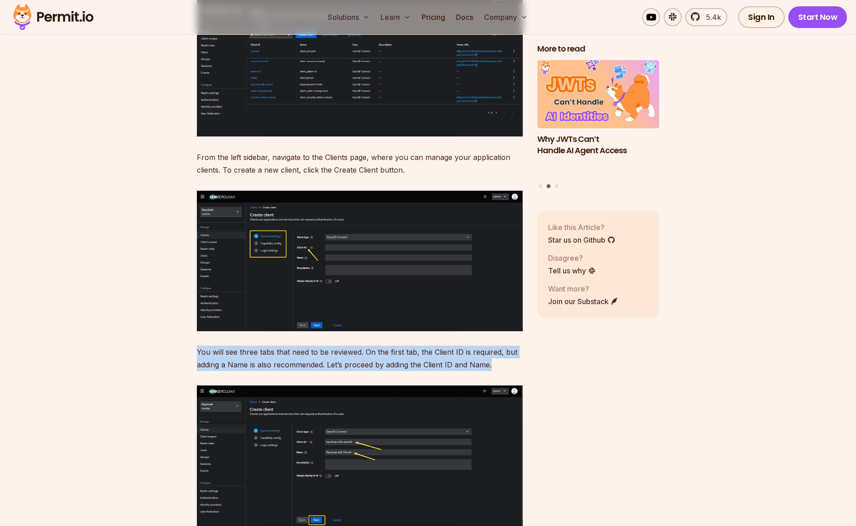
drag, startPoint x: 197, startPoint y: 340, endPoint x: 512, endPoint y: 350, distance: 315.4
click at [512, 350] on p "You will see three tabs that need to be reviewed. On the first tab, the Client …" at bounding box center [360, 357] width 326 height 25
click at [493, 351] on p "You will see three tabs that need to be reviewed. On the first tab, the Client …" at bounding box center [360, 357] width 326 height 25
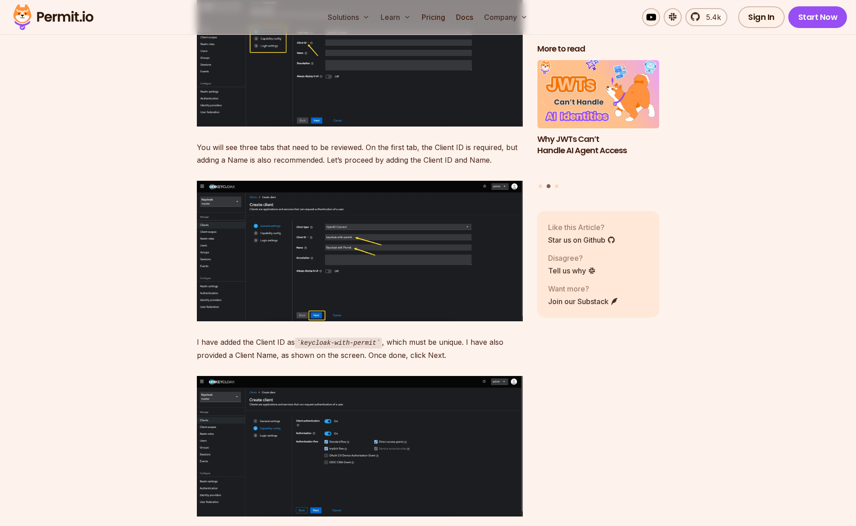
scroll to position [3945, 0]
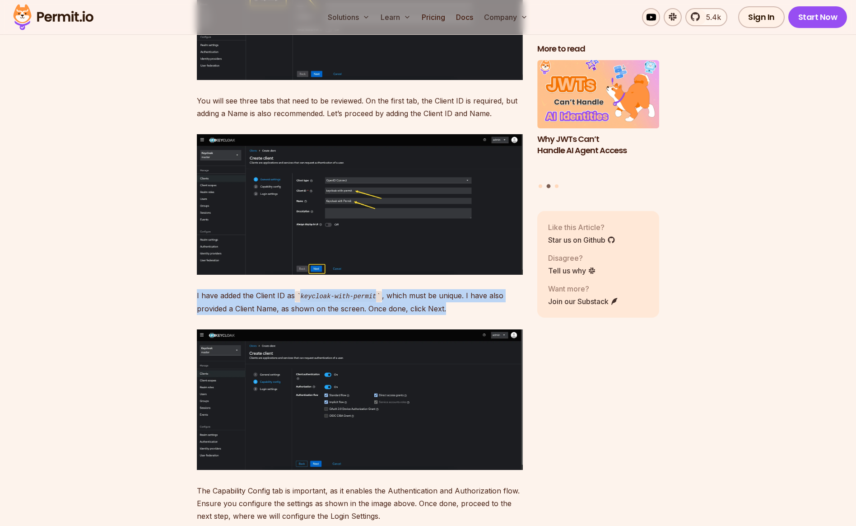
drag, startPoint x: 189, startPoint y: 282, endPoint x: 457, endPoint y: 294, distance: 268.5
click at [449, 294] on p "I have added the Client ID as keycloak-with-permit , which must be unique. I ha…" at bounding box center [360, 302] width 326 height 26
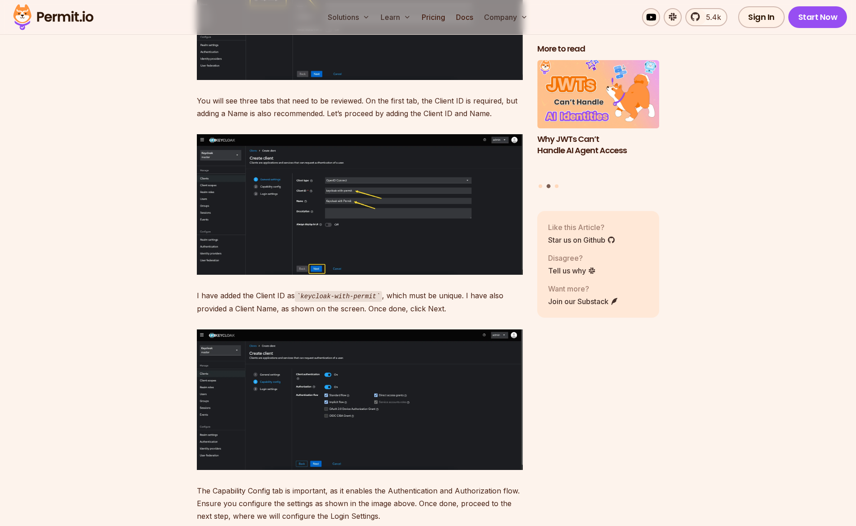
scroll to position [4103, 0]
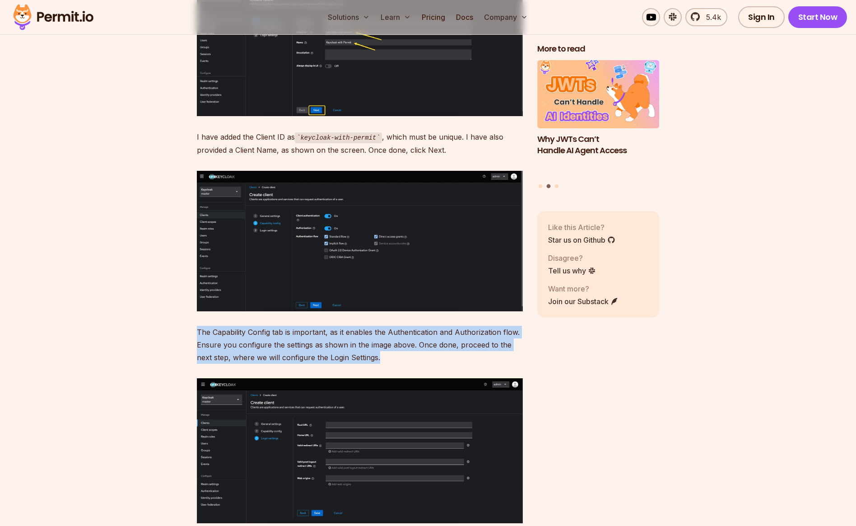
drag, startPoint x: 197, startPoint y: 317, endPoint x: 406, endPoint y: 339, distance: 210.2
click at [406, 339] on p "The Capability Config tab is important, as it enables the Authentication and Au…" at bounding box center [360, 345] width 326 height 38
click at [378, 342] on p "The Capability Config tab is important, as it enables the Authentication and Au…" at bounding box center [360, 345] width 326 height 38
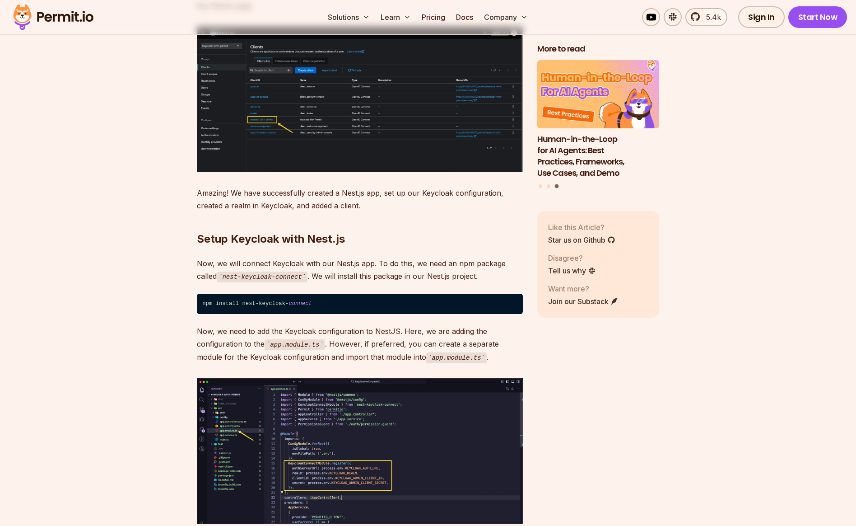
scroll to position [4719, 0]
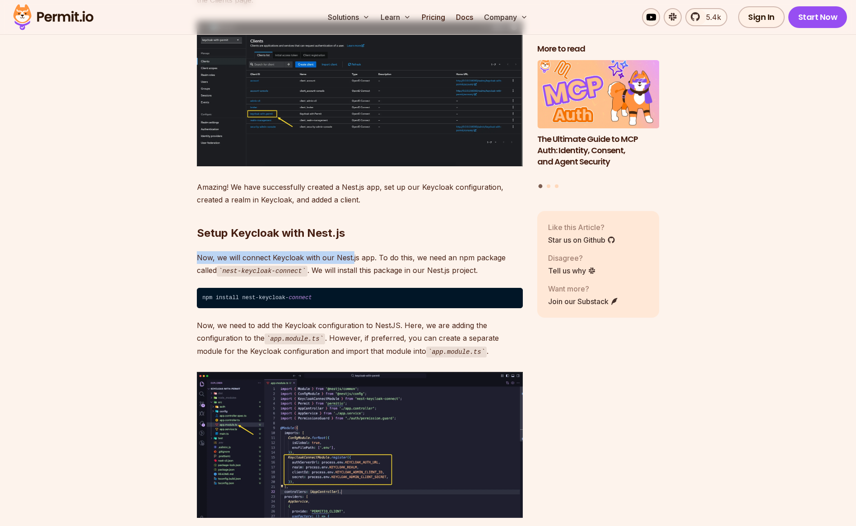
drag, startPoint x: 199, startPoint y: 243, endPoint x: 352, endPoint y: 244, distance: 153.1
click at [352, 251] on p "Now, we will connect Keycloak with our Nest.js app. To do this, we need an npm …" at bounding box center [360, 264] width 326 height 26
drag, startPoint x: 375, startPoint y: 245, endPoint x: 480, endPoint y: 245, distance: 105.2
click at [454, 251] on p "Now, we will connect Keycloak with our Nest.js app. To do this, we need an npm …" at bounding box center [360, 264] width 326 height 26
click at [487, 251] on p "Now, we will connect Keycloak with our Nest.js app. To do this, we need an npm …" at bounding box center [360, 264] width 326 height 26
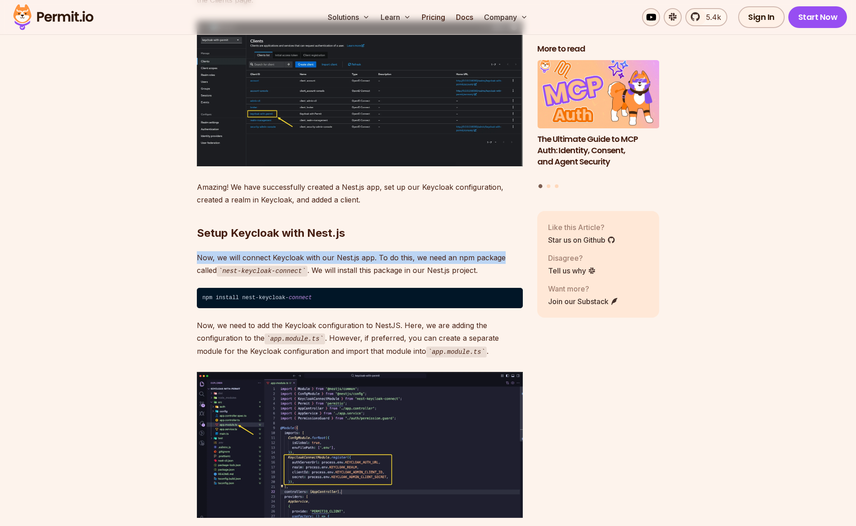
drag, startPoint x: 492, startPoint y: 243, endPoint x: 176, endPoint y: 244, distance: 316.6
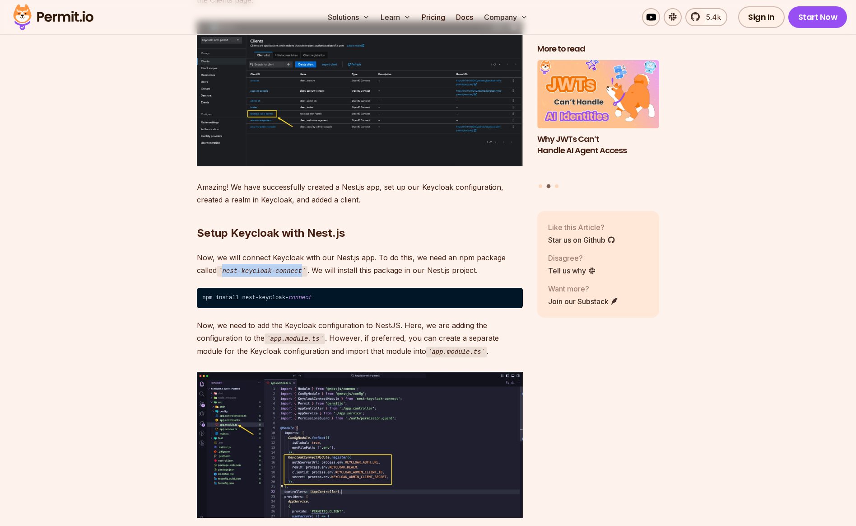
drag, startPoint x: 224, startPoint y: 257, endPoint x: 306, endPoint y: 258, distance: 81.7
click at [306, 266] on code "nest-keycloak-connect" at bounding box center [262, 271] width 91 height 11
drag, startPoint x: 316, startPoint y: 256, endPoint x: 465, endPoint y: 256, distance: 149.0
click at [465, 256] on p "Now, we will connect Keycloak with our Nest.js app. To do this, we need an npm …" at bounding box center [360, 264] width 326 height 26
drag, startPoint x: 420, startPoint y: 257, endPoint x: 468, endPoint y: 256, distance: 47.9
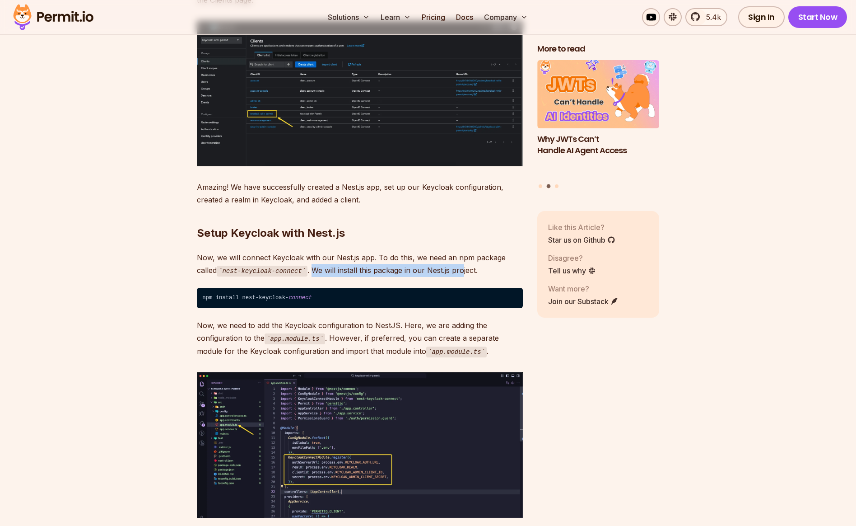
click at [420, 257] on p "Now, we will connect Keycloak with our Nest.js app. To do this, we need an npm …" at bounding box center [360, 264] width 326 height 26
drag, startPoint x: 480, startPoint y: 256, endPoint x: 351, endPoint y: 260, distance: 128.8
click at [351, 260] on p "Now, we will connect Keycloak with our Nest.js app. To do this, we need an npm …" at bounding box center [360, 264] width 326 height 26
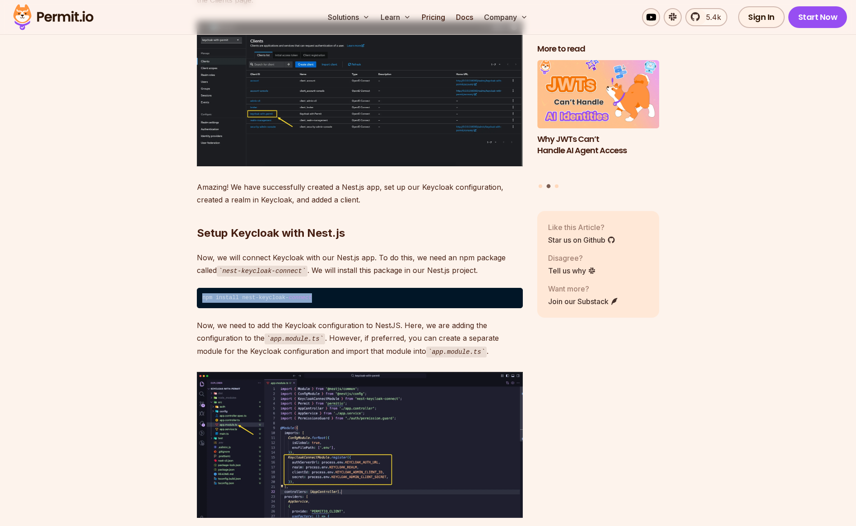
drag, startPoint x: 203, startPoint y: 284, endPoint x: 317, endPoint y: 282, distance: 113.4
click at [317, 288] on code "npm install nest-keycloak- connect" at bounding box center [360, 298] width 326 height 21
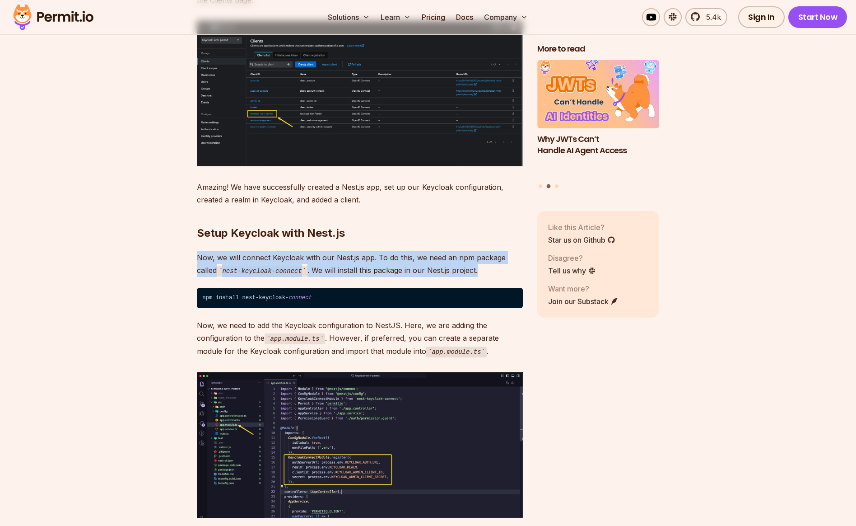
drag, startPoint x: 196, startPoint y: 244, endPoint x: 515, endPoint y: 257, distance: 320.0
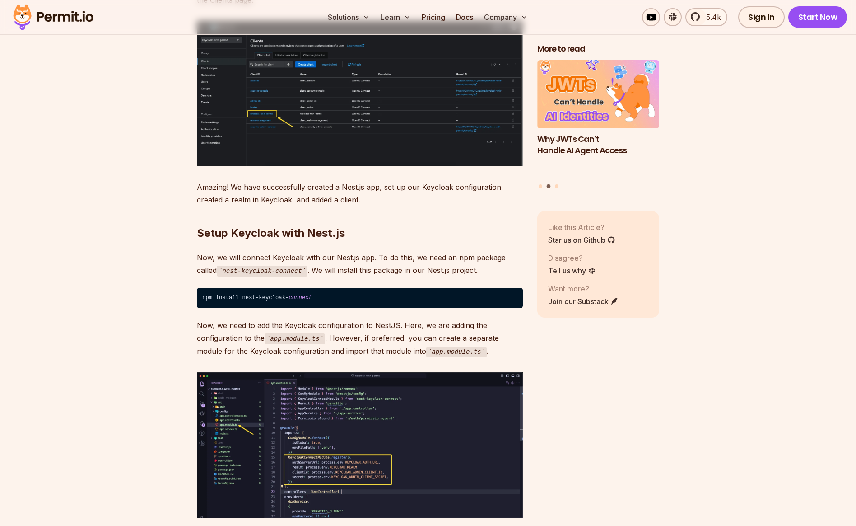
click at [222, 319] on p "Now, we need to add the Keycloak configuration to NestJS. Here, we are adding t…" at bounding box center [360, 338] width 326 height 38
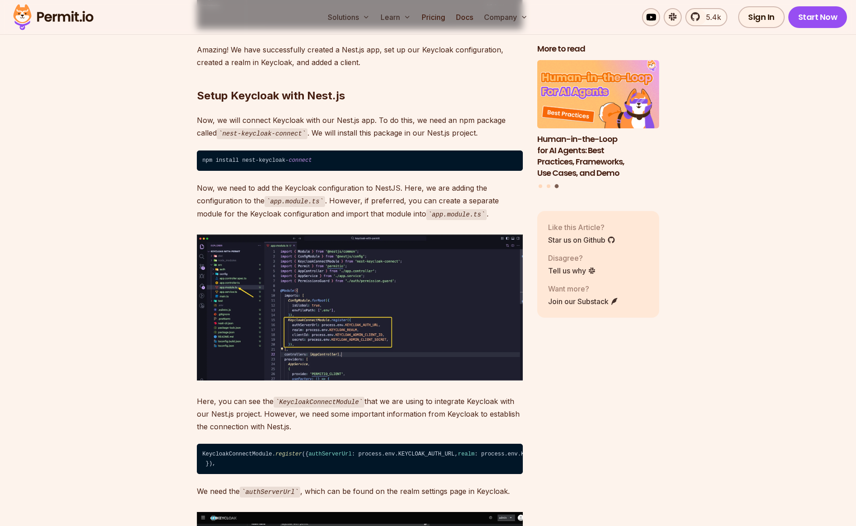
scroll to position [4862, 0]
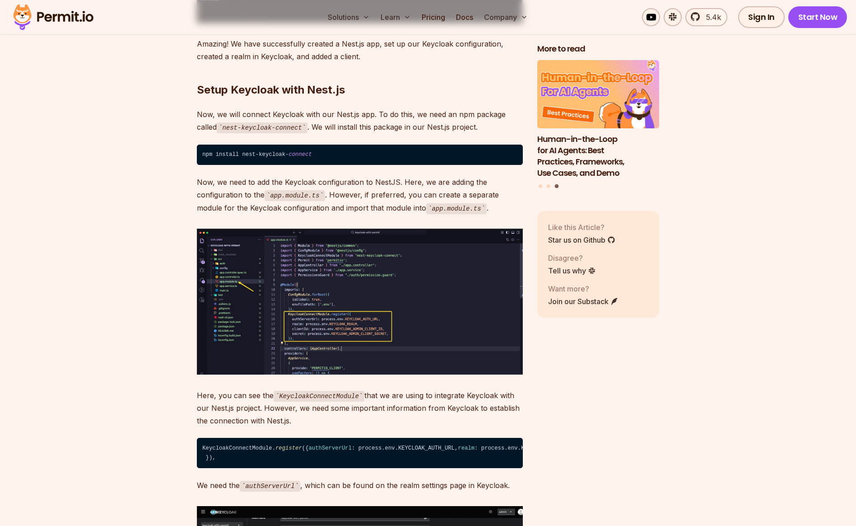
click at [362, 317] on img at bounding box center [360, 302] width 326 height 146
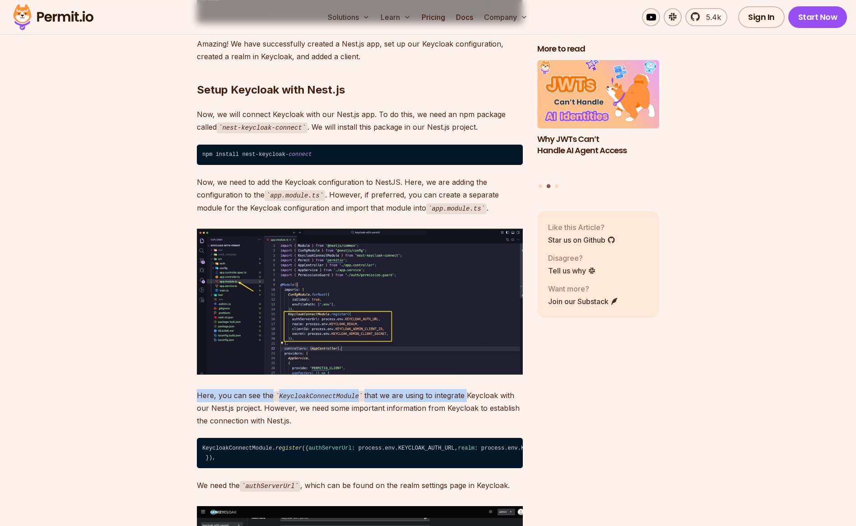
drag, startPoint x: 197, startPoint y: 381, endPoint x: 461, endPoint y: 382, distance: 263.7
click at [466, 389] on p "Here, you can see the KeycloakConnectModule that we are using to integrate Keyc…" at bounding box center [360, 408] width 326 height 38
click at [420, 389] on p "Here, you can see the KeycloakConnectModule that we are using to integrate Keyc…" at bounding box center [360, 408] width 326 height 38
drag, startPoint x: 375, startPoint y: 381, endPoint x: 468, endPoint y: 381, distance: 93.0
click at [468, 389] on p "Here, you can see the KeycloakConnectModule that we are using to integrate Keyc…" at bounding box center [360, 408] width 326 height 38
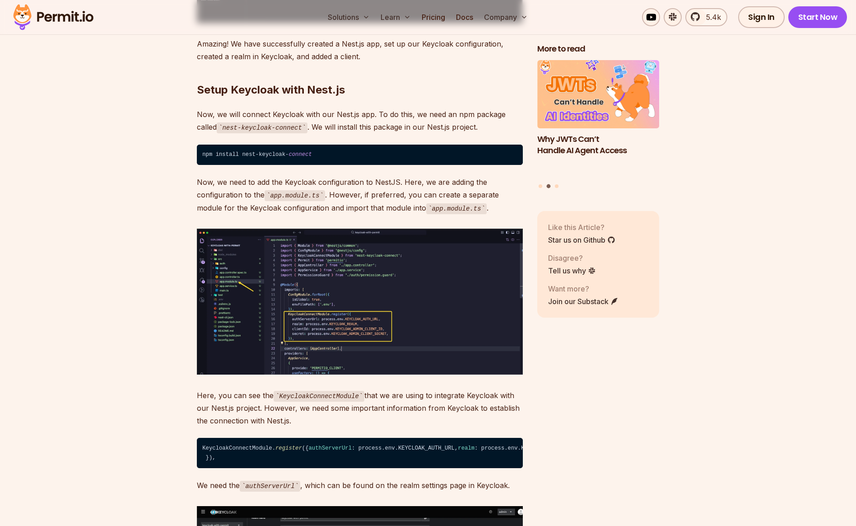
drag, startPoint x: 478, startPoint y: 382, endPoint x: 517, endPoint y: 381, distance: 38.8
click at [479, 389] on p "Here, you can see the KeycloakConnectModule that we are using to integrate Keyc…" at bounding box center [360, 408] width 326 height 38
drag, startPoint x: 522, startPoint y: 381, endPoint x: 393, endPoint y: 378, distance: 129.6
click at [393, 389] on p "Here, you can see the KeycloakConnectModule that we are using to integrate Keyc…" at bounding box center [360, 408] width 326 height 38
drag, startPoint x: 196, startPoint y: 394, endPoint x: 291, endPoint y: 405, distance: 95.4
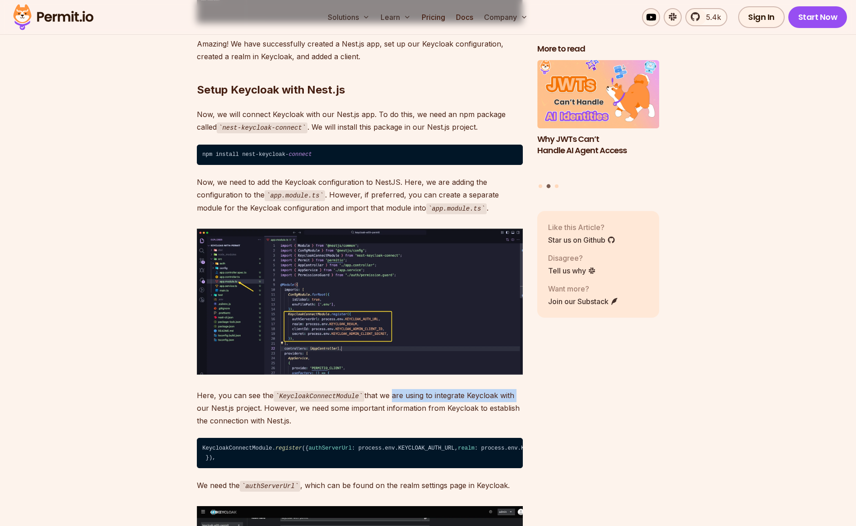
drag, startPoint x: 313, startPoint y: 397, endPoint x: 341, endPoint y: 396, distance: 28.0
click at [314, 397] on p "Here, you can see the KeycloakConnectModule that we are using to integrate Keyc…" at bounding box center [360, 408] width 326 height 38
drag, startPoint x: 347, startPoint y: 396, endPoint x: 490, endPoint y: 393, distance: 142.7
click at [490, 393] on p "Here, you can see the KeycloakConnectModule that we are using to integrate Keyc…" at bounding box center [360, 408] width 326 height 38
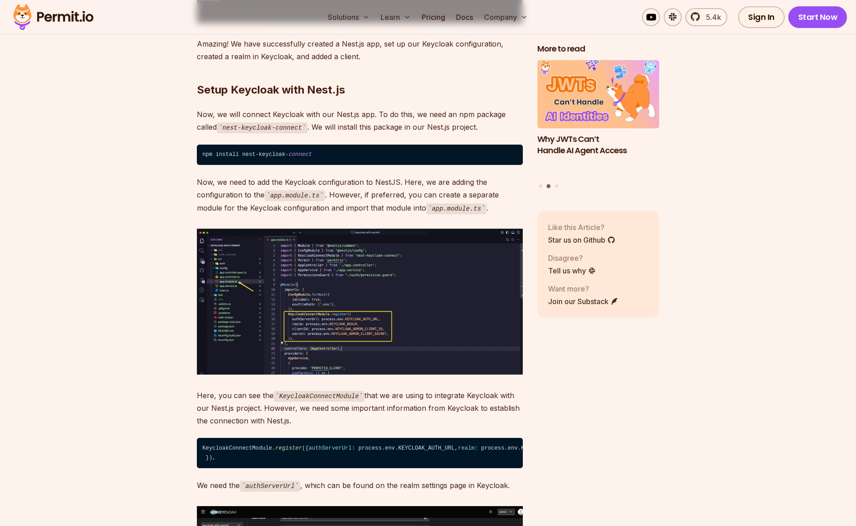
drag, startPoint x: 499, startPoint y: 393, endPoint x: 512, endPoint y: 393, distance: 12.2
click at [500, 393] on p "Here, you can see the KeycloakConnectModule that we are using to integrate Keyc…" at bounding box center [360, 408] width 326 height 38
drag, startPoint x: 514, startPoint y: 393, endPoint x: 303, endPoint y: 393, distance: 210.9
click at [303, 393] on p "Here, you can see the KeycloakConnectModule that we are using to integrate Keyc…" at bounding box center [360, 408] width 326 height 38
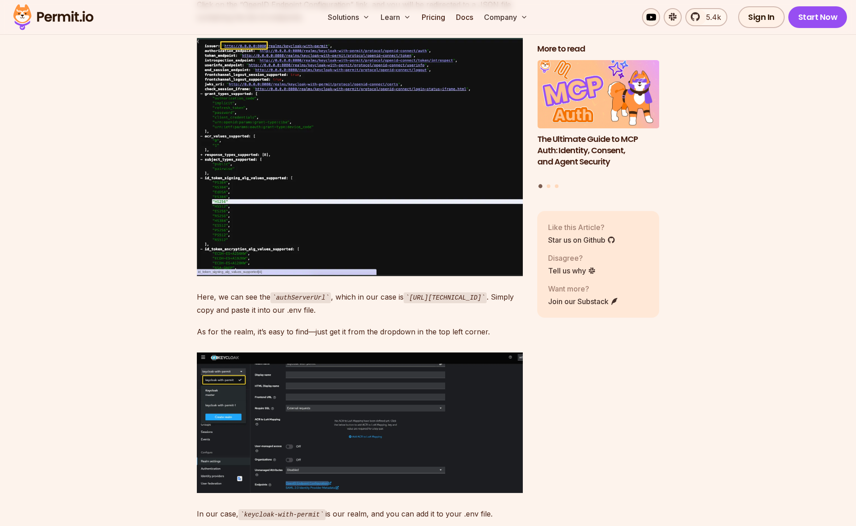
scroll to position [5557, 0]
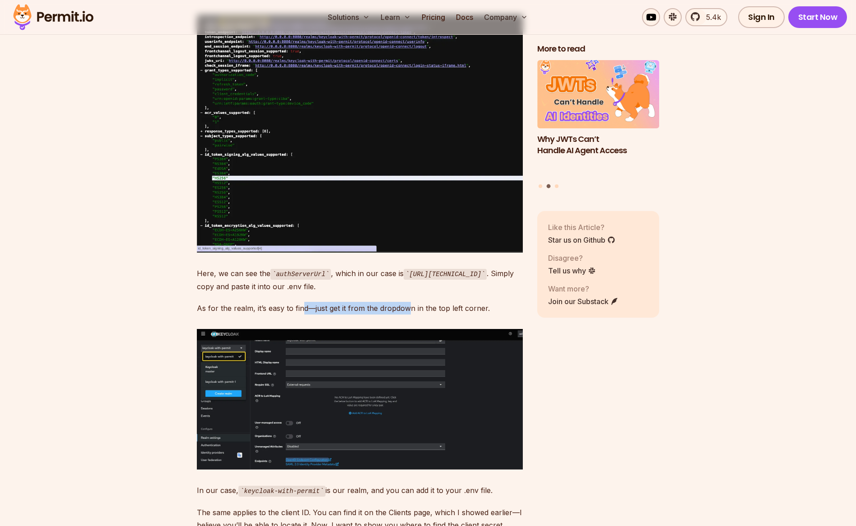
drag, startPoint x: 301, startPoint y: 330, endPoint x: 406, endPoint y: 330, distance: 105.7
click at [406, 314] on p "As for the realm, it’s easy to find—just get it from the dropdown in the top le…" at bounding box center [360, 308] width 326 height 13
click at [424, 314] on p "As for the realm, it’s easy to find—just get it from the dropdown in the top le…" at bounding box center [360, 308] width 326 height 13
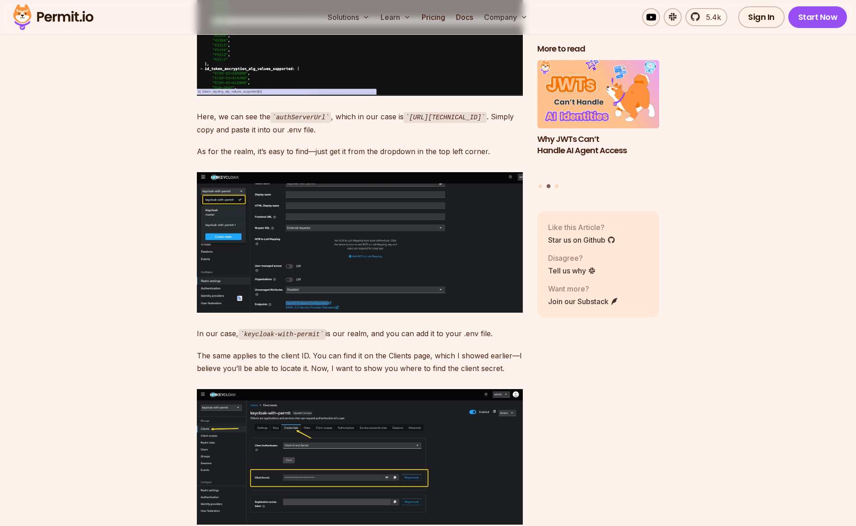
scroll to position [5807, 0]
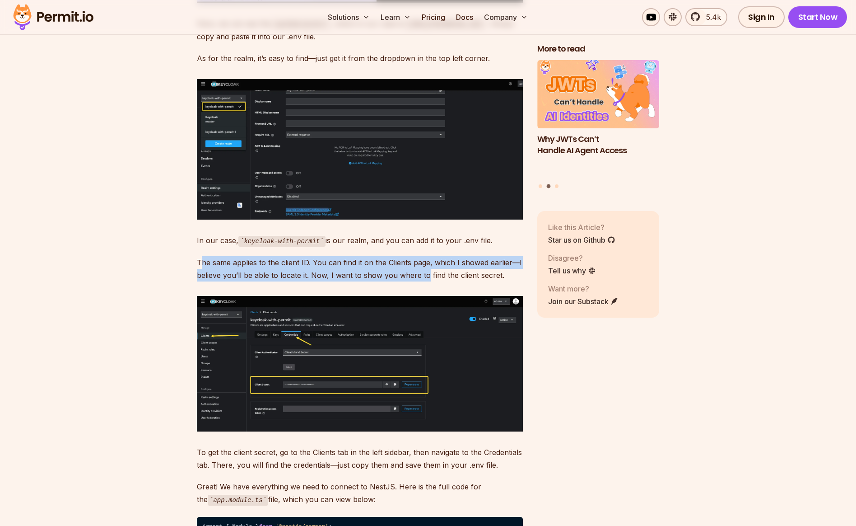
drag, startPoint x: 201, startPoint y: 286, endPoint x: 429, endPoint y: 293, distance: 228.6
click at [429, 281] on p "The same applies to the client ID. You can find it on the Clients page, which I…" at bounding box center [360, 268] width 326 height 25
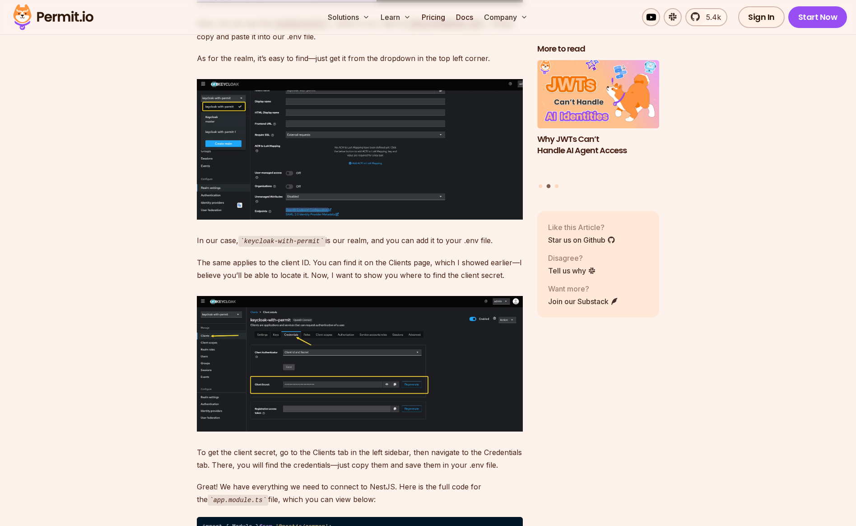
click at [440, 281] on p "The same applies to the client ID. You can find it on the Clients page, which I…" at bounding box center [360, 268] width 326 height 25
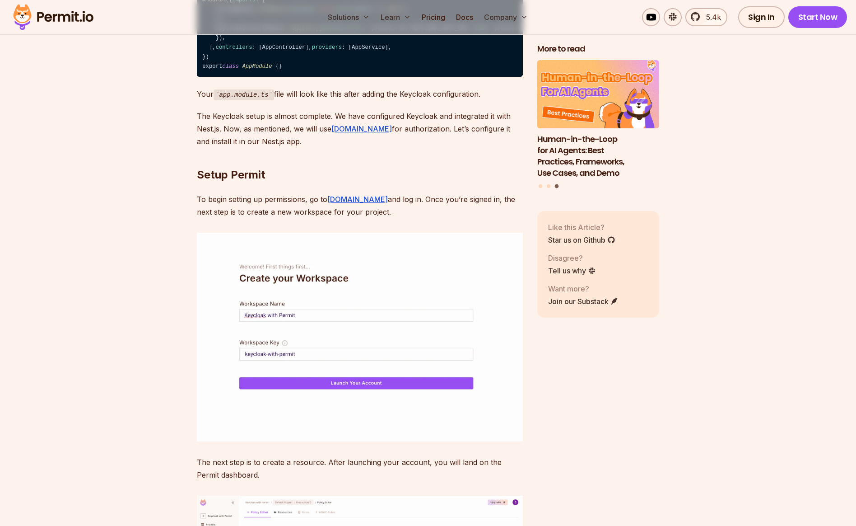
scroll to position [6396, 0]
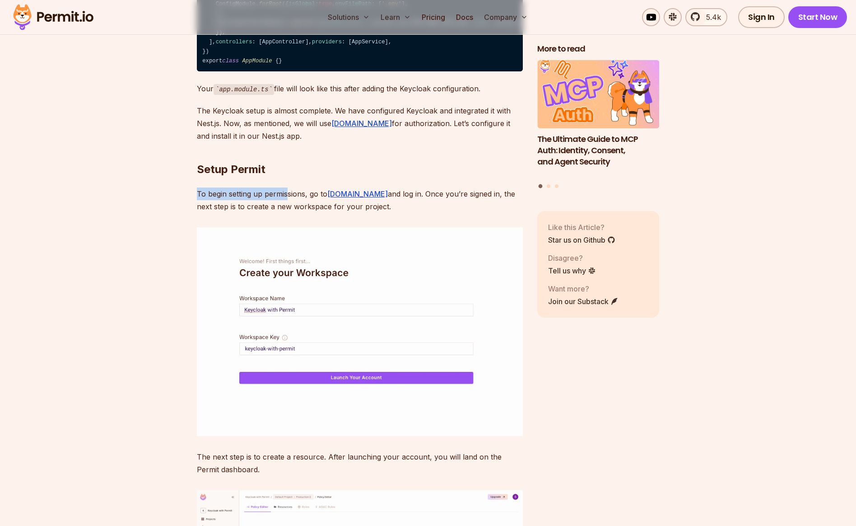
drag, startPoint x: 197, startPoint y: 302, endPoint x: 287, endPoint y: 302, distance: 89.9
click at [287, 213] on p "To begin setting up permissions, go to [DOMAIN_NAME] and log in. Once you’re si…" at bounding box center [360, 199] width 326 height 25
click at [297, 213] on p "To begin setting up permissions, go to [DOMAIN_NAME] and log in. Once you’re si…" at bounding box center [360, 199] width 326 height 25
drag, startPoint x: 197, startPoint y: 302, endPoint x: 272, endPoint y: 300, distance: 74.5
click at [272, 213] on p "To begin setting up permissions, go to [DOMAIN_NAME] and log in. Once you’re si…" at bounding box center [360, 199] width 326 height 25
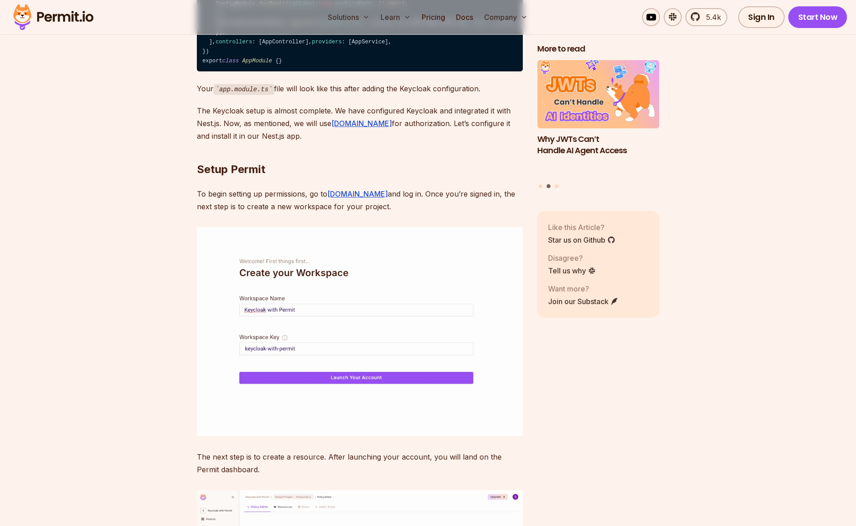
click at [377, 213] on p "To begin setting up permissions, go to [DOMAIN_NAME] and log in. Once you’re si…" at bounding box center [360, 199] width 326 height 25
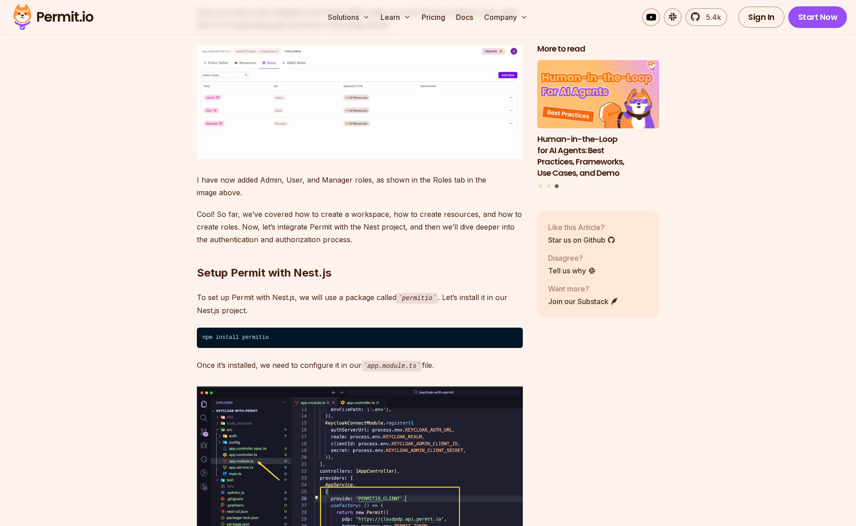
scroll to position [7895, 0]
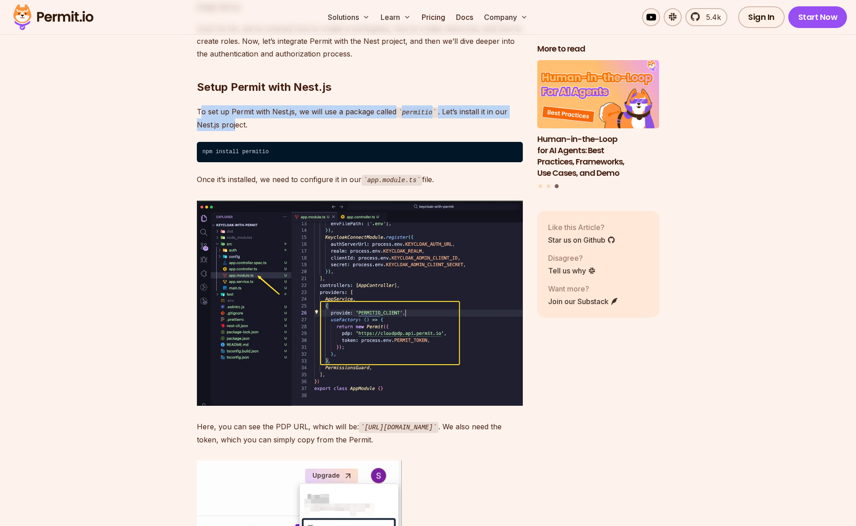
drag, startPoint x: 199, startPoint y: 219, endPoint x: 237, endPoint y: 235, distance: 40.5
click at [237, 131] on p "To set up Permit with Nest.js, we will use a package called permitio . Let’s in…" at bounding box center [360, 118] width 326 height 26
drag, startPoint x: 197, startPoint y: 218, endPoint x: 261, endPoint y: 233, distance: 65.8
click at [261, 131] on p "To set up Permit with Nest.js, we will use a package called permitio . Let’s in…" at bounding box center [360, 118] width 326 height 26
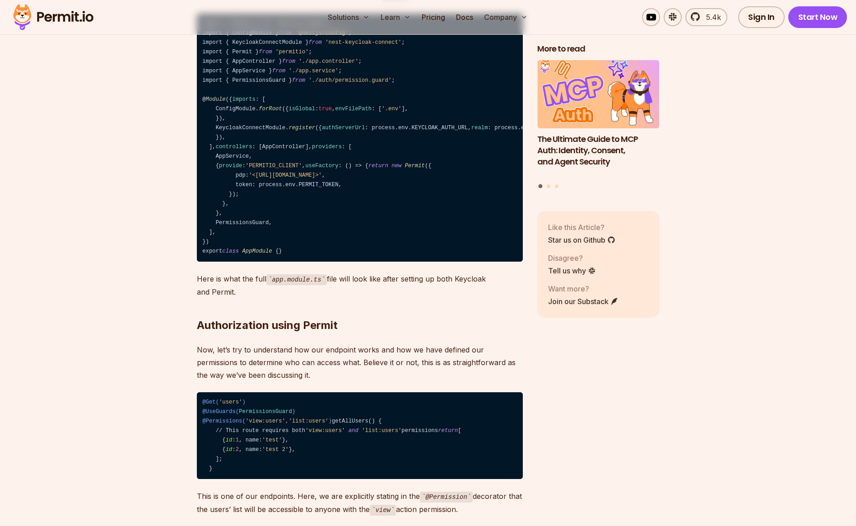
scroll to position [8524, 0]
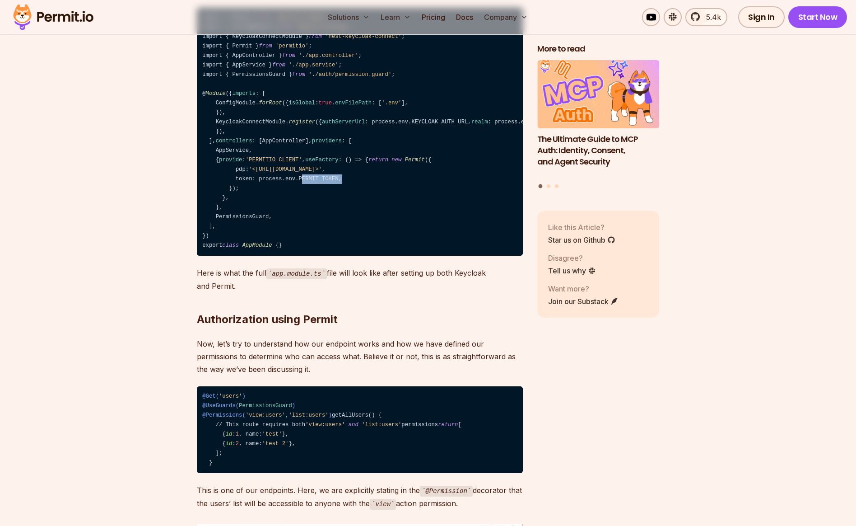
drag, startPoint x: 301, startPoint y: 399, endPoint x: 345, endPoint y: 398, distance: 43.8
click at [345, 256] on code "import { Module } from '@nestjs/common' ; import { ConfigModule } from '@nestjs…" at bounding box center [360, 132] width 326 height 248
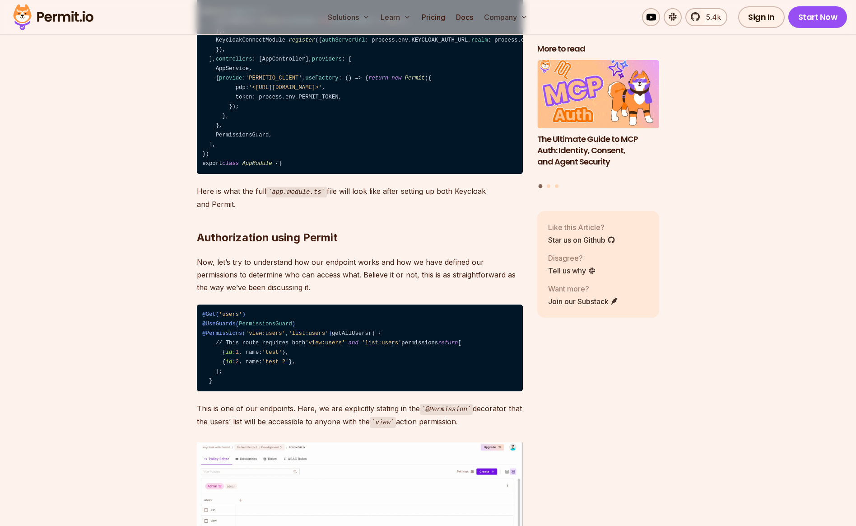
scroll to position [8652, 0]
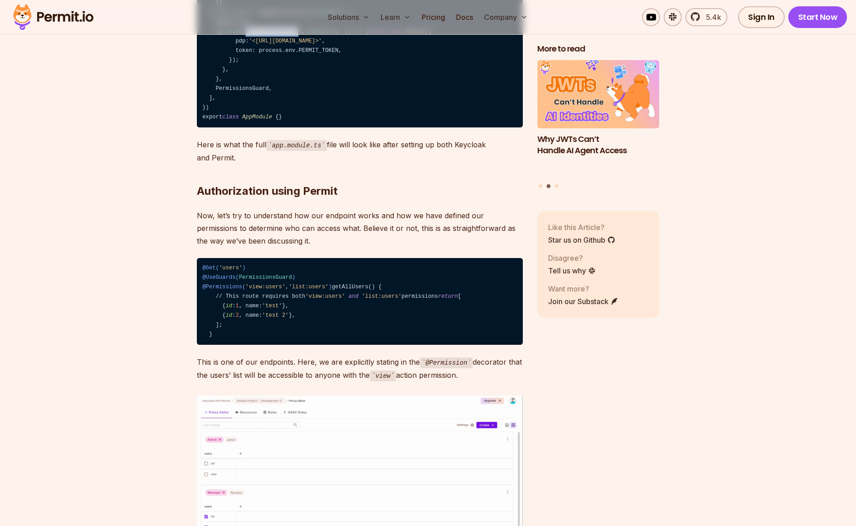
drag, startPoint x: 254, startPoint y: 233, endPoint x: 304, endPoint y: 233, distance: 50.6
click at [302, 35] on span "'PERMITIO_CLIENT'" at bounding box center [274, 31] width 56 height 6
click at [223, 35] on span "provide" at bounding box center [230, 31] width 23 height 6
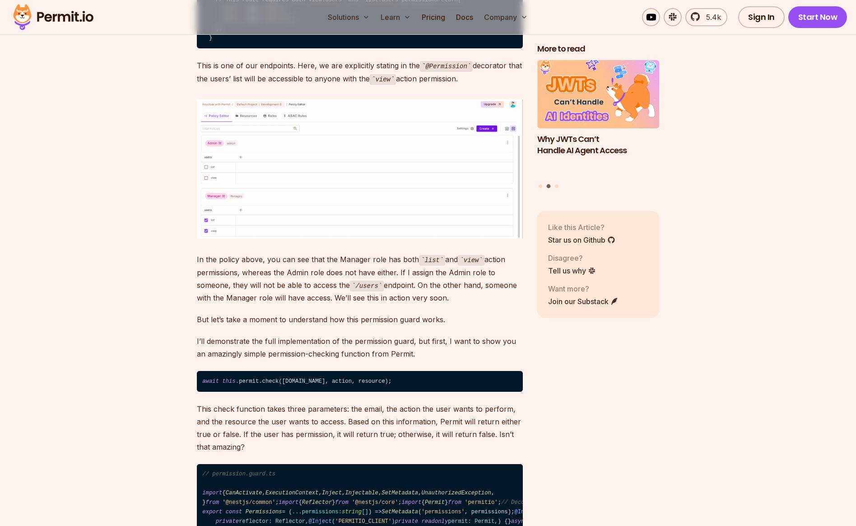
scroll to position [8954, 0]
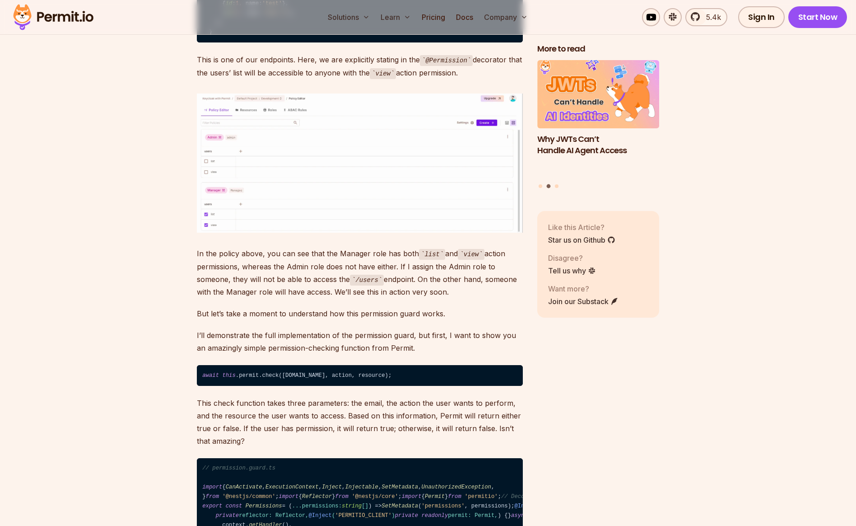
drag, startPoint x: 199, startPoint y: 109, endPoint x: 355, endPoint y: 107, distance: 155.8
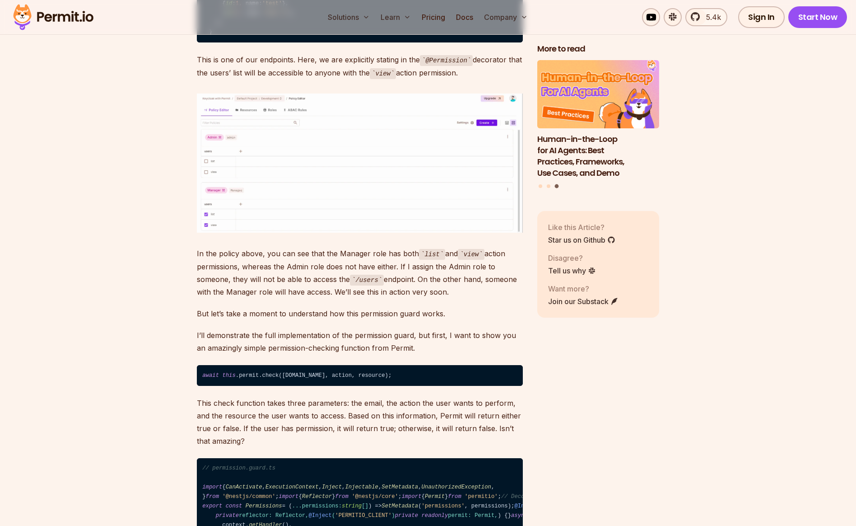
drag, startPoint x: 452, startPoint y: 224, endPoint x: 231, endPoint y: 225, distance: 221.3
drag, startPoint x: 199, startPoint y: 134, endPoint x: 286, endPoint y: 131, distance: 86.7
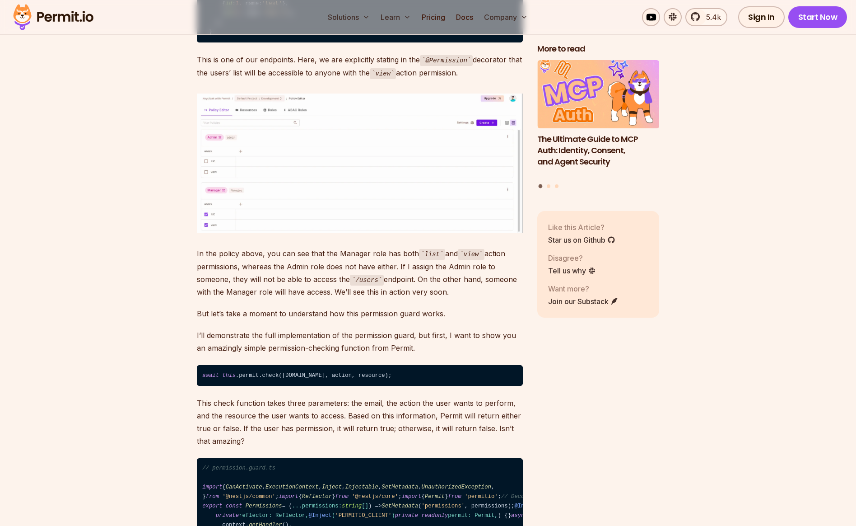
drag, startPoint x: 197, startPoint y: 131, endPoint x: 306, endPoint y: 162, distance: 113.4
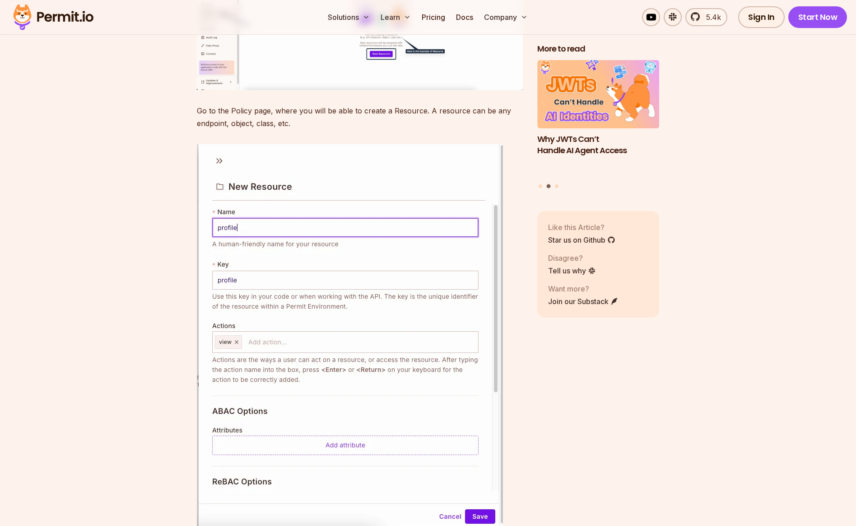
scroll to position [6987, 0]
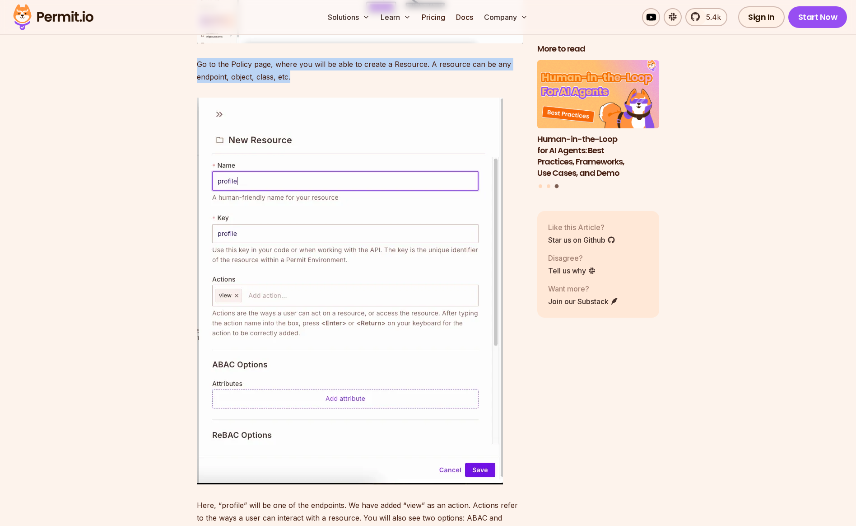
drag, startPoint x: 197, startPoint y: 173, endPoint x: 323, endPoint y: 184, distance: 126.5
click at [323, 83] on p "Go to the Policy page, where you will be able to create a Resource. A resource …" at bounding box center [360, 70] width 326 height 25
click at [328, 83] on p "Go to the Policy page, where you will be able to create a Resource. A resource …" at bounding box center [360, 70] width 326 height 25
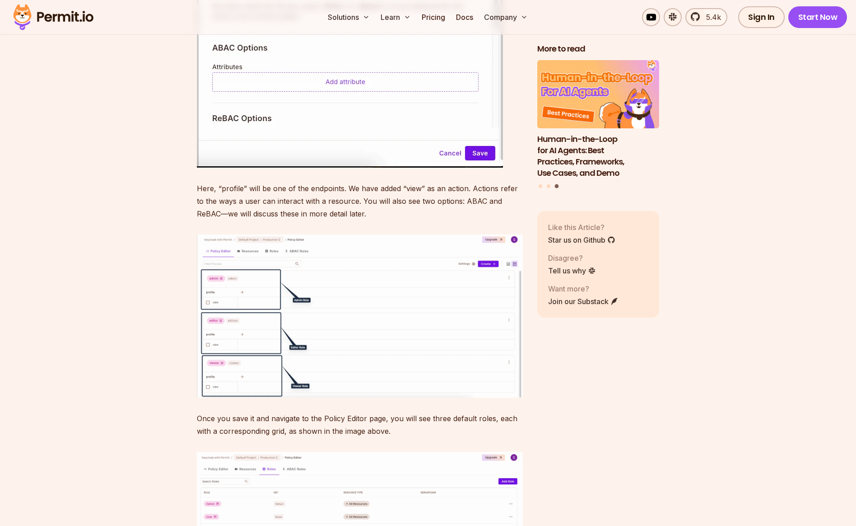
scroll to position [7396, 0]
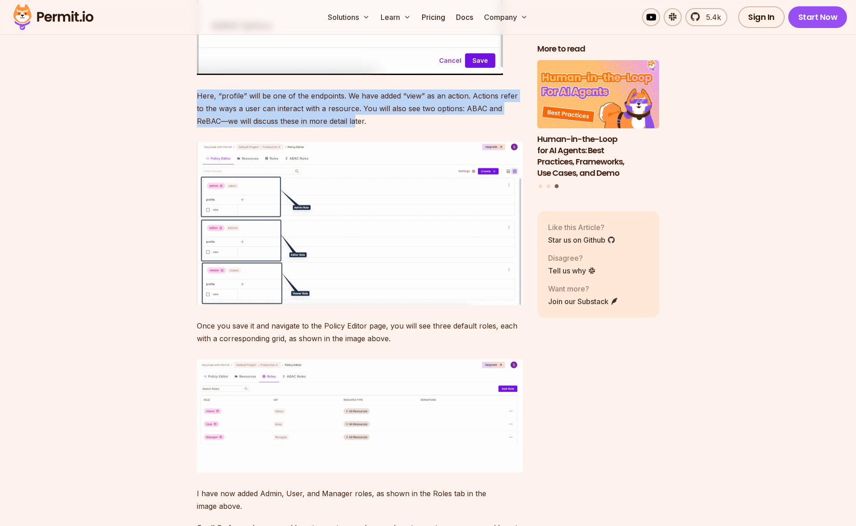
drag, startPoint x: 197, startPoint y: 203, endPoint x: 325, endPoint y: 225, distance: 130.2
click at [325, 127] on p "Here, “profile” will be one of the endpoints. We have added “view” as an action…" at bounding box center [360, 108] width 326 height 38
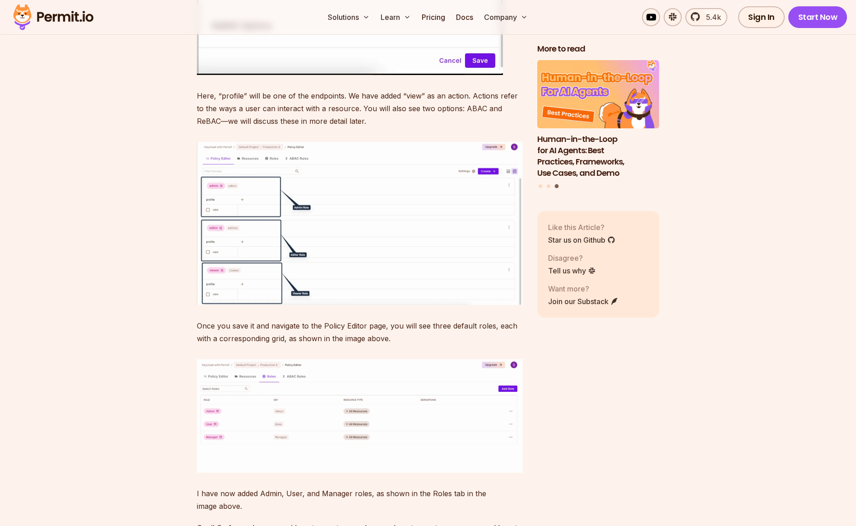
click at [346, 127] on p "Here, “profile” will be one of the endpoints. We have added “view” as an action…" at bounding box center [360, 108] width 326 height 38
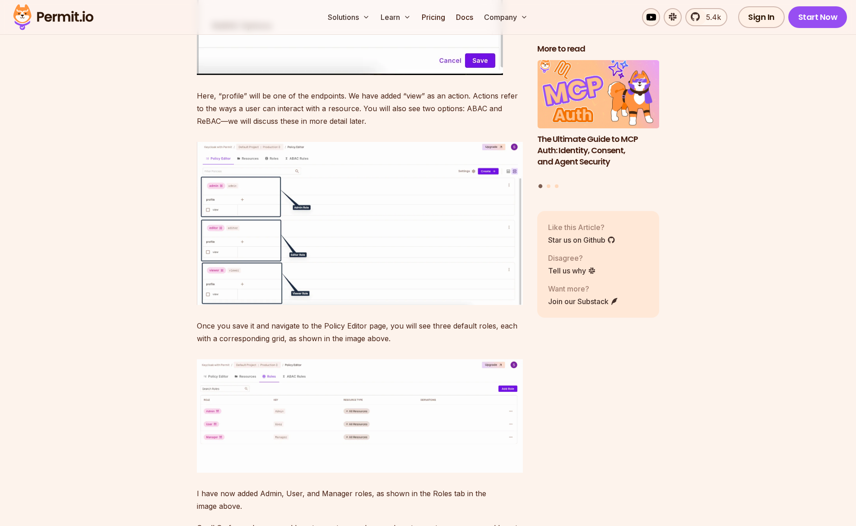
scroll to position [7495, 0]
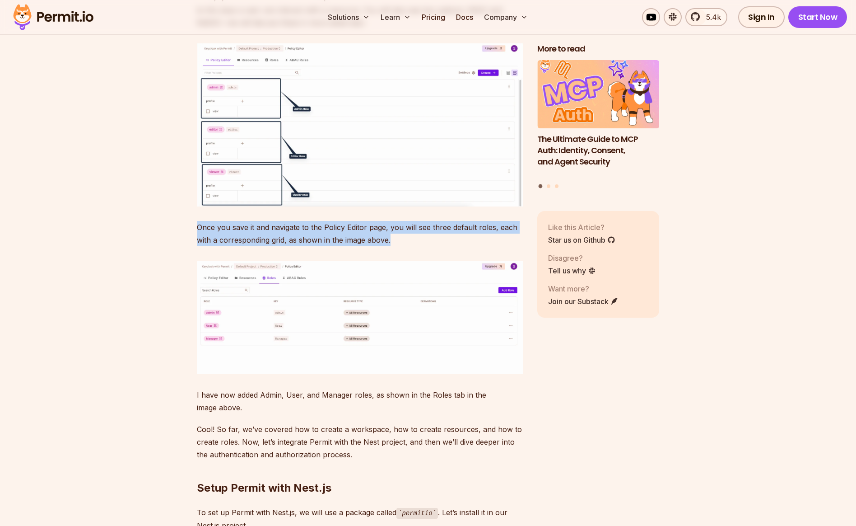
drag, startPoint x: 199, startPoint y: 336, endPoint x: 392, endPoint y: 346, distance: 193.5
click at [392, 246] on p "Once you save it and navigate to the Policy Editor page, you will see three def…" at bounding box center [360, 233] width 326 height 25
click at [395, 246] on p "Once you save it and navigate to the Policy Editor page, you will see three def…" at bounding box center [360, 233] width 326 height 25
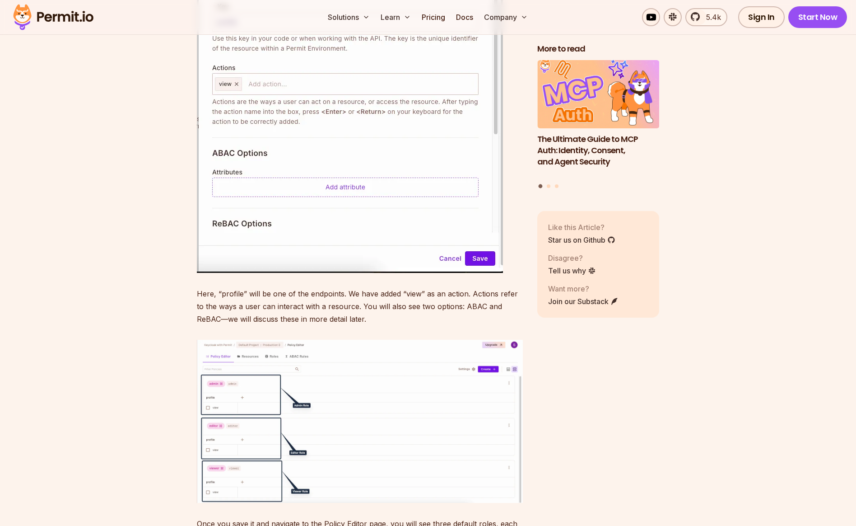
scroll to position [7808, 0]
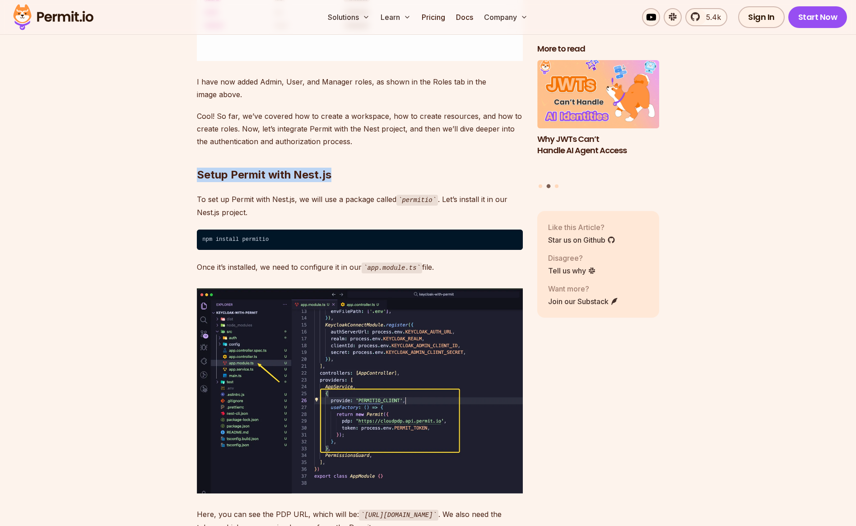
drag, startPoint x: 198, startPoint y: 283, endPoint x: 338, endPoint y: 283, distance: 140.4
click at [338, 182] on h2 "Setup Permit with Nest.js" at bounding box center [360, 156] width 326 height 51
click at [214, 181] on strong "Setup Permit with Nest.js" at bounding box center [264, 174] width 135 height 13
drag, startPoint x: 199, startPoint y: 284, endPoint x: 358, endPoint y: 281, distance: 159.0
click at [358, 182] on h2 "Setup Permit with Nest.js" at bounding box center [360, 156] width 326 height 51
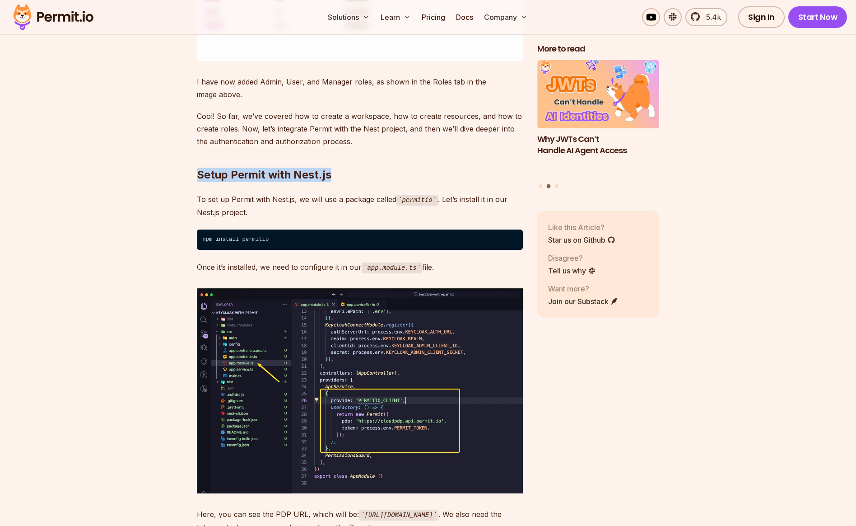
click at [331, 182] on h2 "Setup Permit with Nest.js" at bounding box center [360, 156] width 326 height 51
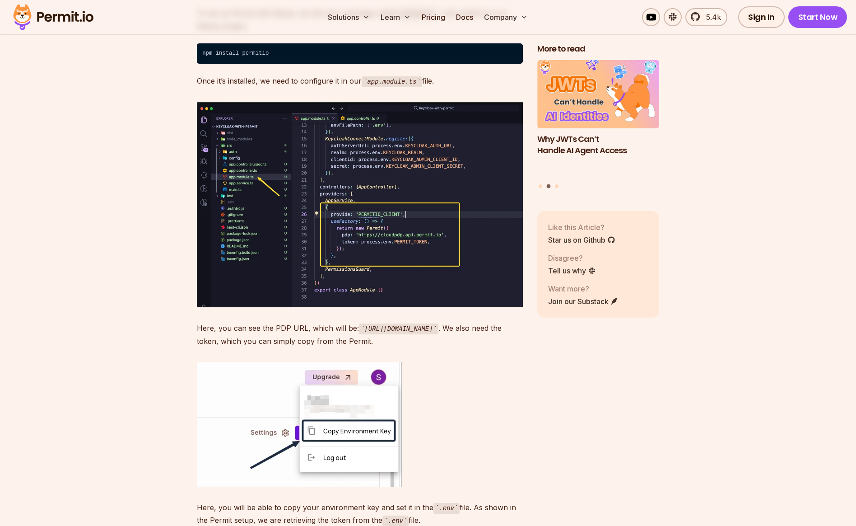
scroll to position [8009, 0]
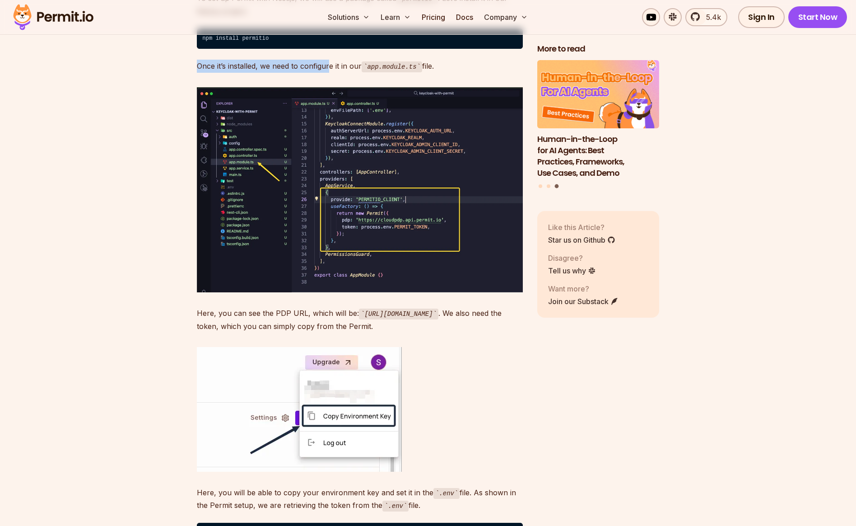
drag, startPoint x: 199, startPoint y: 174, endPoint x: 329, endPoint y: 174, distance: 130.5
click at [329, 73] on p "Once it’s installed, we need to configure it in our app.module.ts file." at bounding box center [360, 66] width 326 height 13
click at [330, 73] on p "Once it’s installed, we need to configure it in our app.module.ts file." at bounding box center [360, 66] width 326 height 13
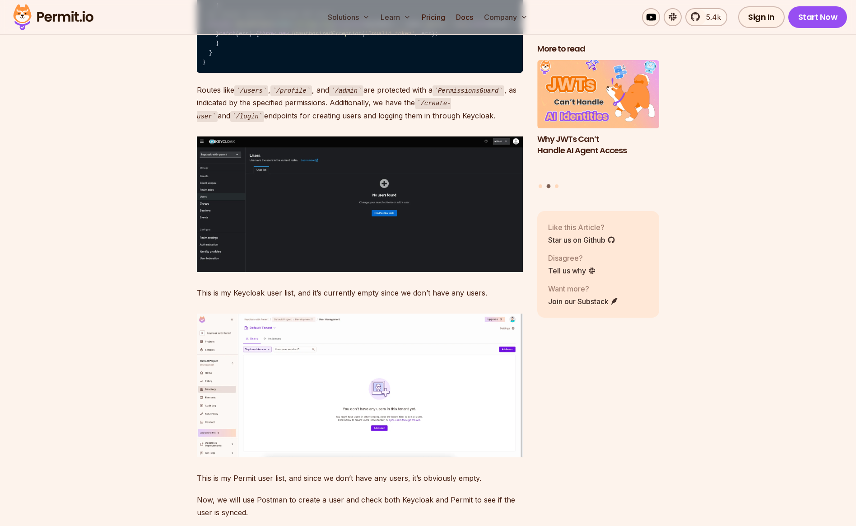
scroll to position [10766, 0]
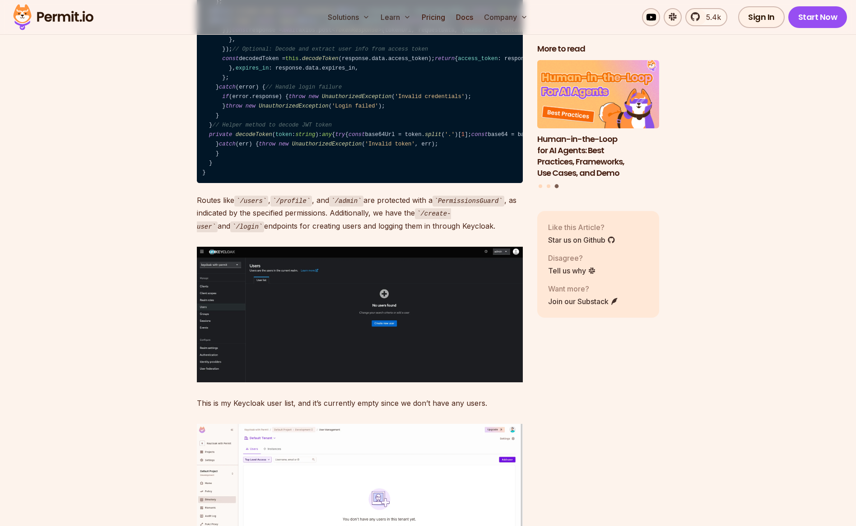
drag, startPoint x: 208, startPoint y: 214, endPoint x: 402, endPoint y: 211, distance: 194.2
drag, startPoint x: 222, startPoint y: 252, endPoint x: 331, endPoint y: 251, distance: 109.3
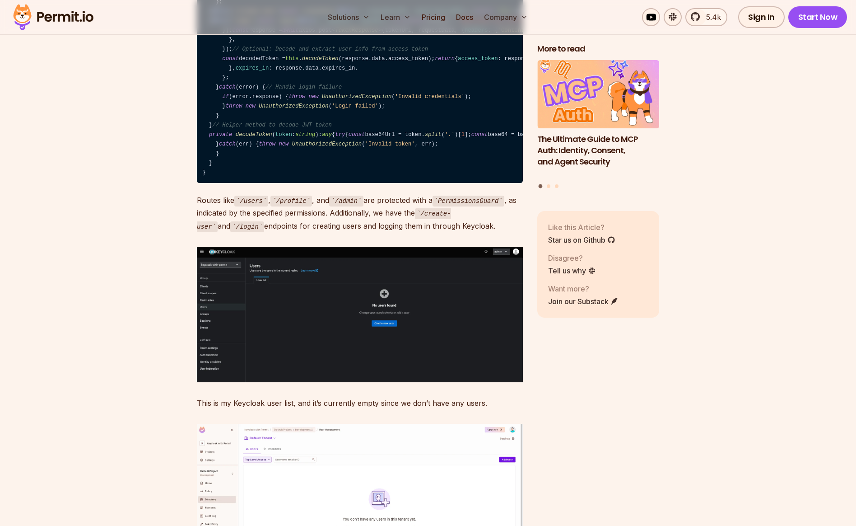
drag, startPoint x: 439, startPoint y: 262, endPoint x: 266, endPoint y: 261, distance: 172.5
drag, startPoint x: 223, startPoint y: 261, endPoint x: 445, endPoint y: 260, distance: 222.6
drag, startPoint x: 223, startPoint y: 281, endPoint x: 446, endPoint y: 283, distance: 223.1
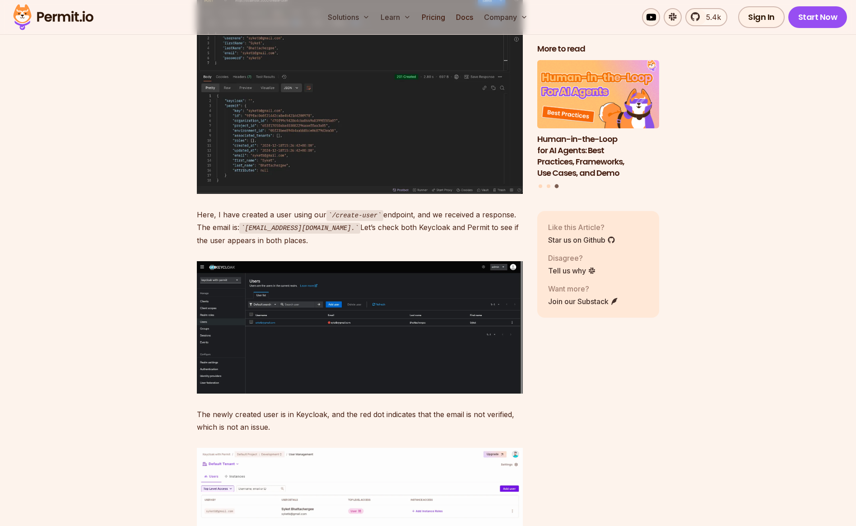
scroll to position [11459, 0]
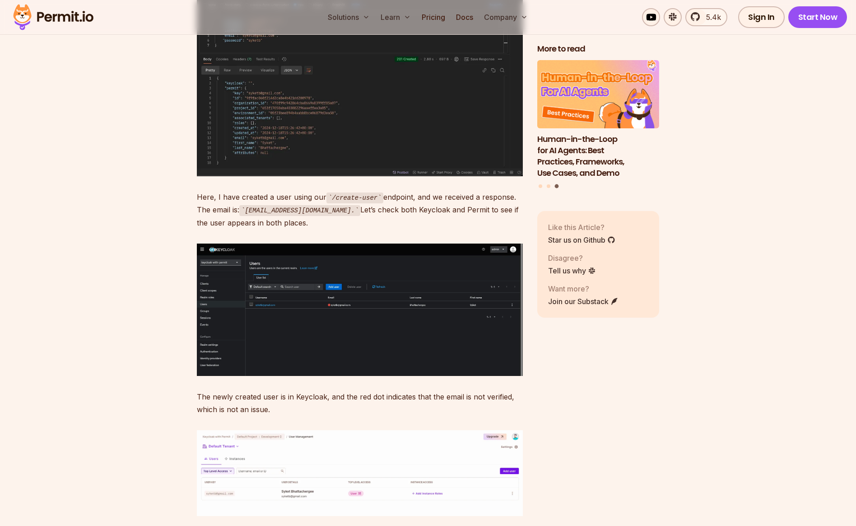
drag, startPoint x: 459, startPoint y: 495, endPoint x: 375, endPoint y: 495, distance: 84.0
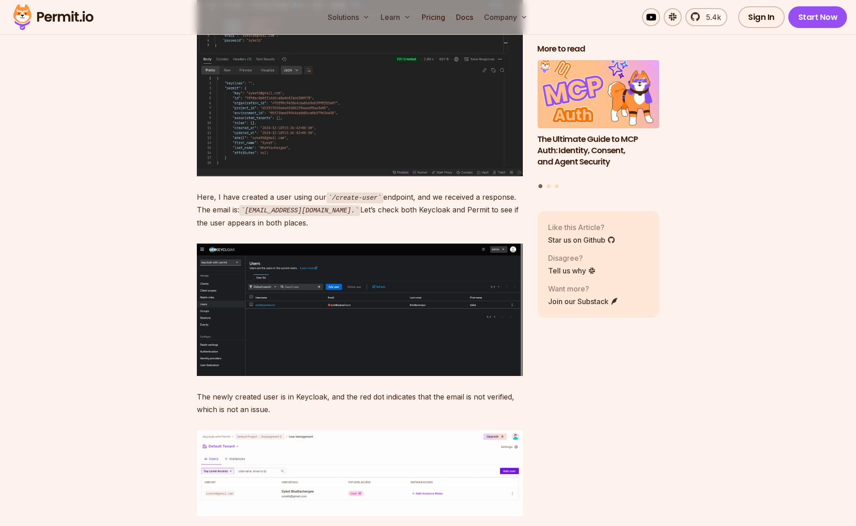
drag, startPoint x: 200, startPoint y: 493, endPoint x: 339, endPoint y: 508, distance: 139.8
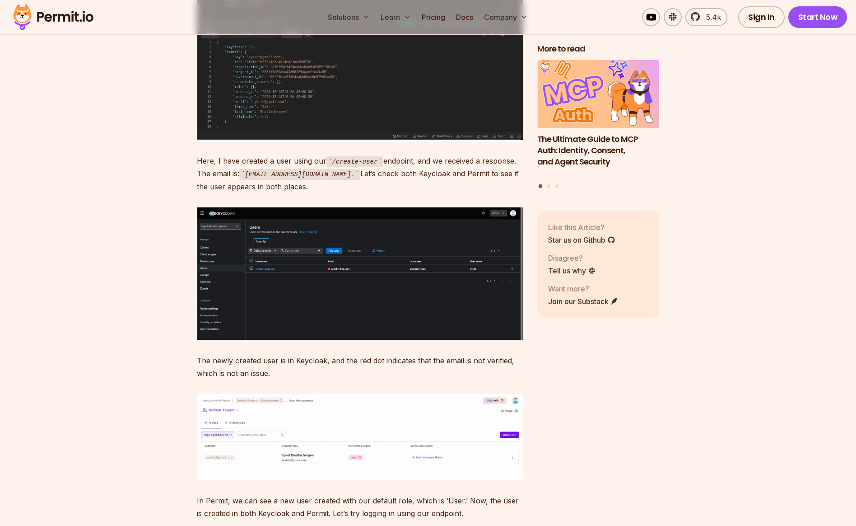
scroll to position [11490, 0]
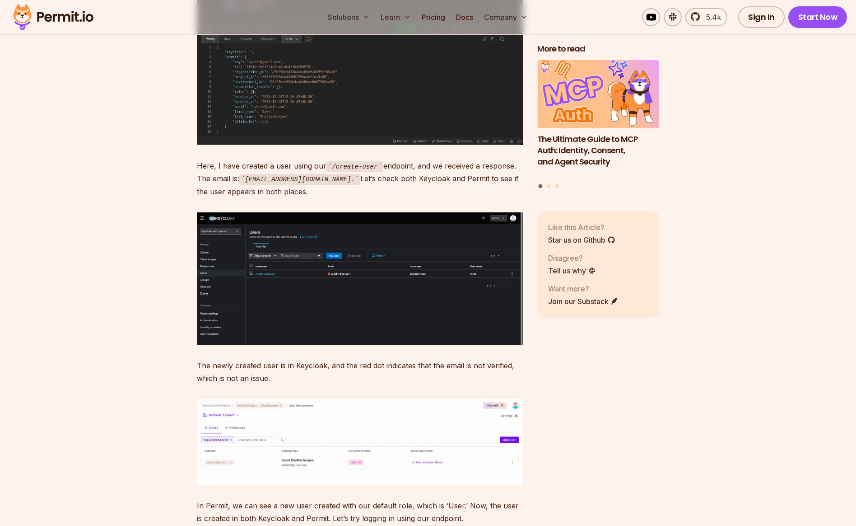
drag, startPoint x: 202, startPoint y: 465, endPoint x: 479, endPoint y: 485, distance: 277.5
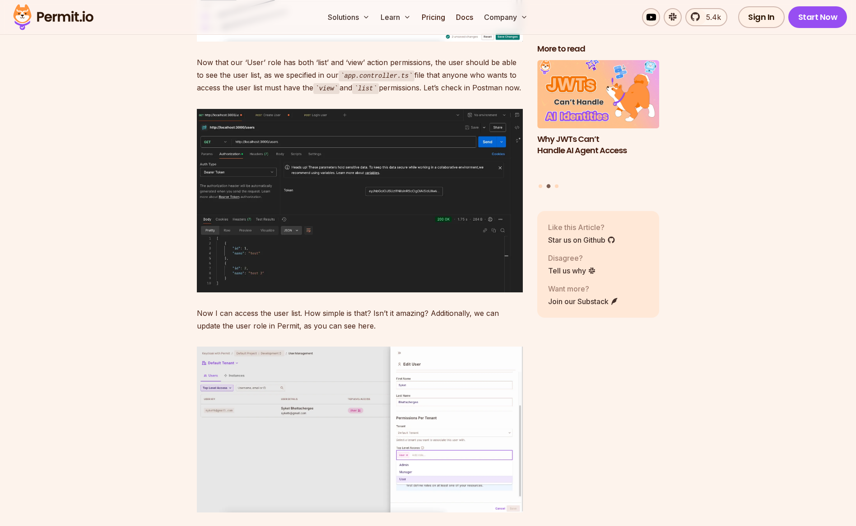
scroll to position [13028, 0]
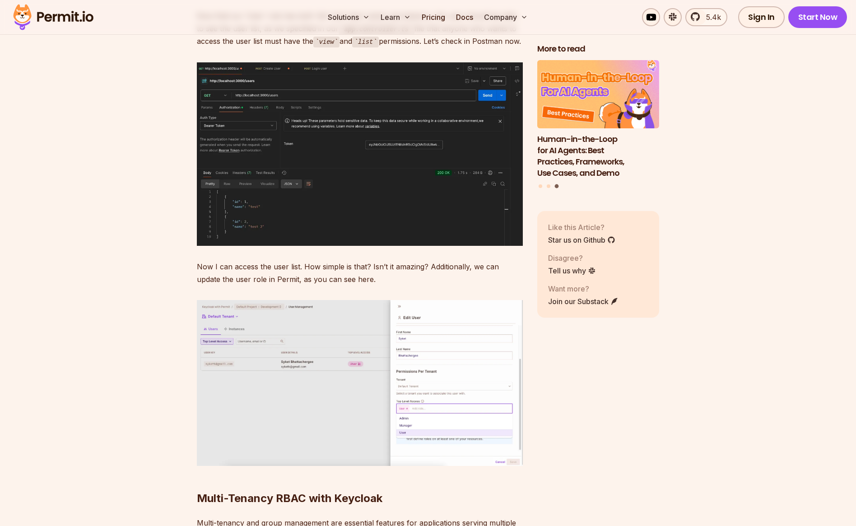
drag, startPoint x: 196, startPoint y: 251, endPoint x: 339, endPoint y: 279, distance: 145.0
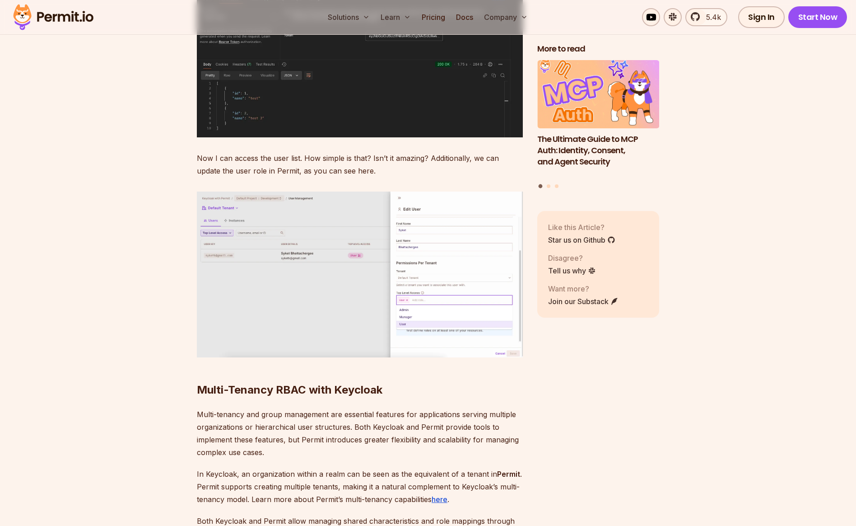
scroll to position [13183, 0]
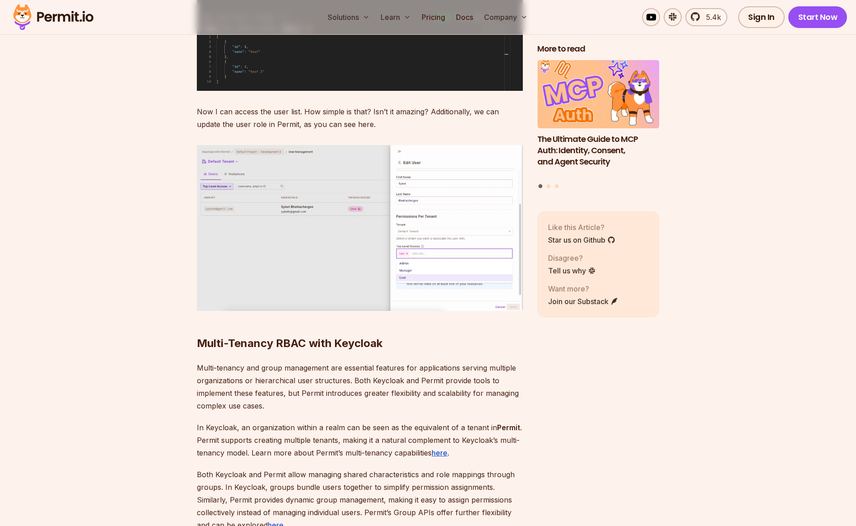
drag, startPoint x: 476, startPoint y: 301, endPoint x: 388, endPoint y: 303, distance: 88.1
drag, startPoint x: 199, startPoint y: 300, endPoint x: 278, endPoint y: 297, distance: 79.1
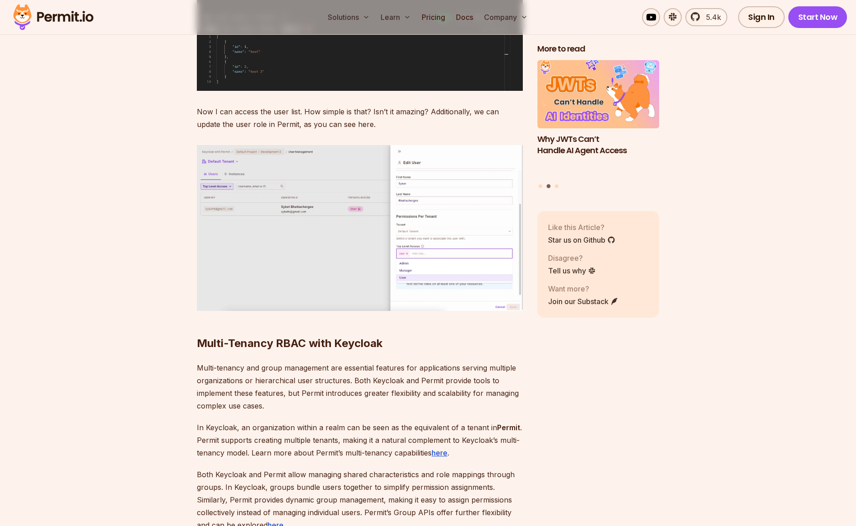
drag, startPoint x: 317, startPoint y: 298, endPoint x: 355, endPoint y: 303, distance: 38.3
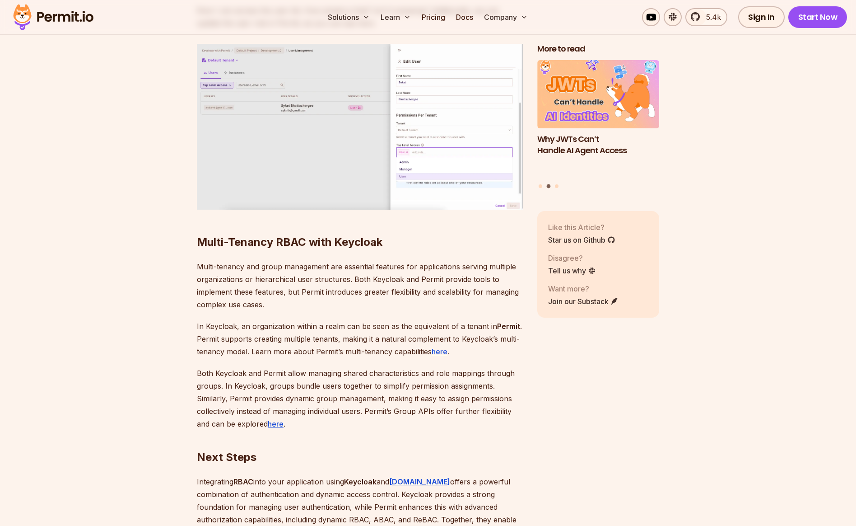
scroll to position [13327, 0]
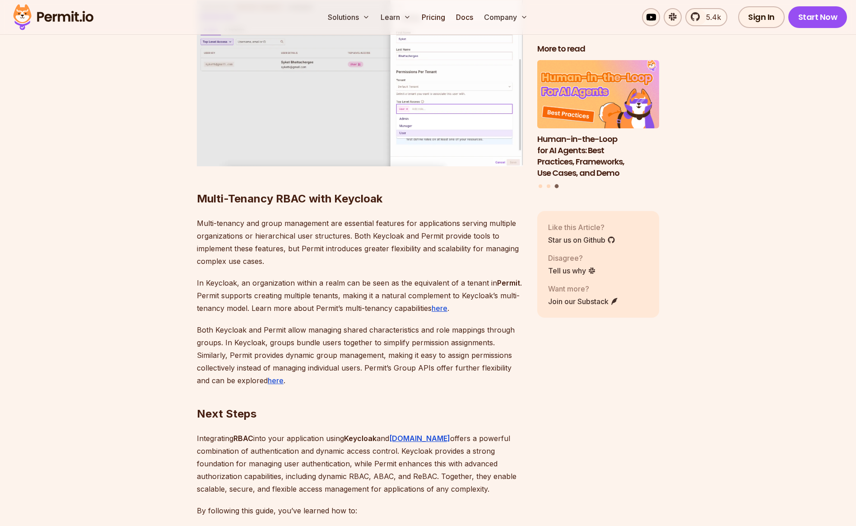
drag, startPoint x: 197, startPoint y: 361, endPoint x: 332, endPoint y: 362, distance: 135.5
drag, startPoint x: 336, startPoint y: 362, endPoint x: 363, endPoint y: 362, distance: 27.5
drag, startPoint x: 197, startPoint y: 360, endPoint x: 267, endPoint y: 372, distance: 70.9
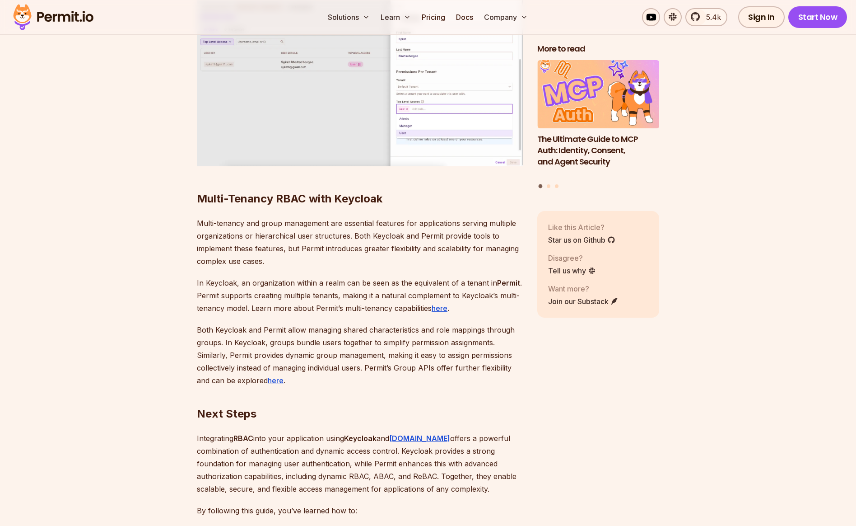
drag, startPoint x: 326, startPoint y: 361, endPoint x: 336, endPoint y: 361, distance: 9.5
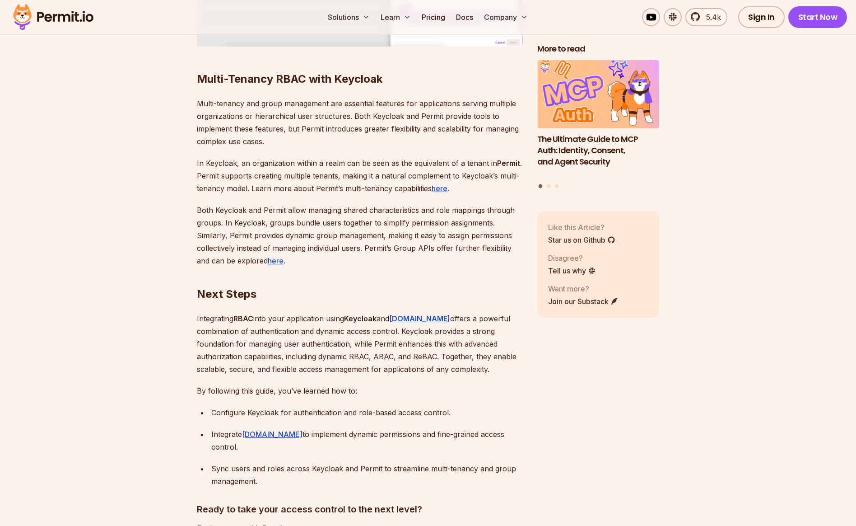
scroll to position [13453, 0]
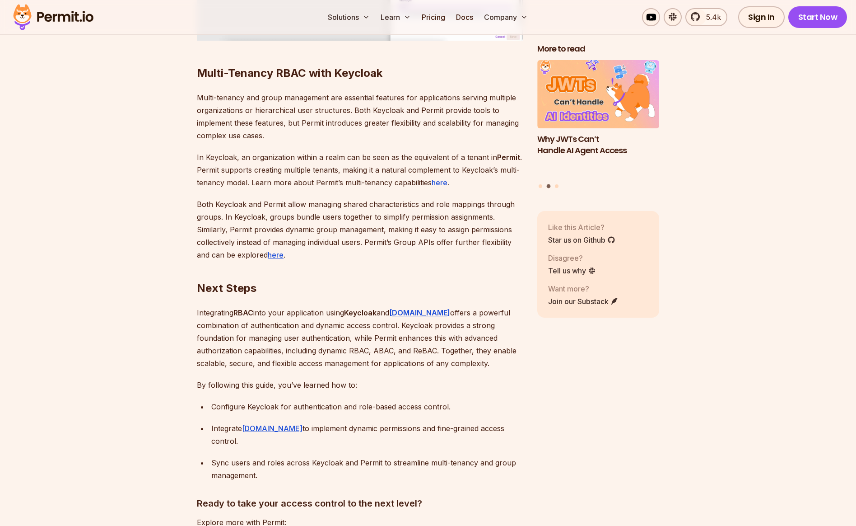
drag, startPoint x: 198, startPoint y: 235, endPoint x: 264, endPoint y: 252, distance: 67.7
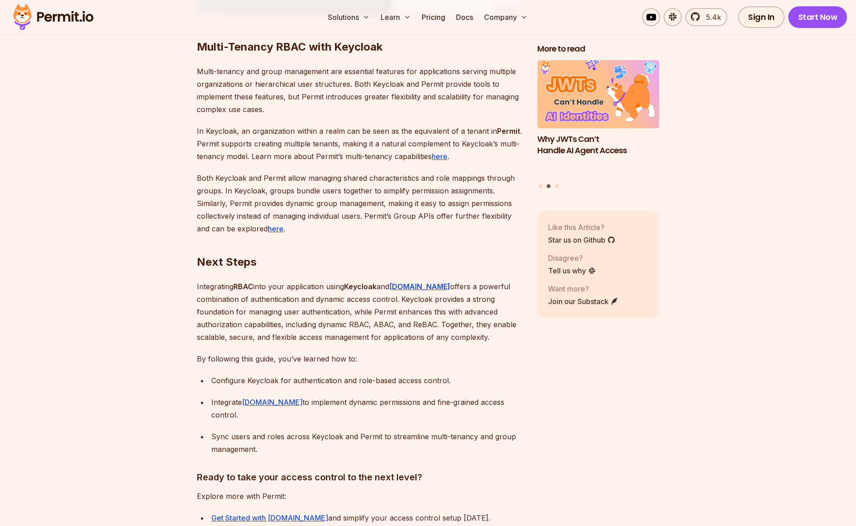
scroll to position [13505, 0]
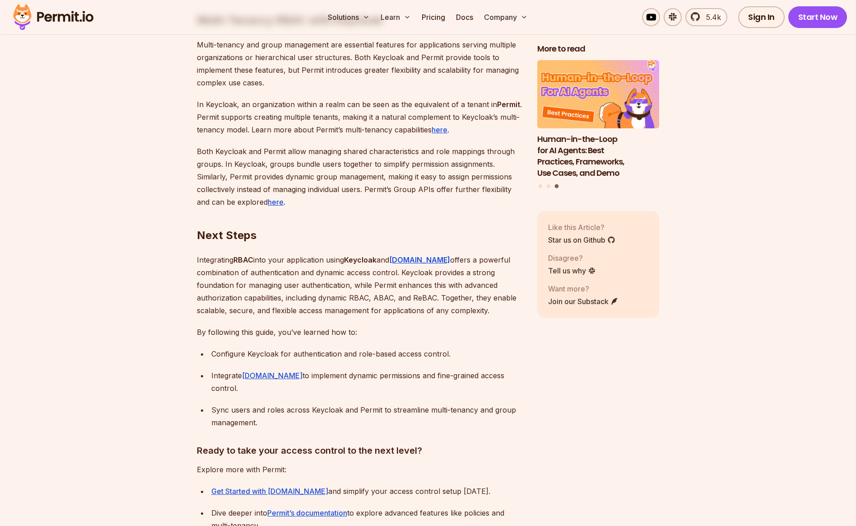
drag, startPoint x: 198, startPoint y: 462, endPoint x: 287, endPoint y: 488, distance: 93.0
drag, startPoint x: 334, startPoint y: 476, endPoint x: 477, endPoint y: 477, distance: 143.2
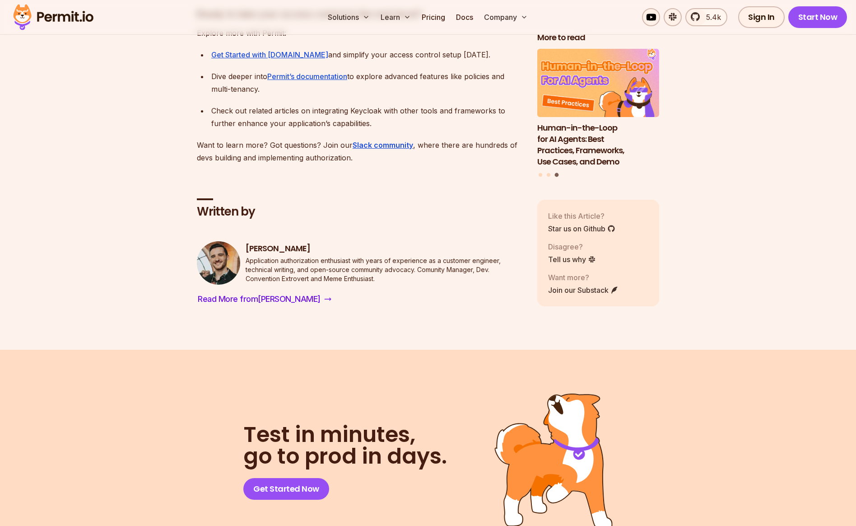
scroll to position [13962, 0]
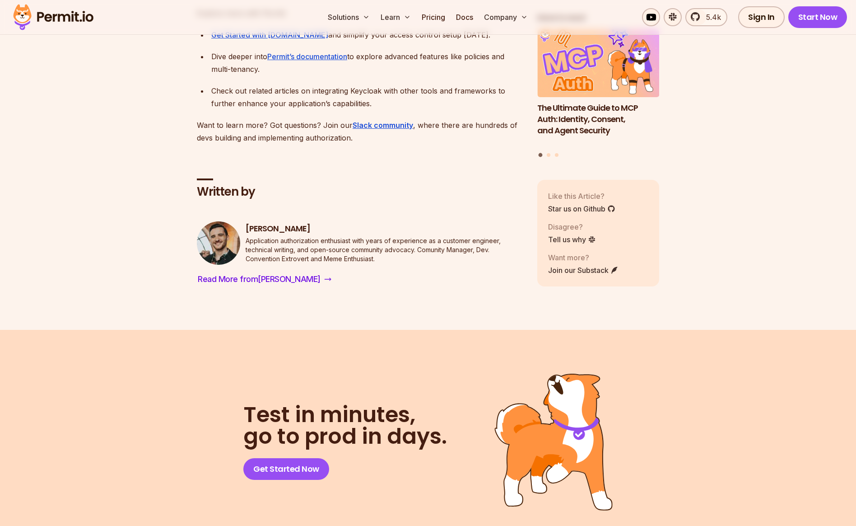
drag, startPoint x: 330, startPoint y: 351, endPoint x: 376, endPoint y: 350, distance: 45.6
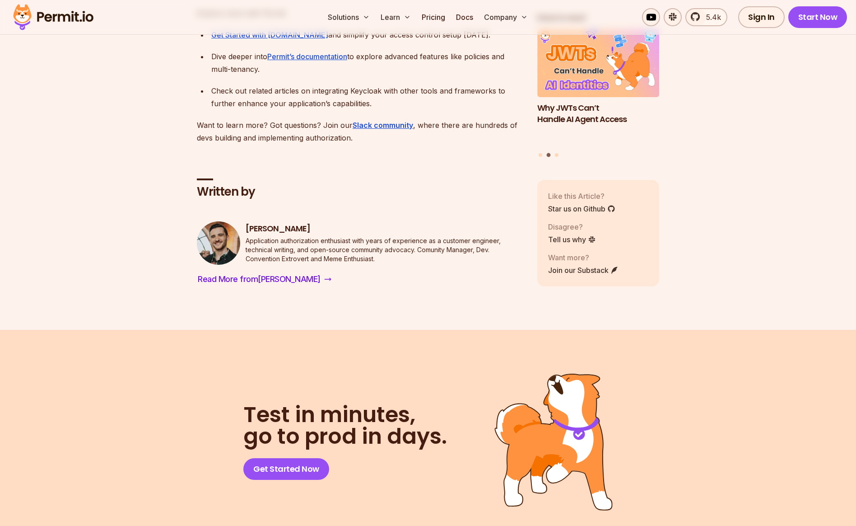
drag, startPoint x: 202, startPoint y: 360, endPoint x: 298, endPoint y: 364, distance: 95.8
drag, startPoint x: 328, startPoint y: 364, endPoint x: 325, endPoint y: 360, distance: 5.1
drag, startPoint x: 323, startPoint y: 359, endPoint x: 384, endPoint y: 359, distance: 61.0
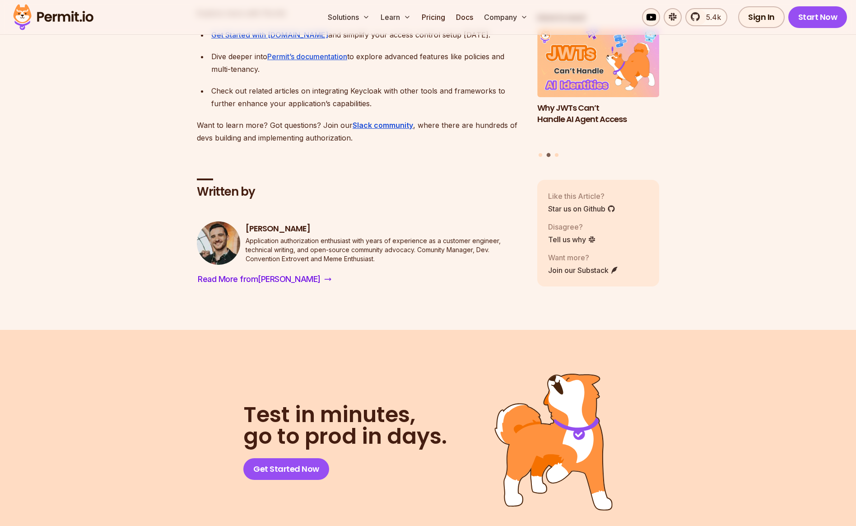
drag, startPoint x: 454, startPoint y: 359, endPoint x: 264, endPoint y: 354, distance: 190.2
drag, startPoint x: 197, startPoint y: 346, endPoint x: 479, endPoint y: 355, distance: 281.9
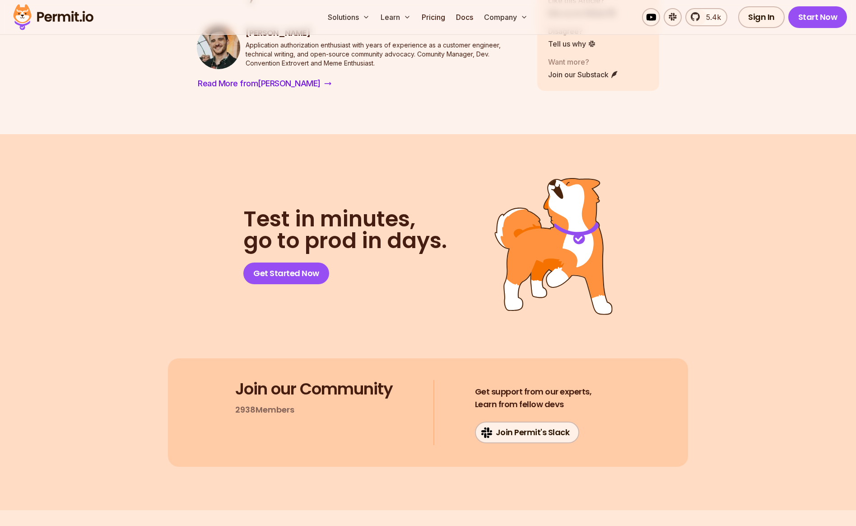
scroll to position [14204, 0]
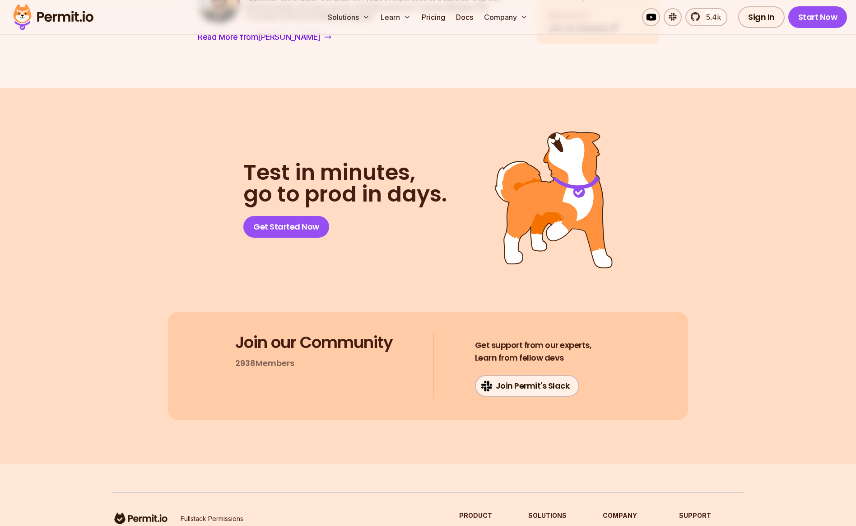
drag, startPoint x: 200, startPoint y: 392, endPoint x: 291, endPoint y: 392, distance: 91.2
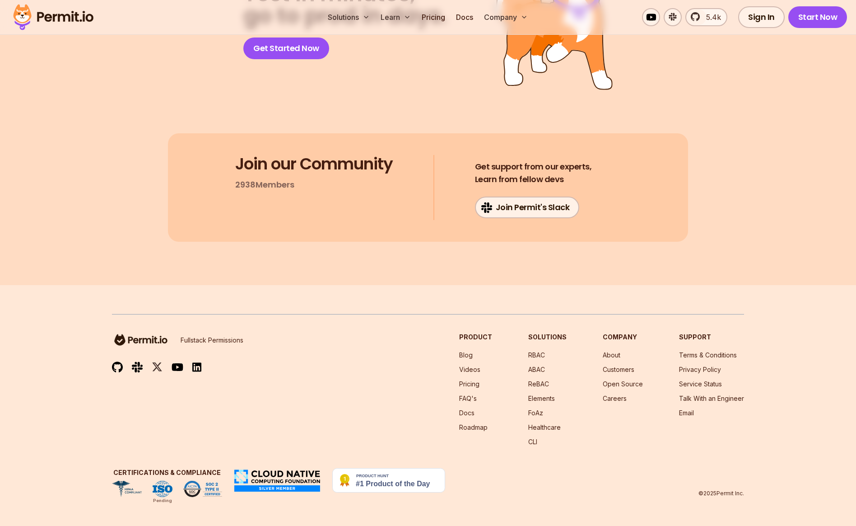
scroll to position [14699, 0]
drag, startPoint x: 199, startPoint y: 207, endPoint x: 337, endPoint y: 201, distance: 138.8
drag, startPoint x: 281, startPoint y: 207, endPoint x: 354, endPoint y: 205, distance: 72.8
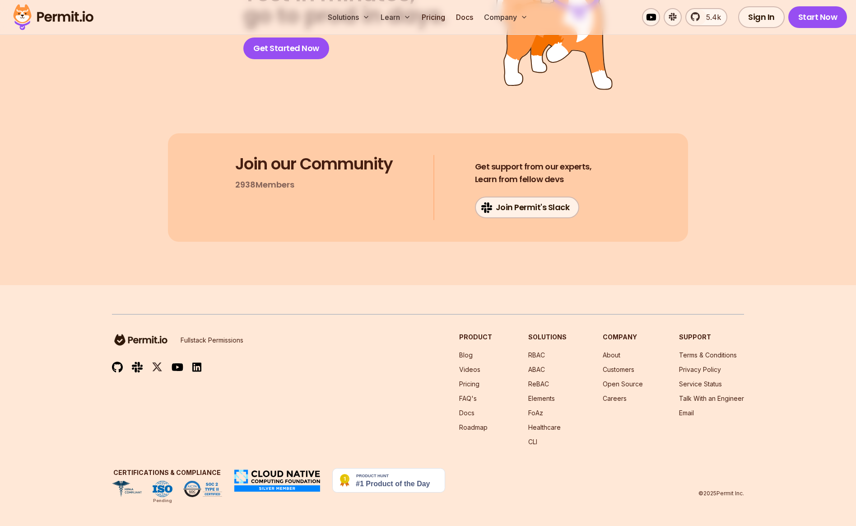
drag, startPoint x: 197, startPoint y: 171, endPoint x: 296, endPoint y: 233, distance: 116.3
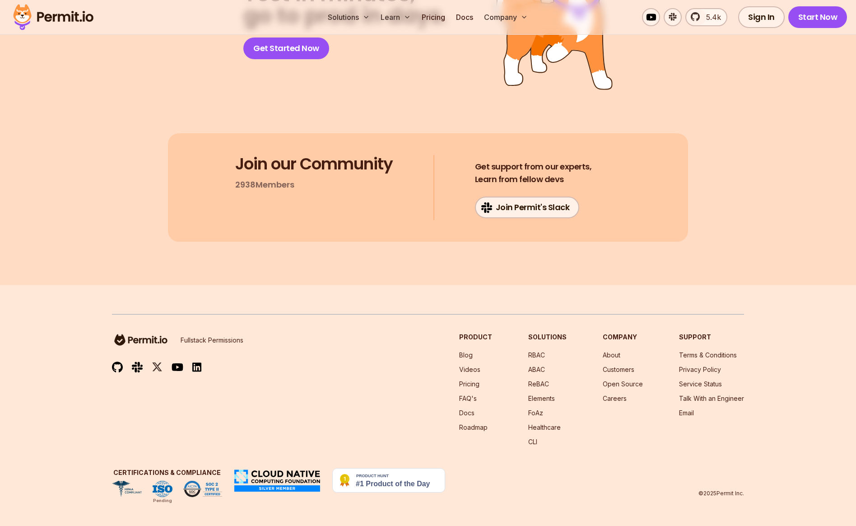
drag, startPoint x: 198, startPoint y: 316, endPoint x: 275, endPoint y: 349, distance: 84.6
drag, startPoint x: 202, startPoint y: 318, endPoint x: 378, endPoint y: 400, distance: 193.3
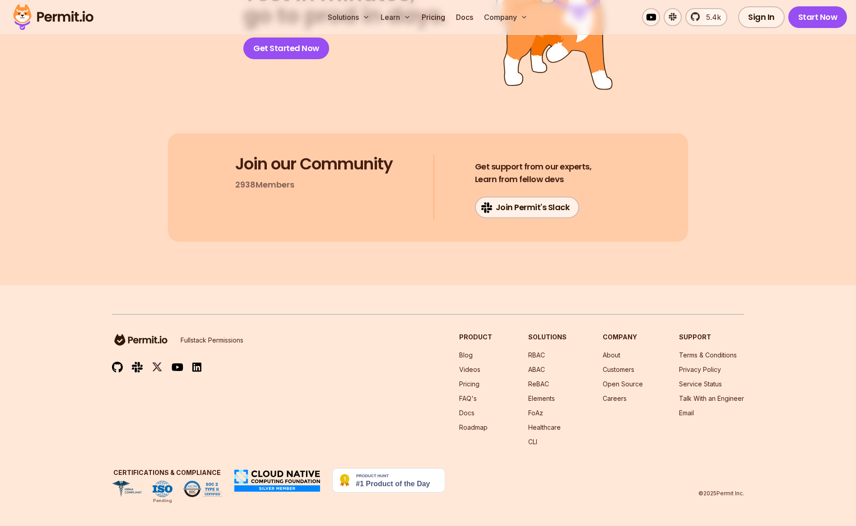
drag, startPoint x: 198, startPoint y: 424, endPoint x: 402, endPoint y: 421, distance: 203.7
drag, startPoint x: 449, startPoint y: 423, endPoint x: 455, endPoint y: 423, distance: 6.3
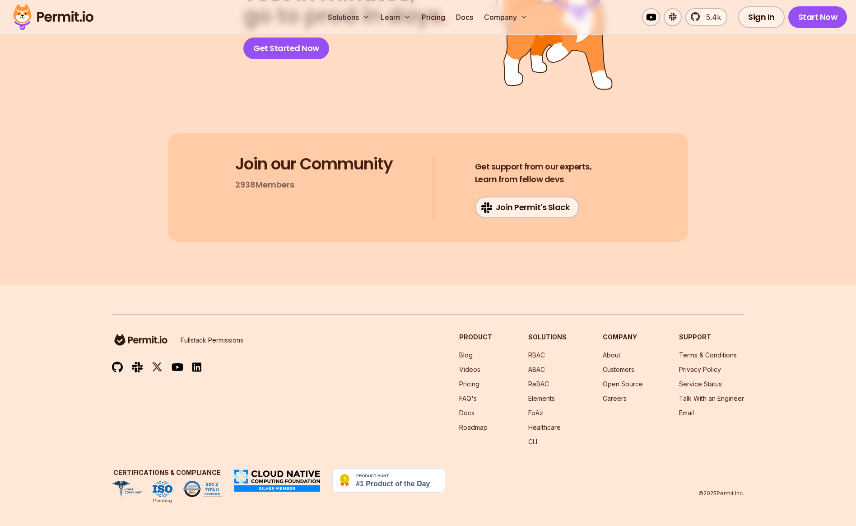
drag, startPoint x: 486, startPoint y: 424, endPoint x: 348, endPoint y: 424, distance: 138.2
drag, startPoint x: 212, startPoint y: 149, endPoint x: 300, endPoint y: 151, distance: 88.1
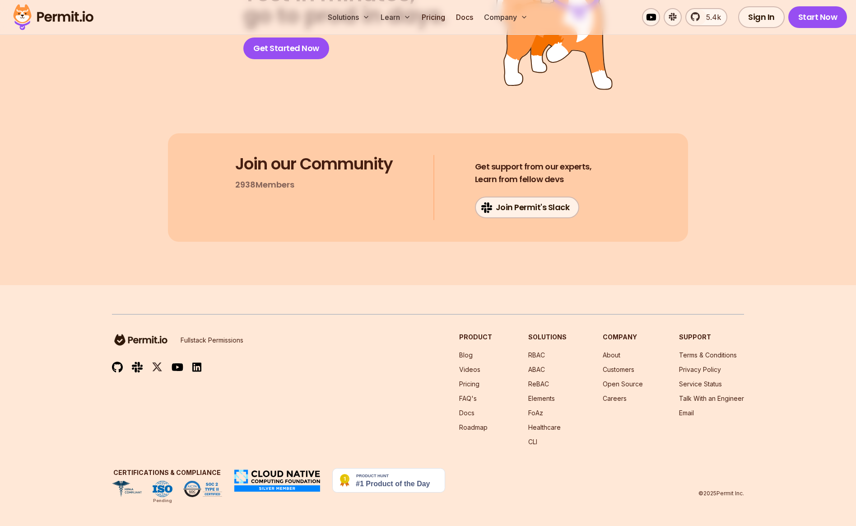
drag, startPoint x: 485, startPoint y: 149, endPoint x: 471, endPoint y: 149, distance: 13.6
drag, startPoint x: 400, startPoint y: 163, endPoint x: 475, endPoint y: 163, distance: 74.5
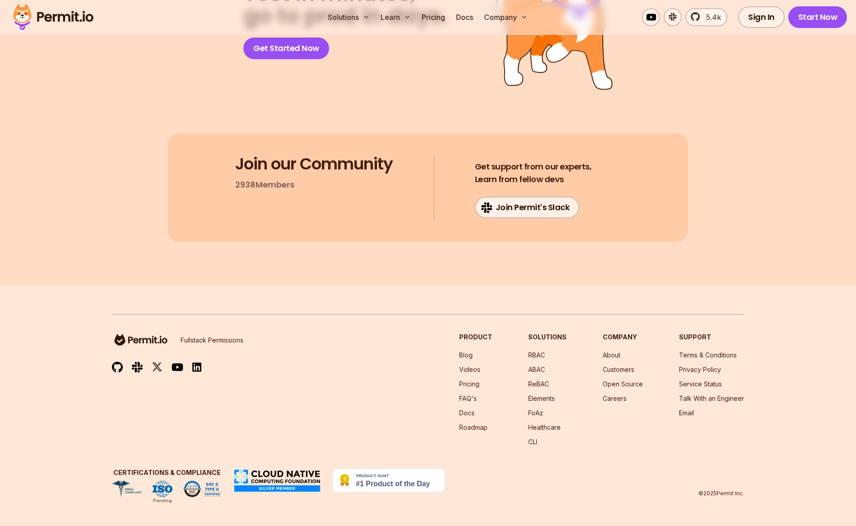
drag, startPoint x: 233, startPoint y: 176, endPoint x: 341, endPoint y: 177, distance: 107.9
drag, startPoint x: 355, startPoint y: 174, endPoint x: 471, endPoint y: 178, distance: 116.1
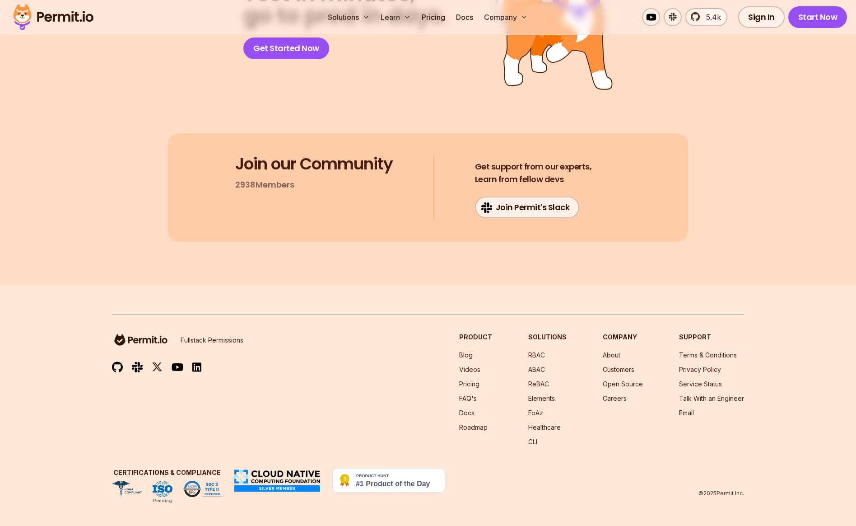
drag, startPoint x: 502, startPoint y: 175, endPoint x: 237, endPoint y: 167, distance: 264.8
drag, startPoint x: 198, startPoint y: 185, endPoint x: 217, endPoint y: 178, distance: 20.3
drag, startPoint x: 197, startPoint y: 148, endPoint x: 316, endPoint y: 198, distance: 128.9
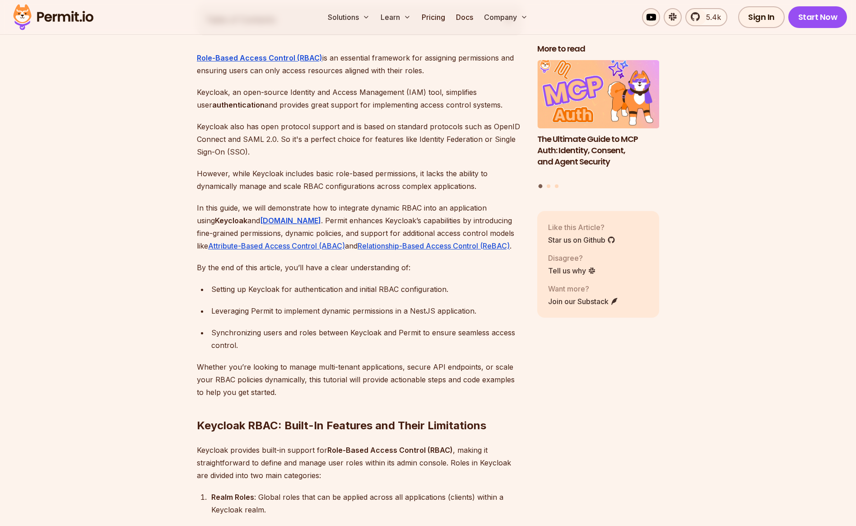
scroll to position [0, 0]
